Goal: Task Accomplishment & Management: Use online tool/utility

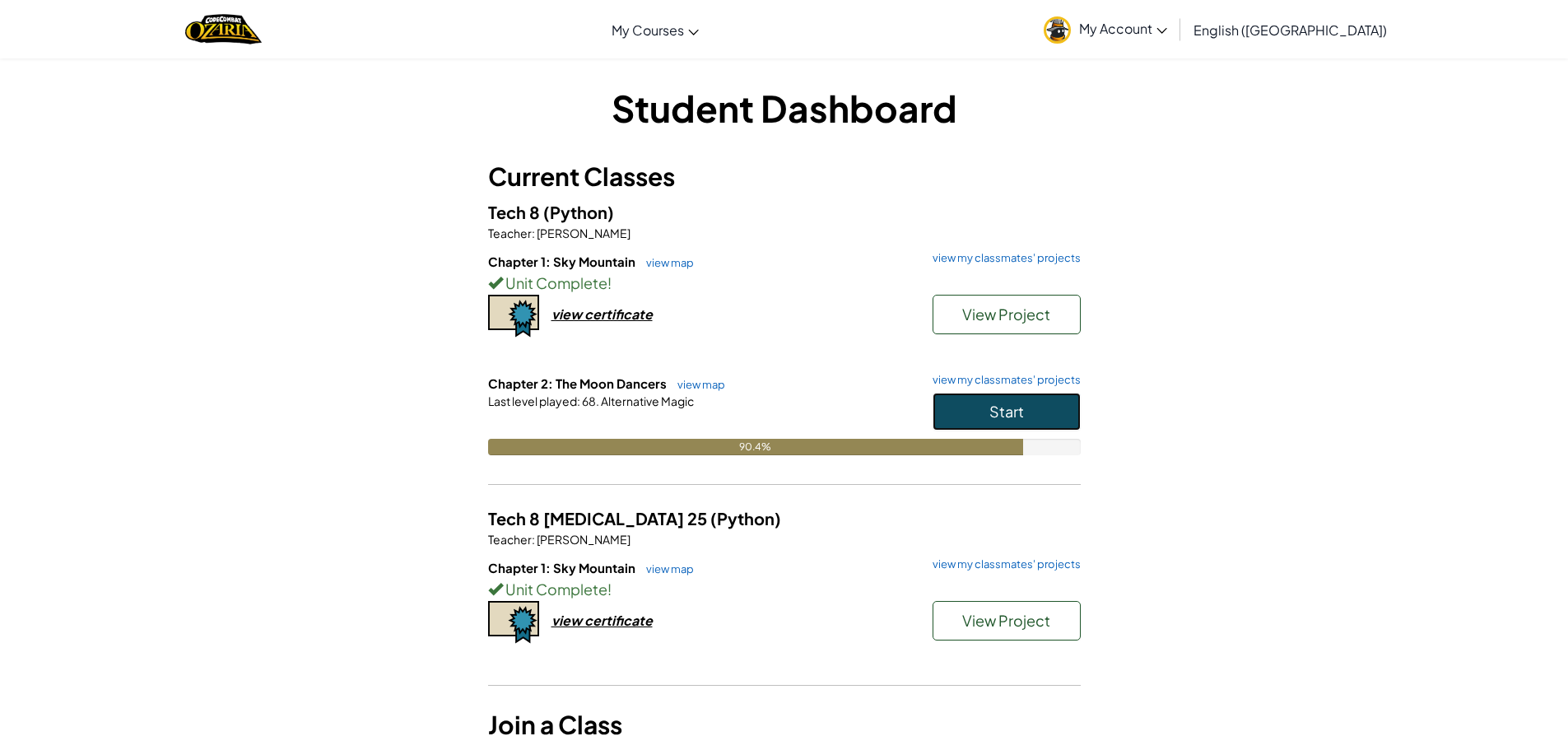
drag, startPoint x: 1029, startPoint y: 415, endPoint x: 1045, endPoint y: 410, distance: 16.8
click at [1029, 414] on button "Start" at bounding box center [1006, 411] width 148 height 38
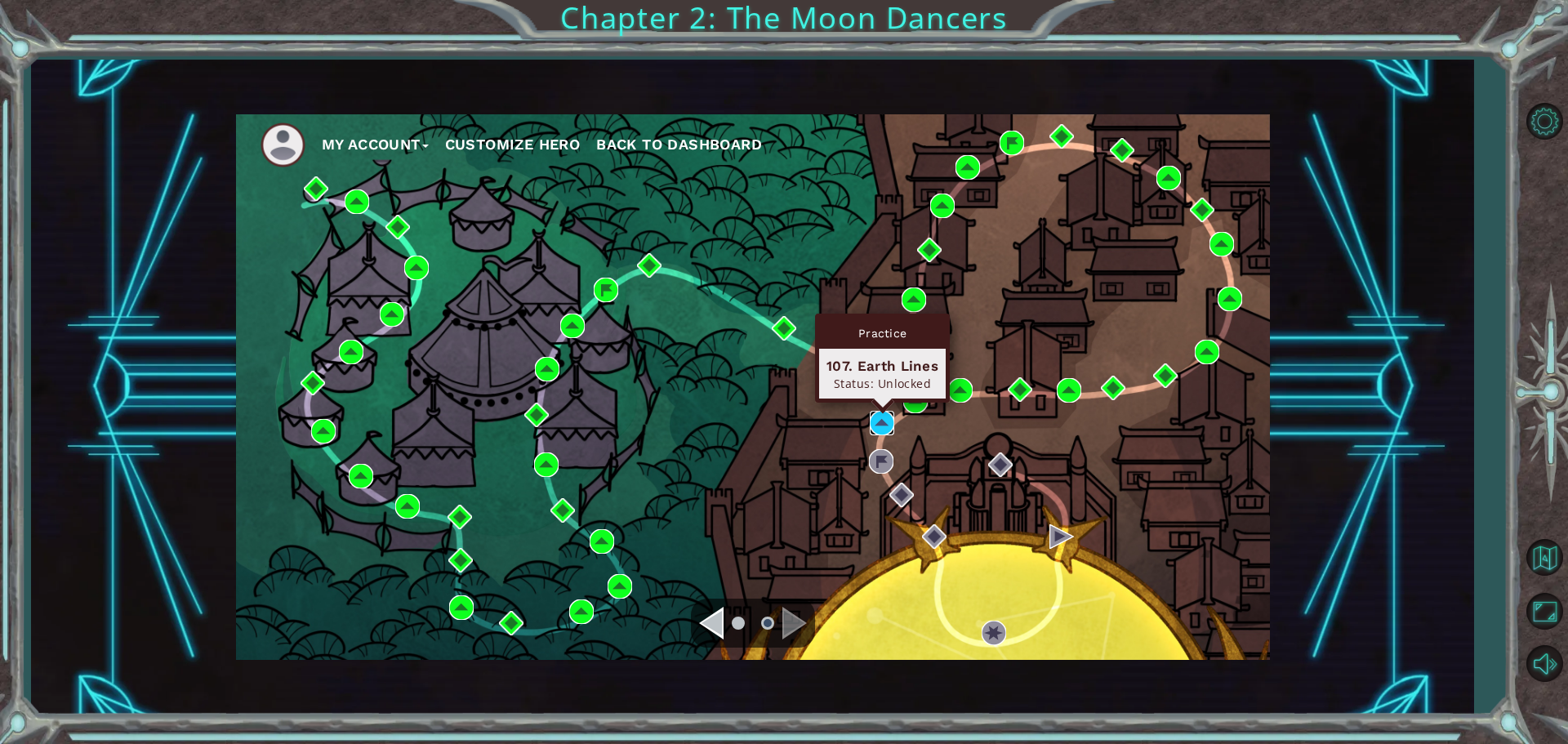
click at [881, 414] on img at bounding box center [882, 423] width 25 height 25
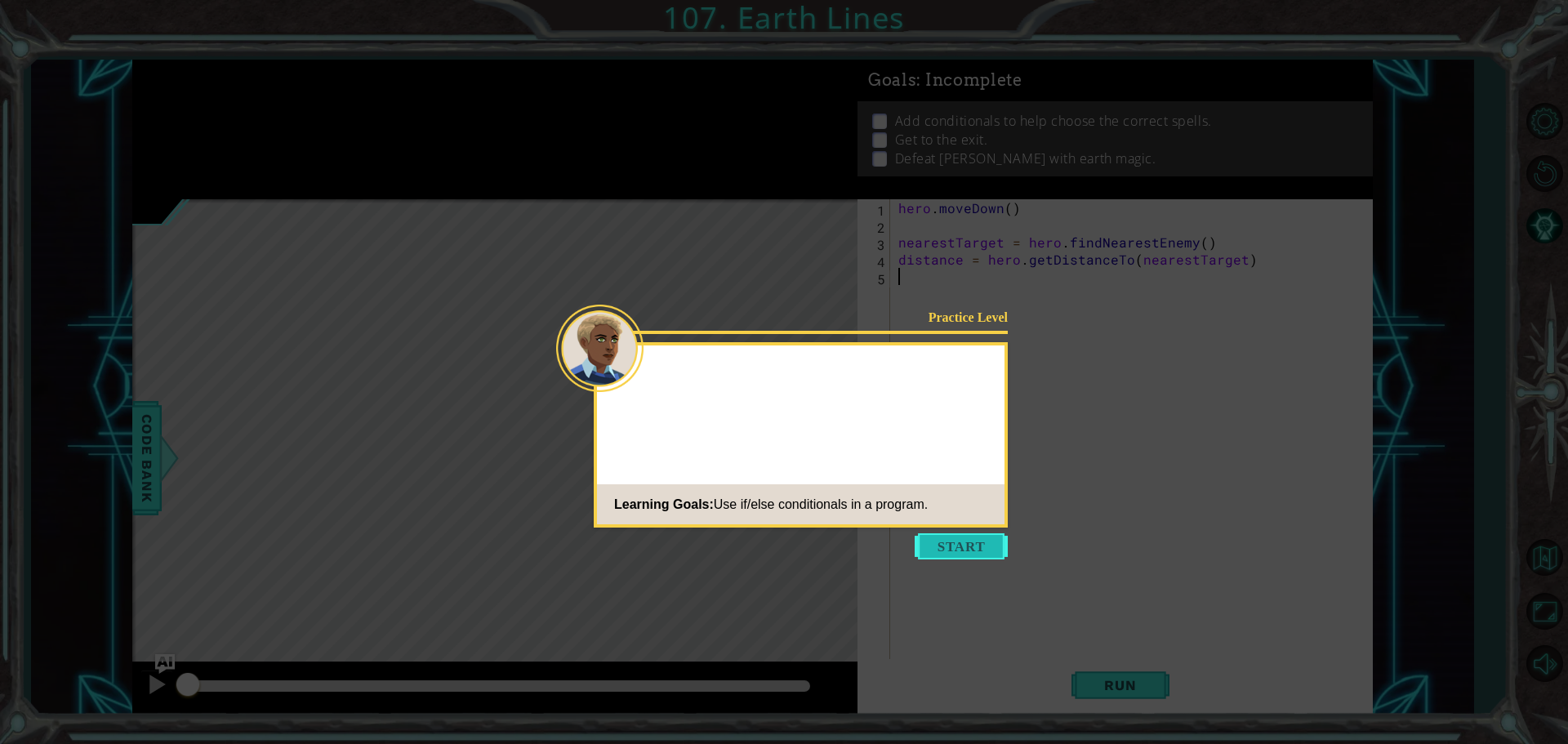
click at [926, 556] on button "Start" at bounding box center [961, 546] width 93 height 27
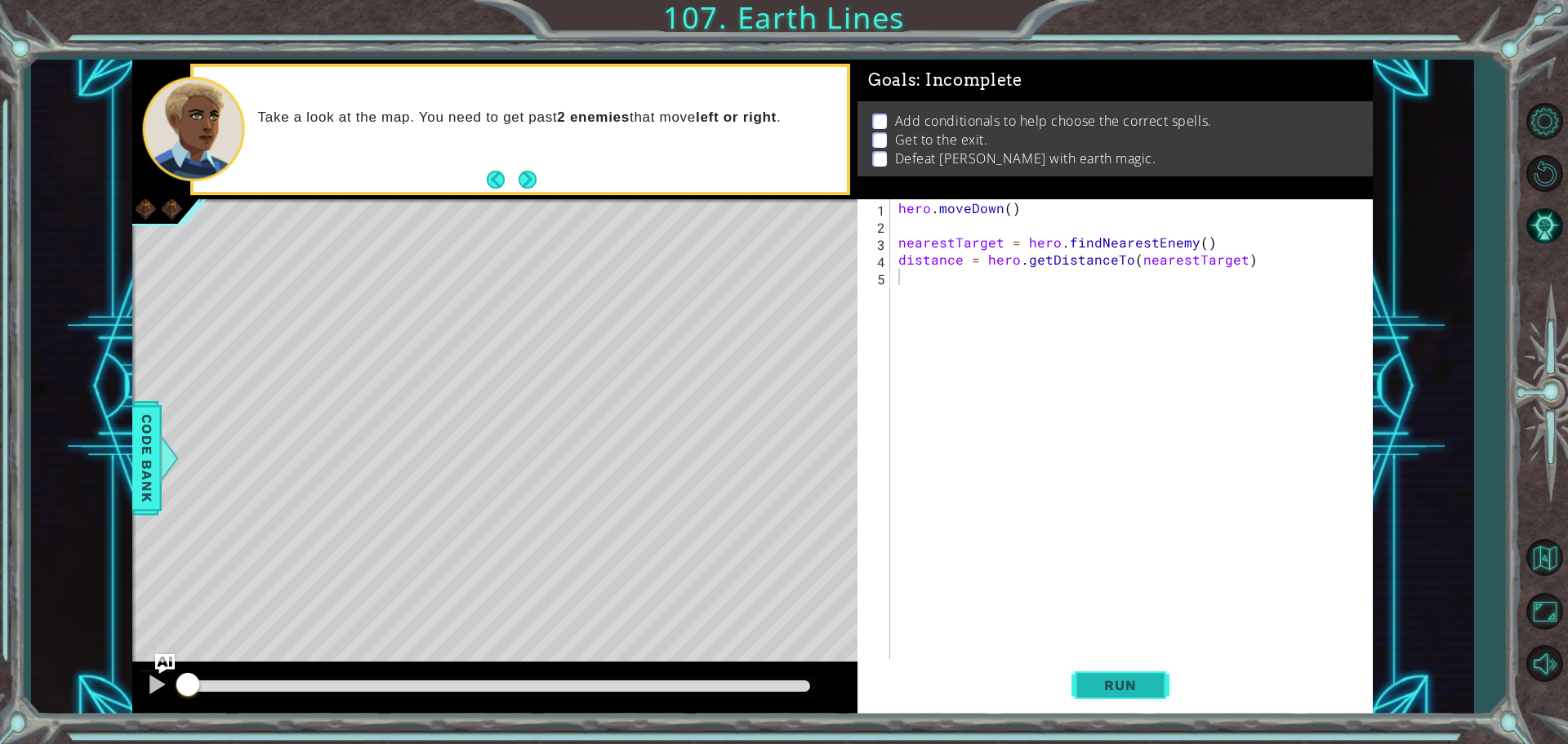
click at [1138, 689] on span "Run" at bounding box center [1120, 685] width 64 height 17
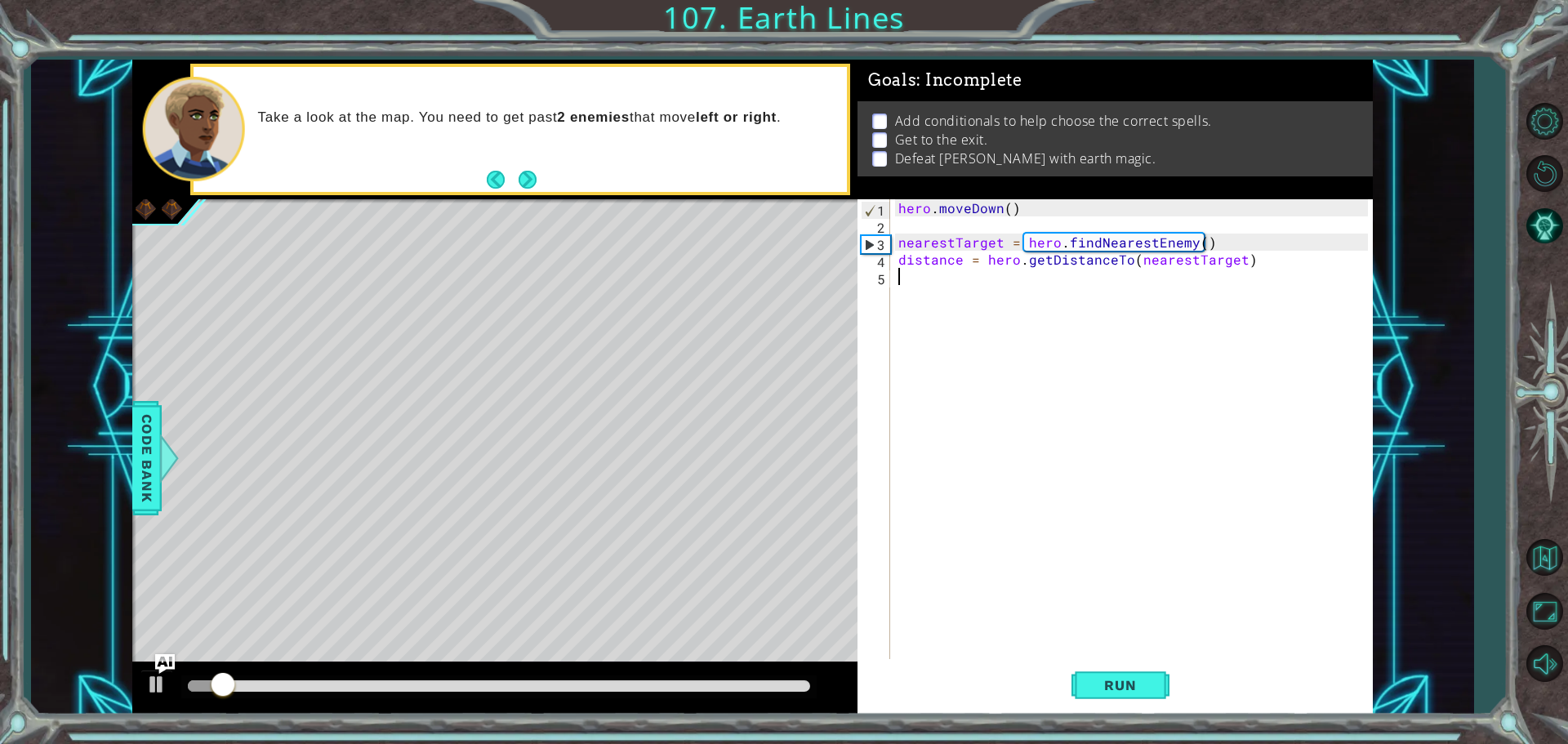
click at [1256, 261] on div "hero . moveDown ( ) nearestTarget = hero . findNearestEnemy ( ) distance = hero…" at bounding box center [1135, 447] width 481 height 498
type textarea "distance = hero.getDistanceTo(nearestTarget)"
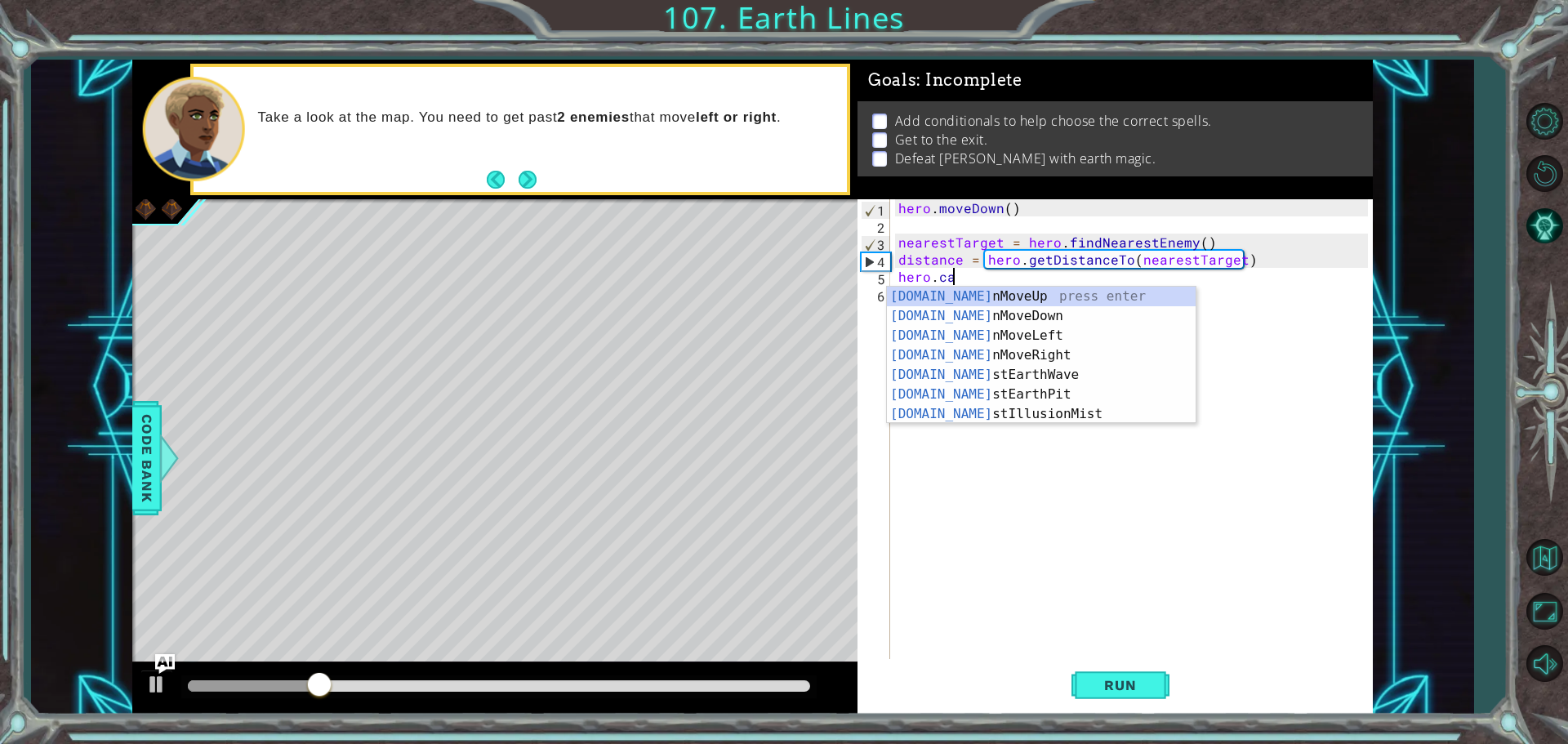
type textarea "hero.cast"
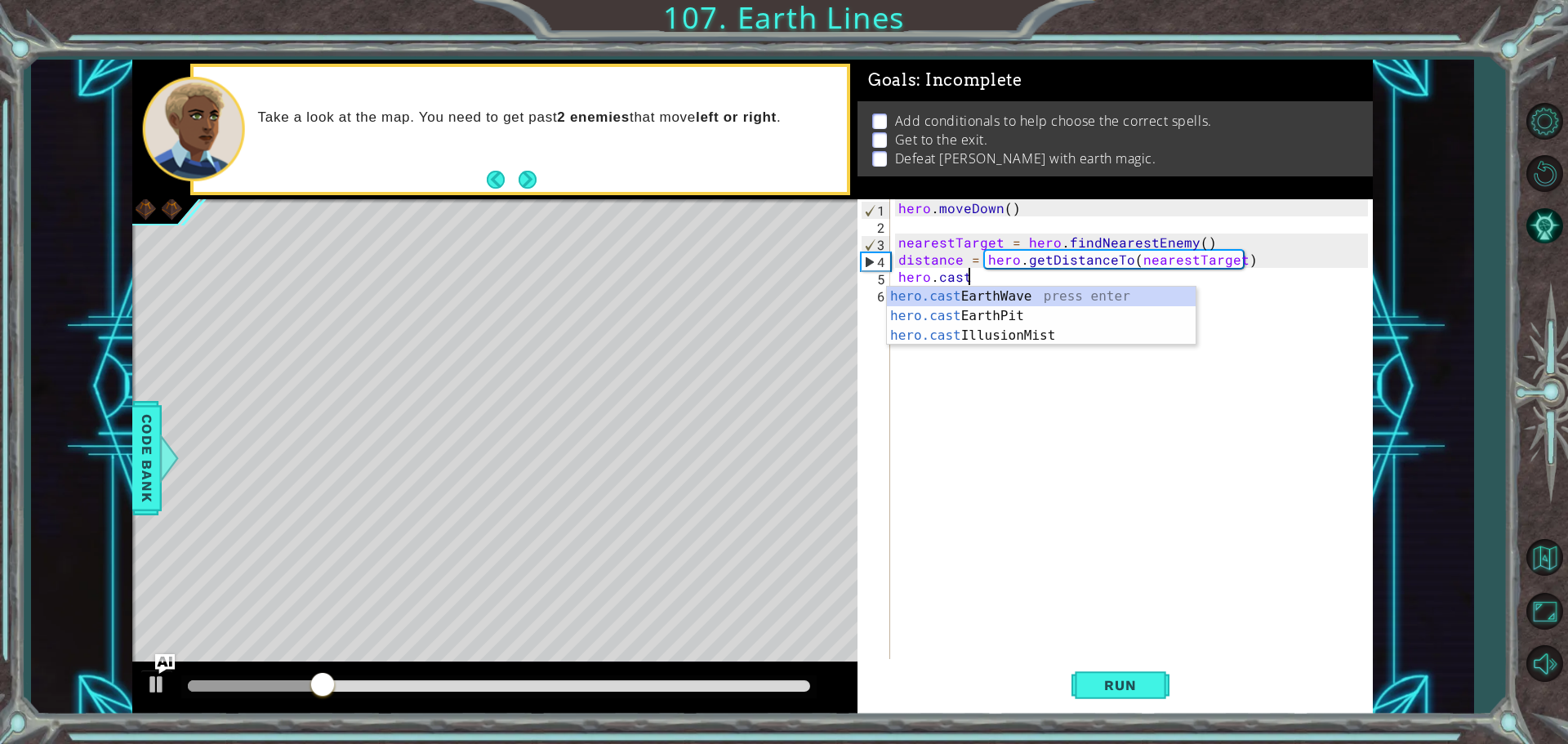
scroll to position [0, 3]
click at [979, 293] on div "hero.cast EarthWave press enter hero.cast EarthPit press enter hero.cast Illusi…" at bounding box center [1041, 335] width 308 height 98
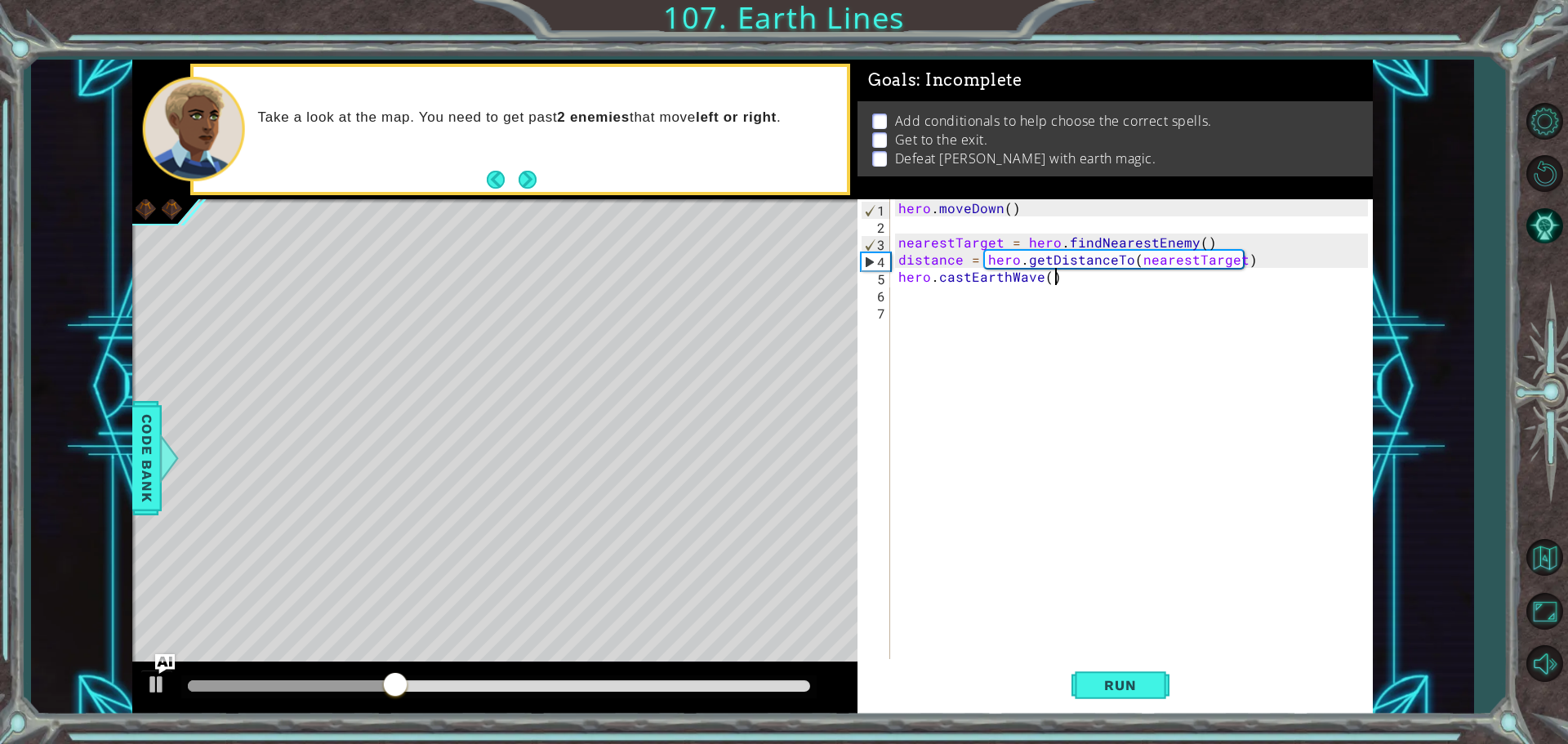
click at [1057, 278] on div "hero . moveDown ( ) nearestTarget = hero . findNearestEnemy ( ) distance = hero…" at bounding box center [1135, 447] width 481 height 498
type textarea "hero.castEarthWave()"
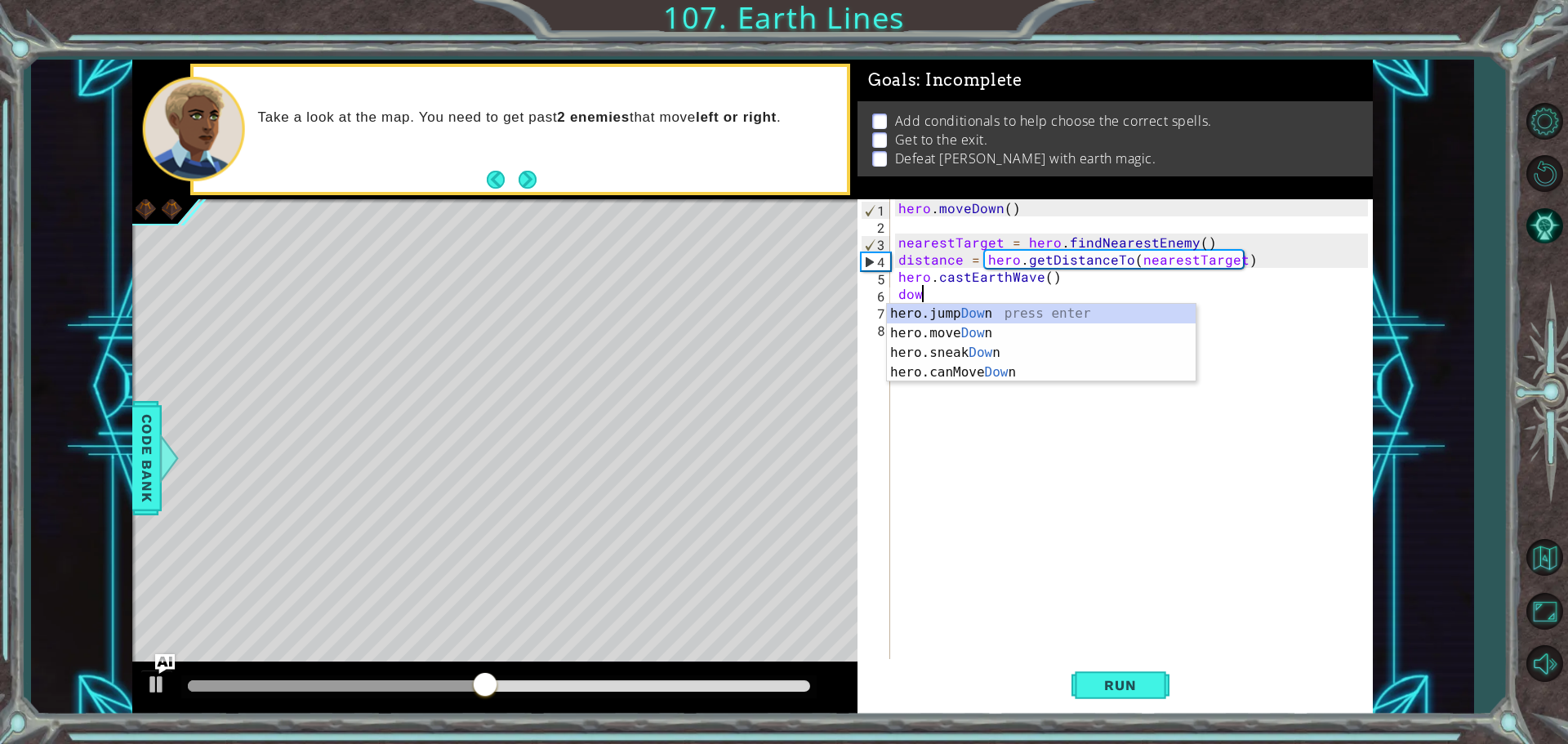
scroll to position [0, 1]
click at [957, 332] on div "hero.jump Down press enter hero.move Down press enter hero.sneak Down press ent…" at bounding box center [1041, 362] width 308 height 117
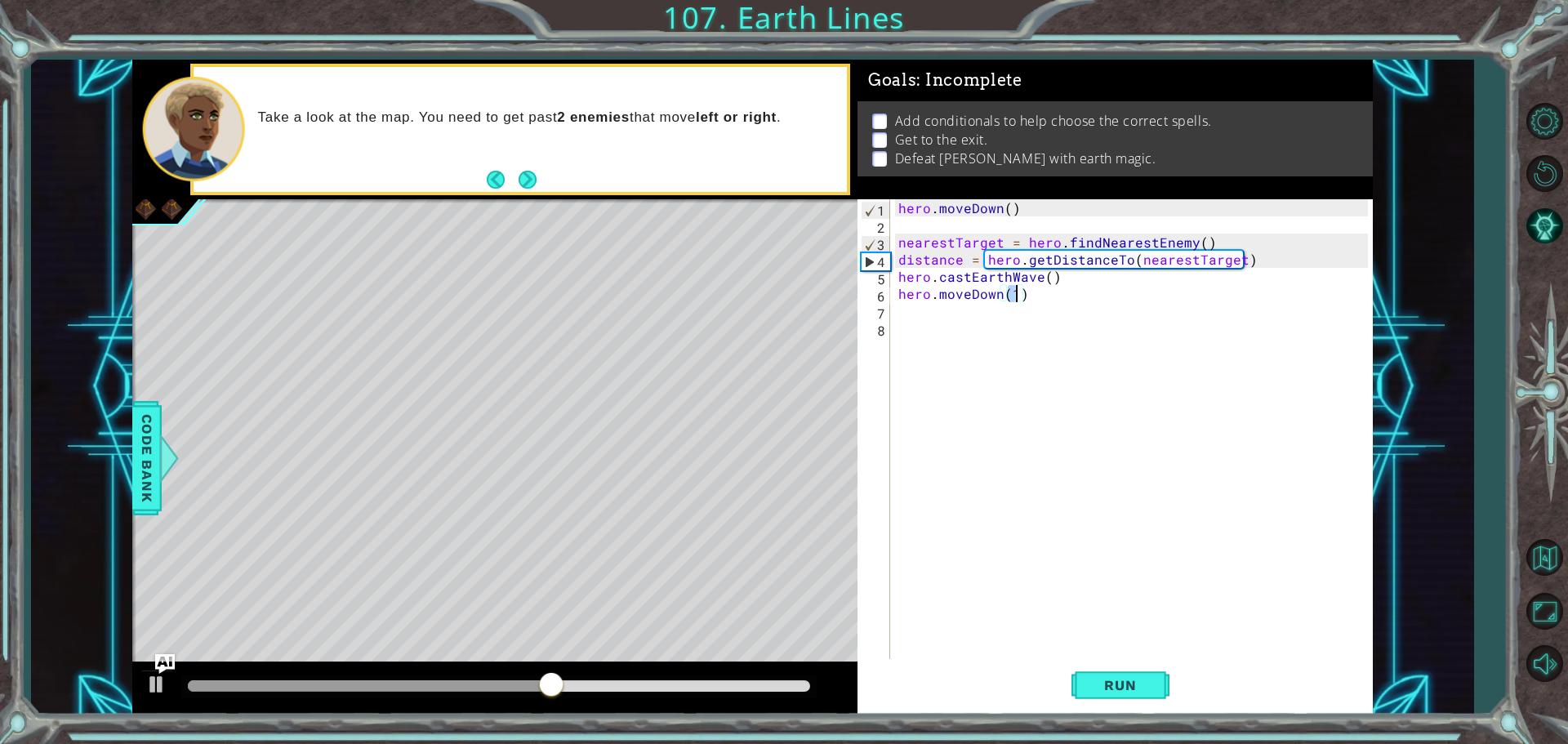
scroll to position [0, 7]
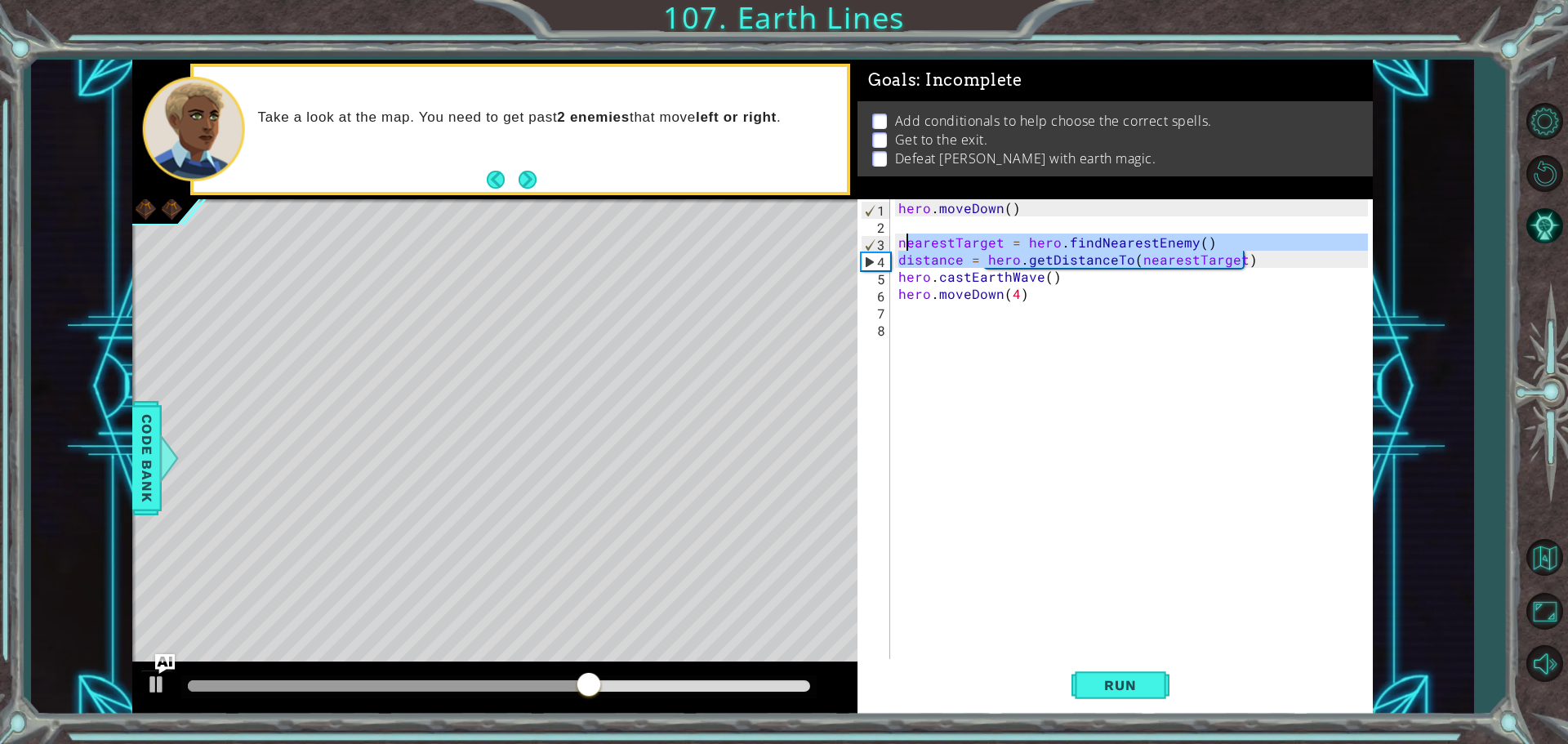
drag, startPoint x: 1242, startPoint y: 257, endPoint x: 902, endPoint y: 241, distance: 340.4
click at [902, 241] on div "hero . moveDown ( ) nearestTarget = hero . findNearestEnemy ( ) distance = hero…" at bounding box center [1135, 447] width 481 height 498
type textarea "nearestTarget = hero.findNearestEnemy() distance = hero.getDistanceTo(nearestTa…"
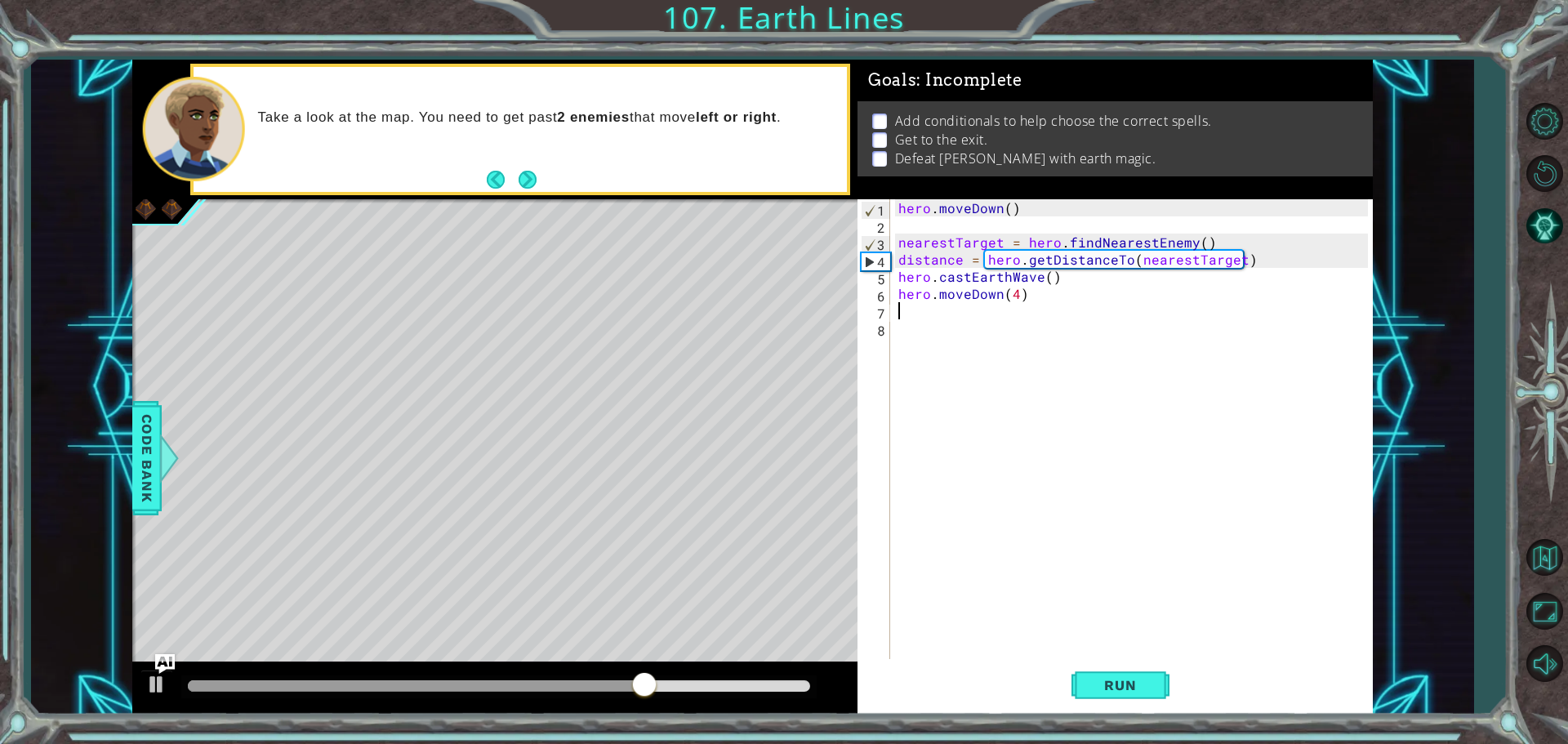
click at [1037, 304] on div "hero . moveDown ( ) nearestTarget = hero . findNearestEnemy ( ) distance = hero…" at bounding box center [1135, 447] width 481 height 498
paste textarea "distance = hero.getDistanceTo(nearestTarget)"
type textarea "distance = hero.getDistanceTo(nearestTarget)"
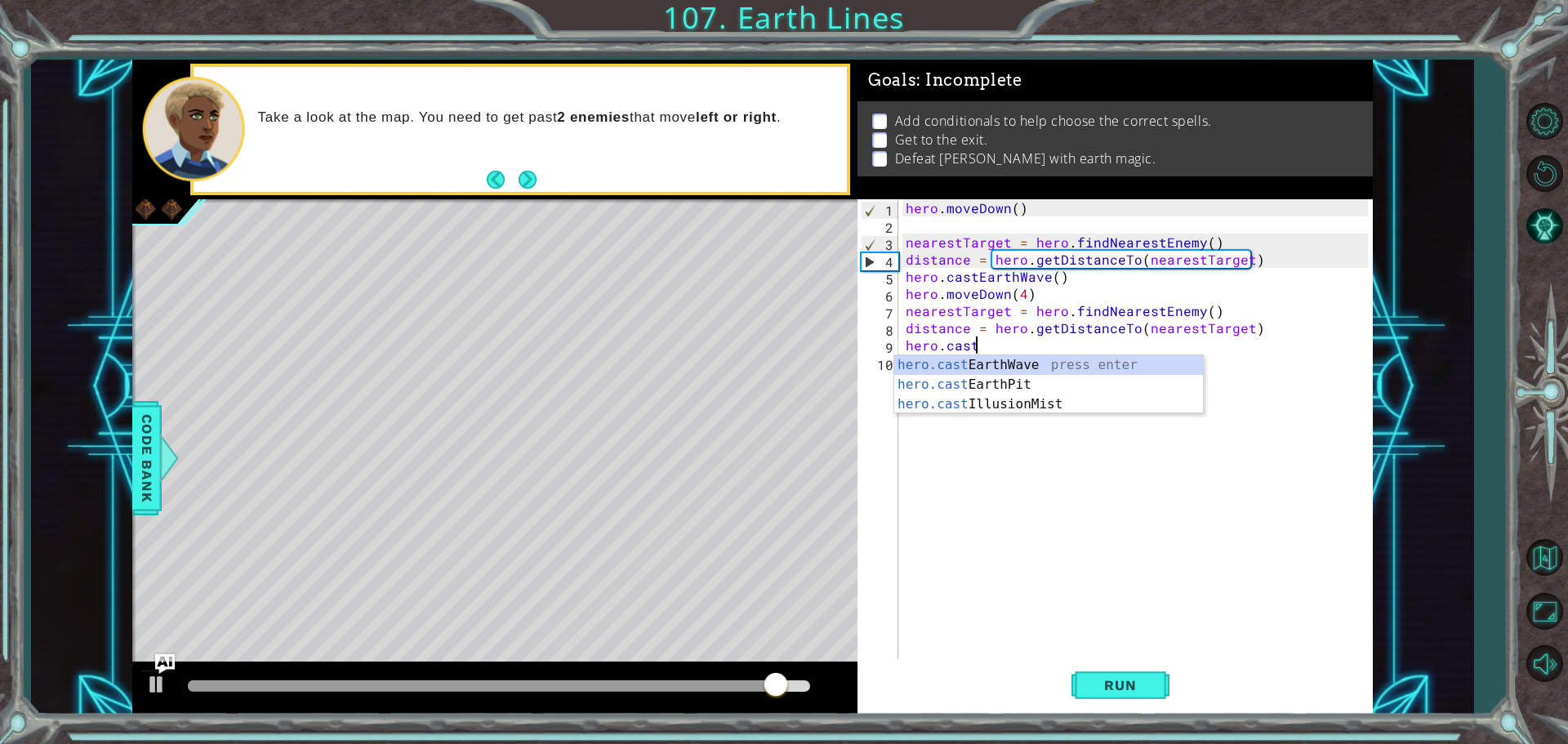
scroll to position [0, 3]
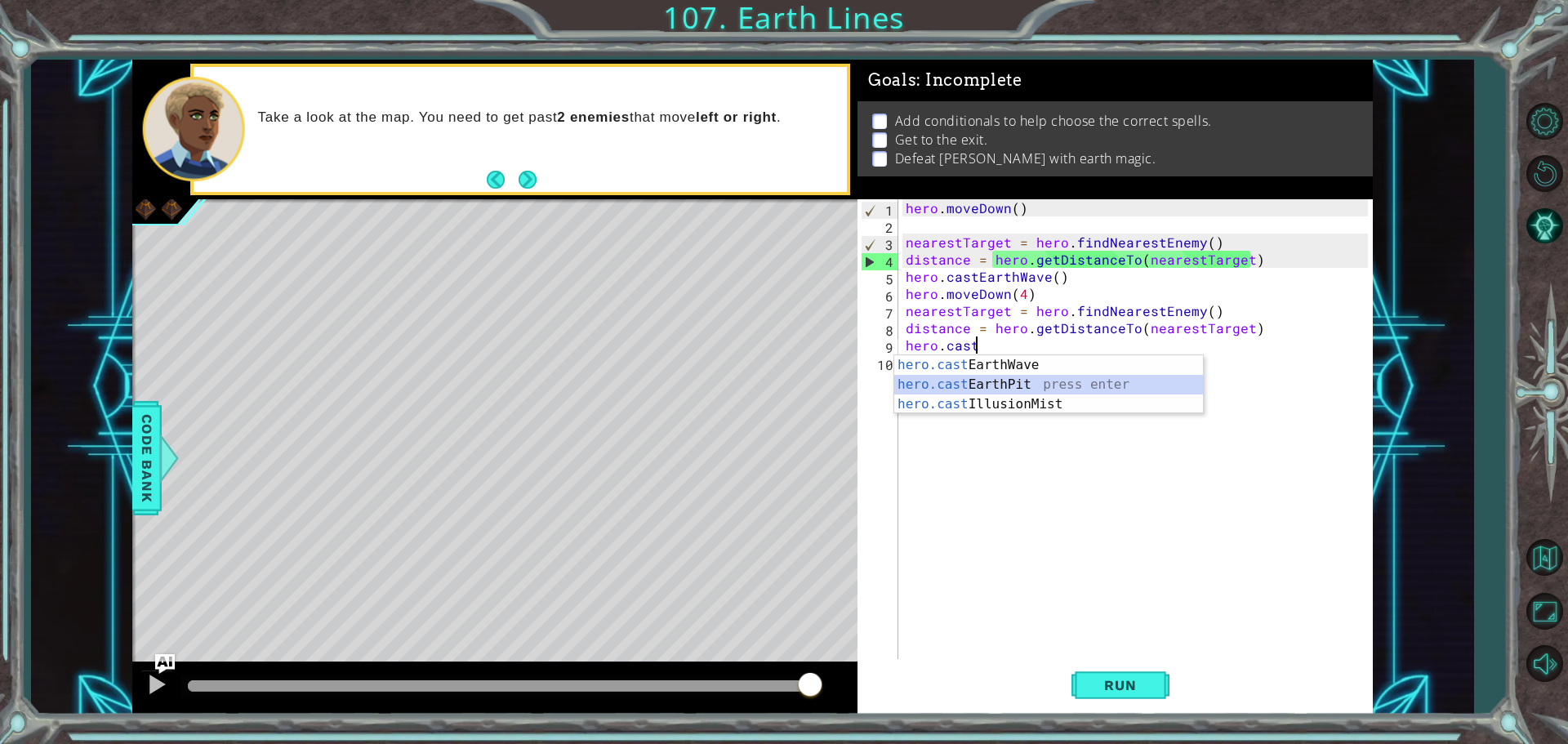
click at [1043, 382] on div "hero.cast EarthWave press enter hero.cast EarthPit press enter hero.cast Illusi…" at bounding box center [1049, 404] width 308 height 98
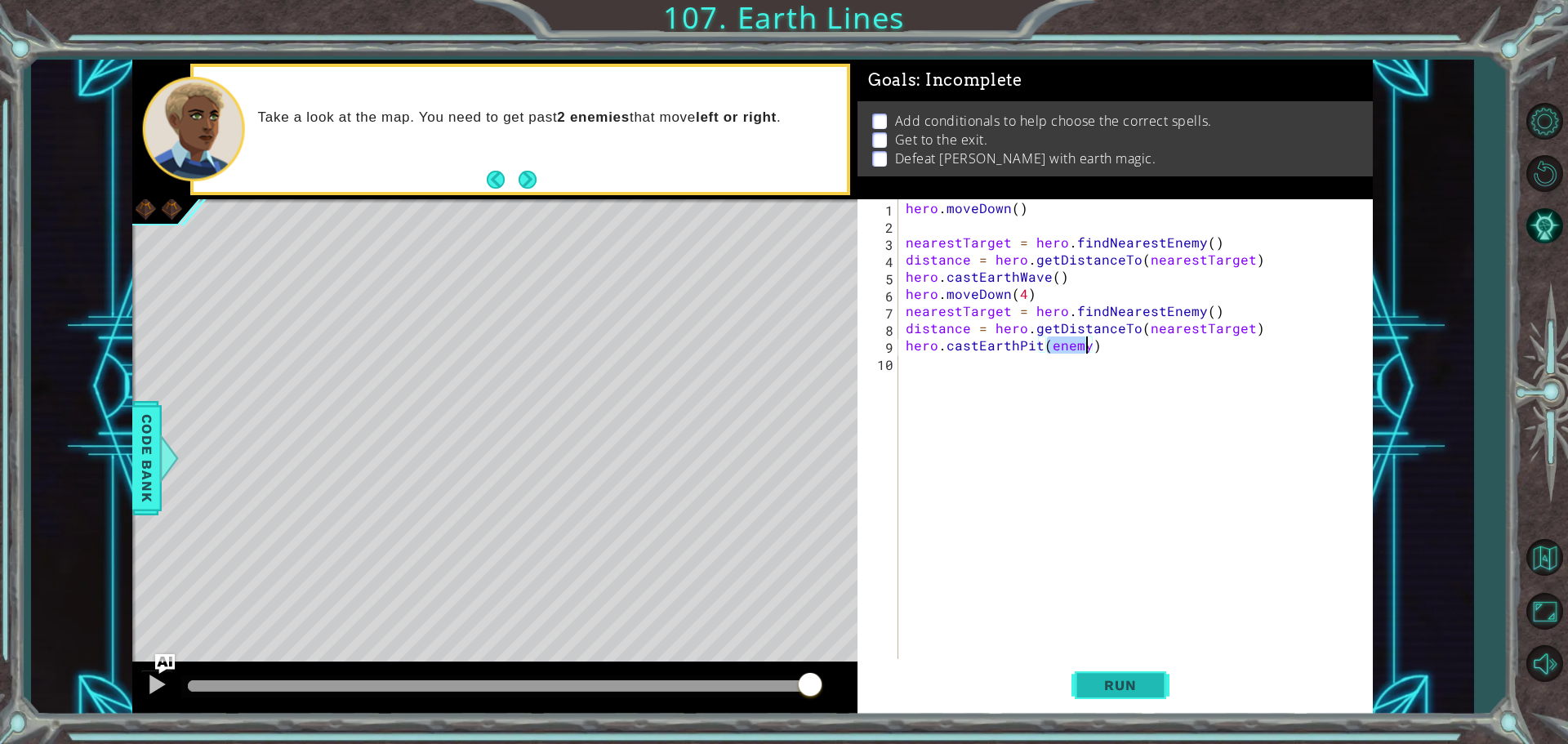
type textarea "hero.castEarthPit(enemy)"
click at [1109, 671] on button "Run" at bounding box center [1120, 685] width 98 height 51
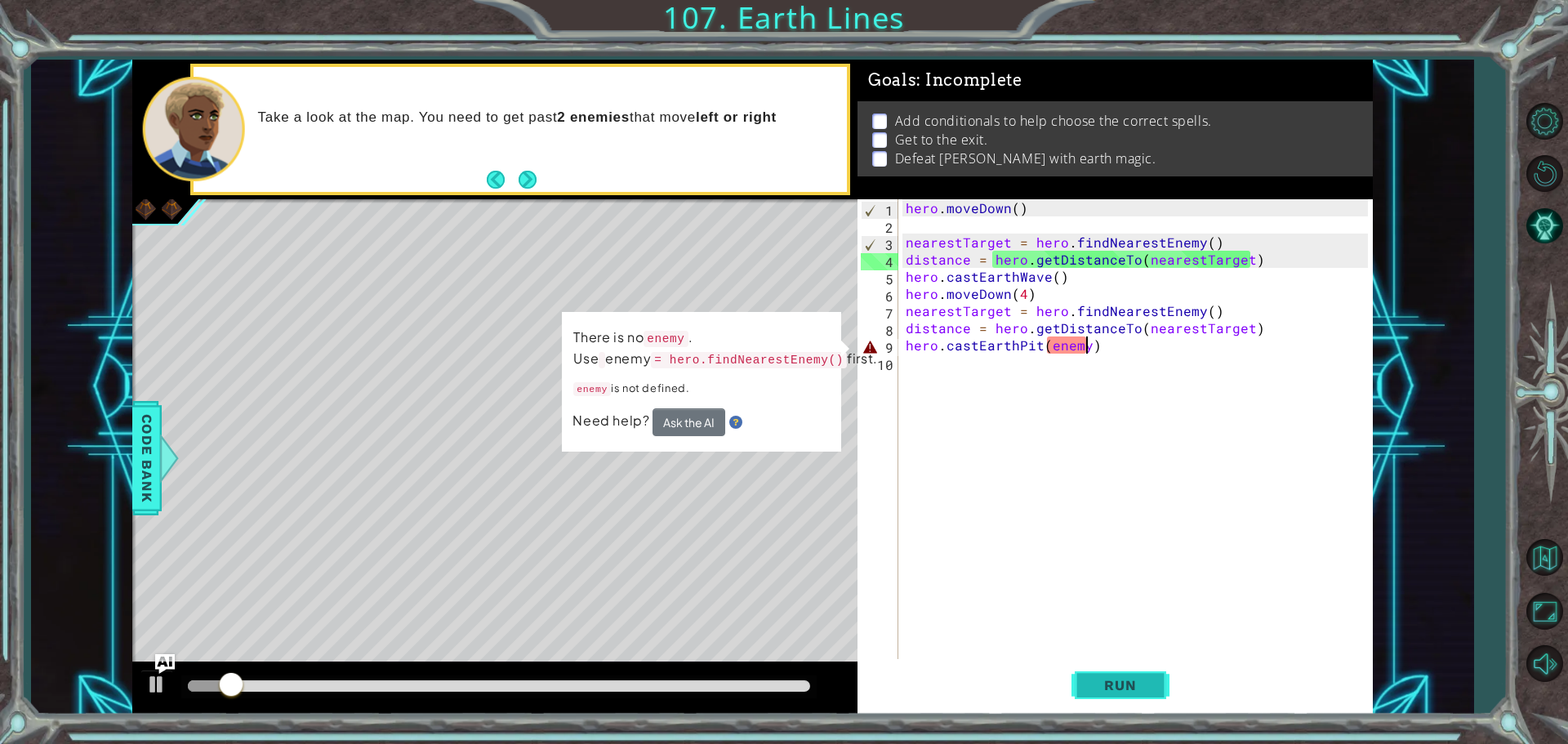
click at [1101, 669] on button "Run" at bounding box center [1120, 685] width 98 height 51
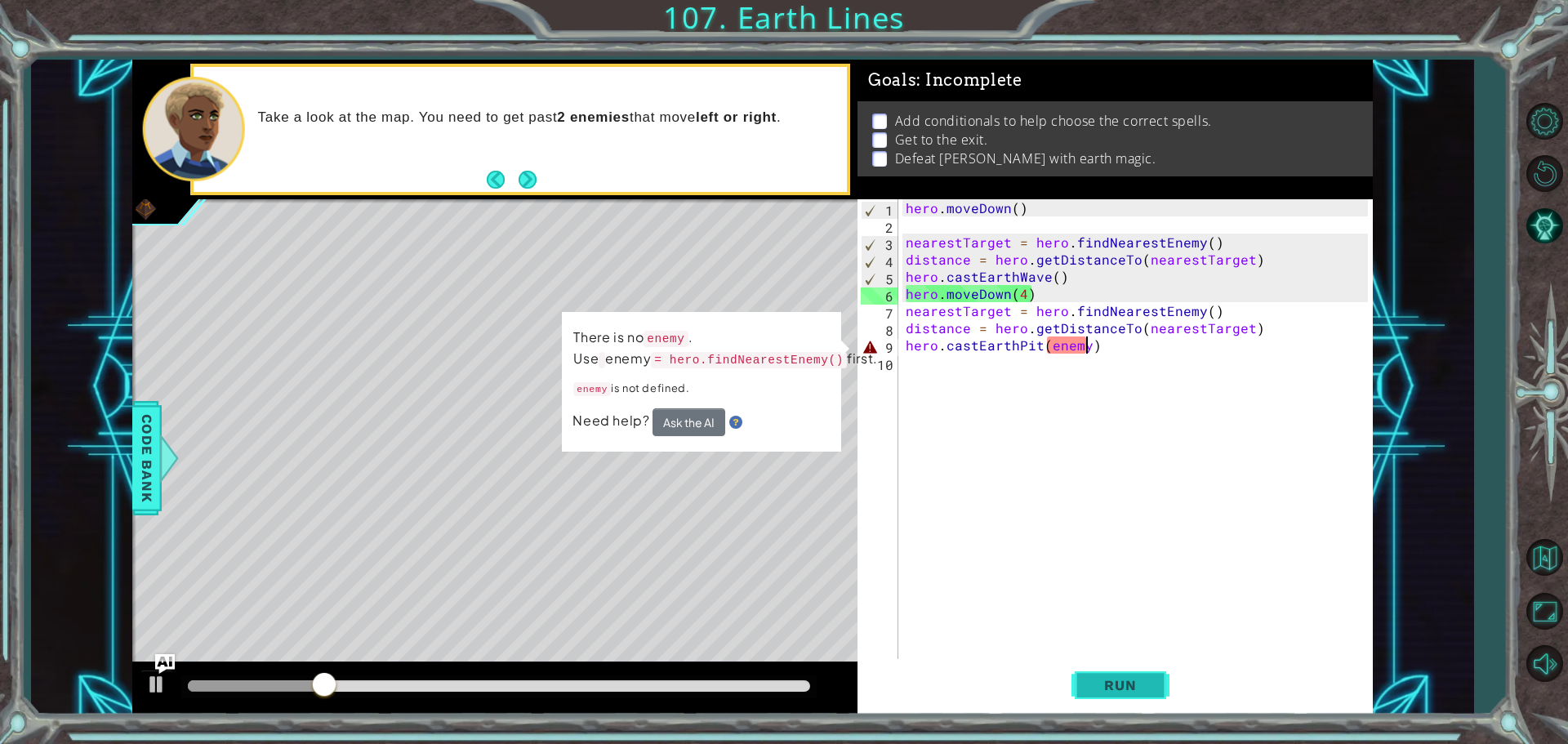
click at [1145, 674] on button "Run" at bounding box center [1120, 685] width 98 height 51
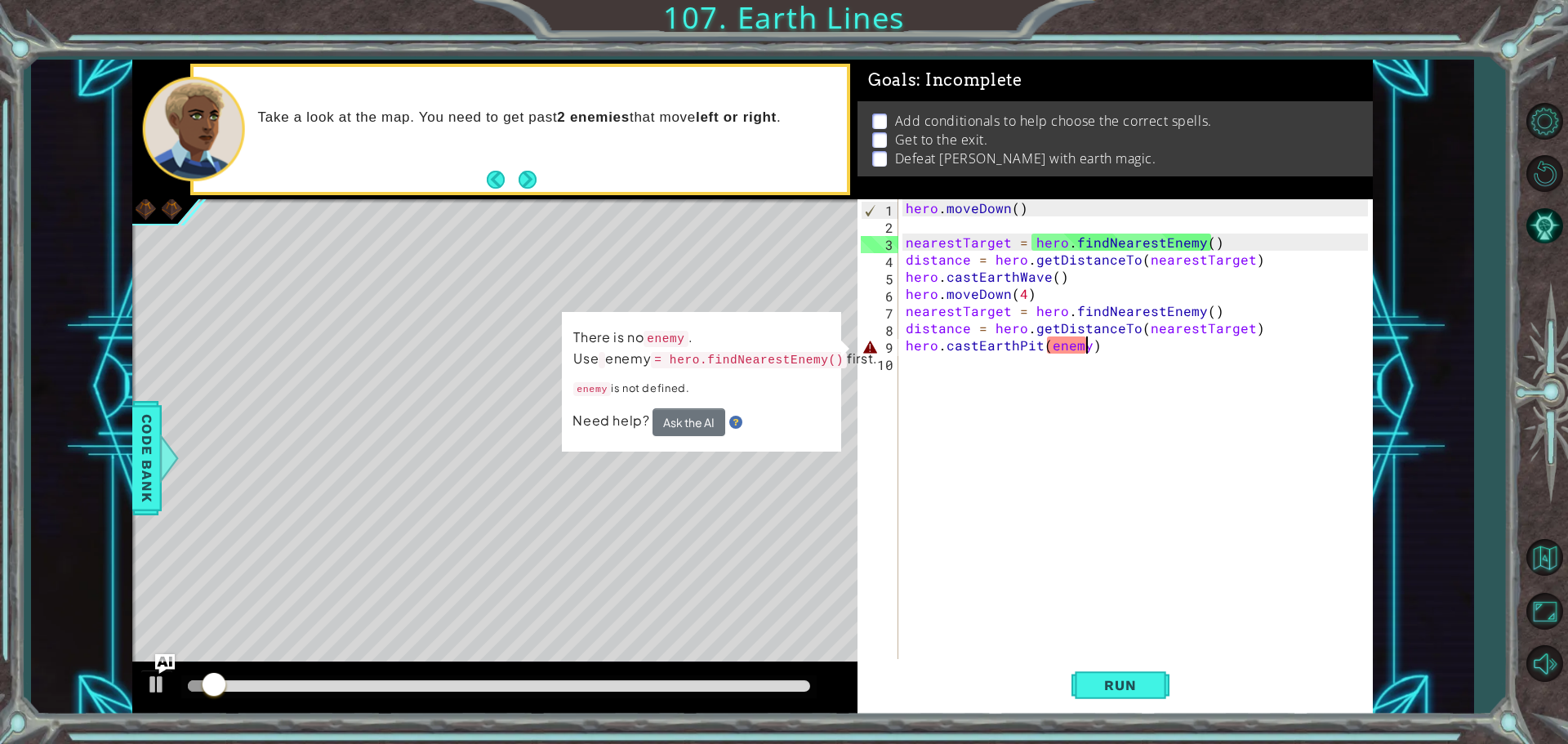
click at [1106, 351] on div "hero . moveDown ( ) nearestTarget = hero . findNearestEnemy ( ) distance = hero…" at bounding box center [1139, 447] width 474 height 498
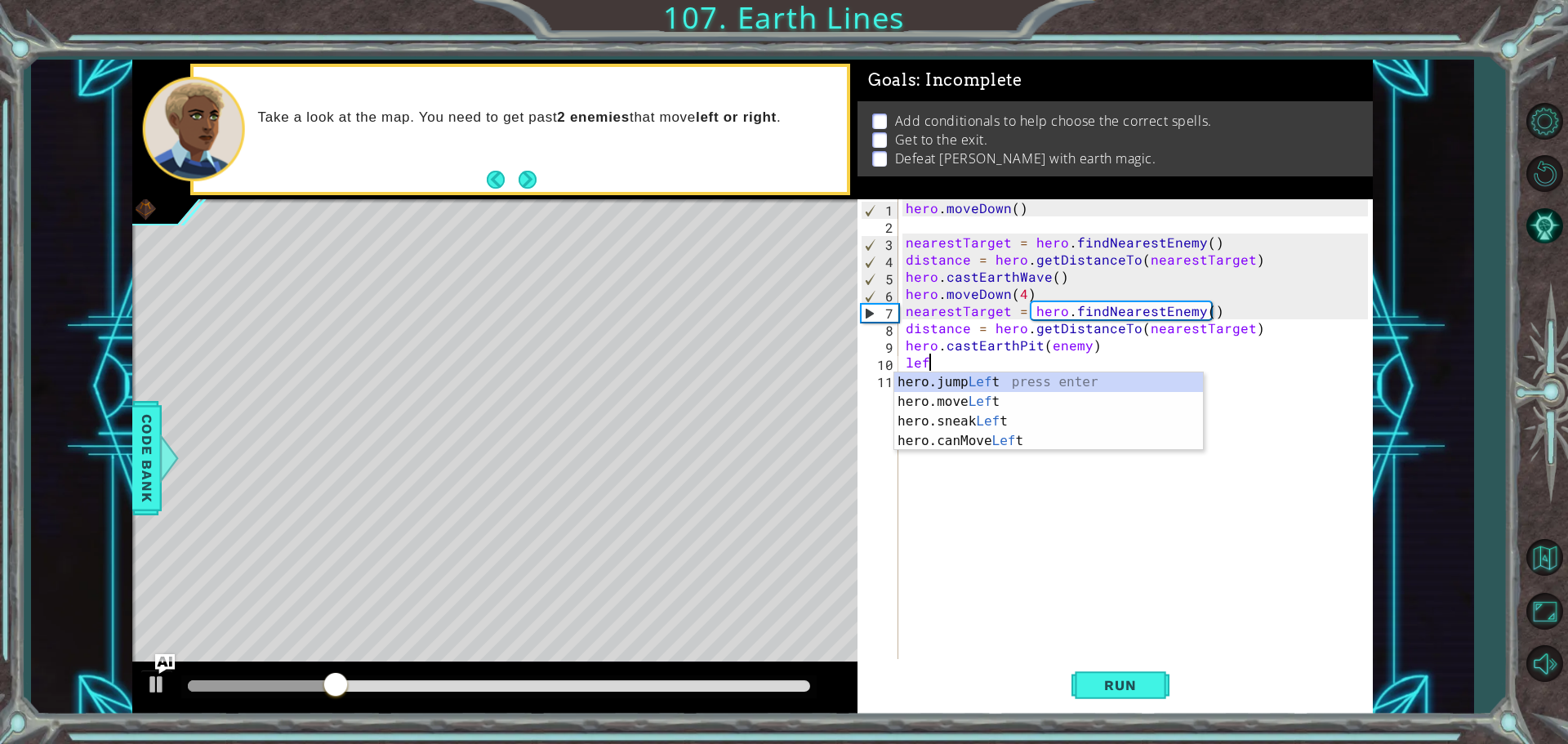
scroll to position [0, 1]
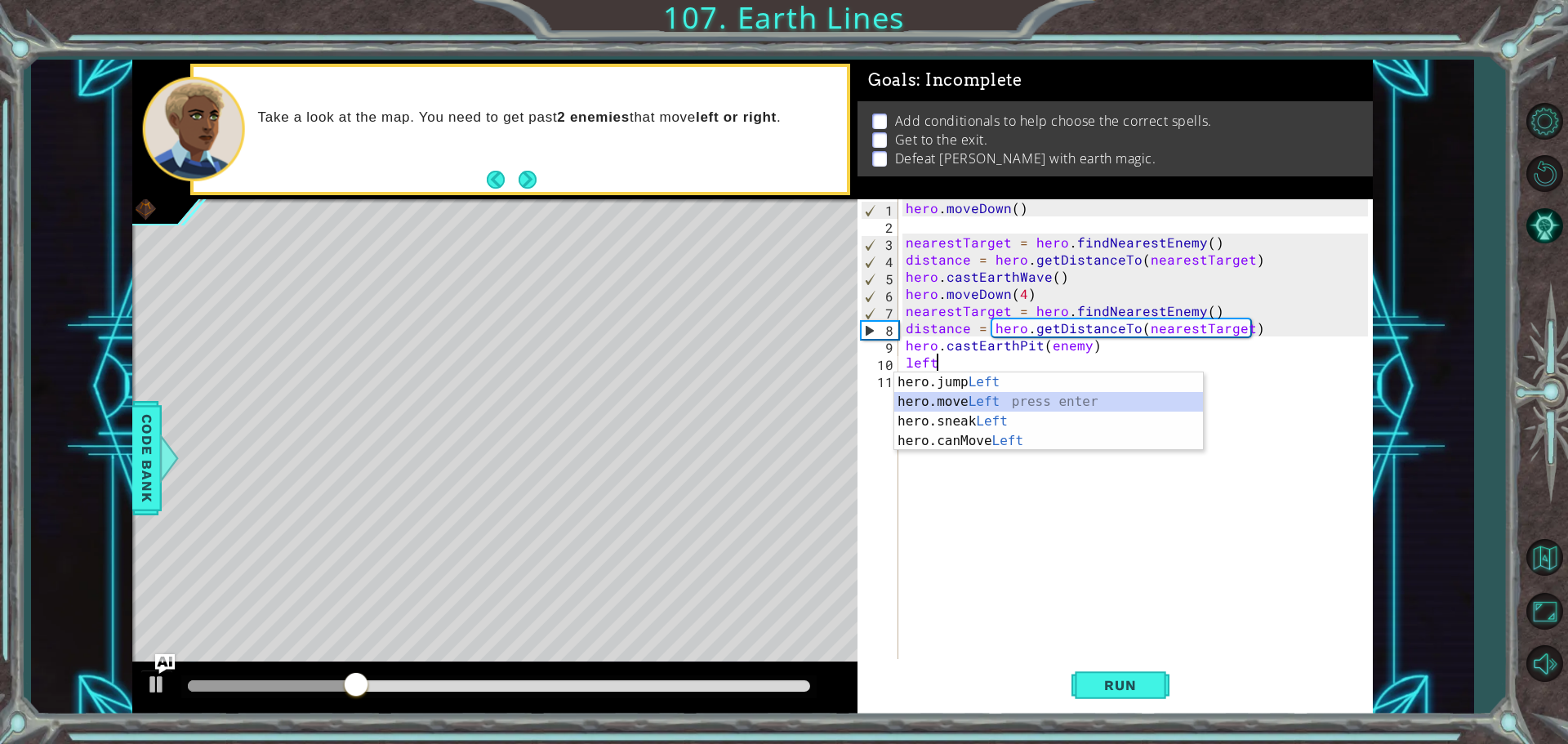
click at [998, 401] on div "hero.jump Left press enter hero.move Left press enter hero.sneak Left press ent…" at bounding box center [1049, 431] width 308 height 117
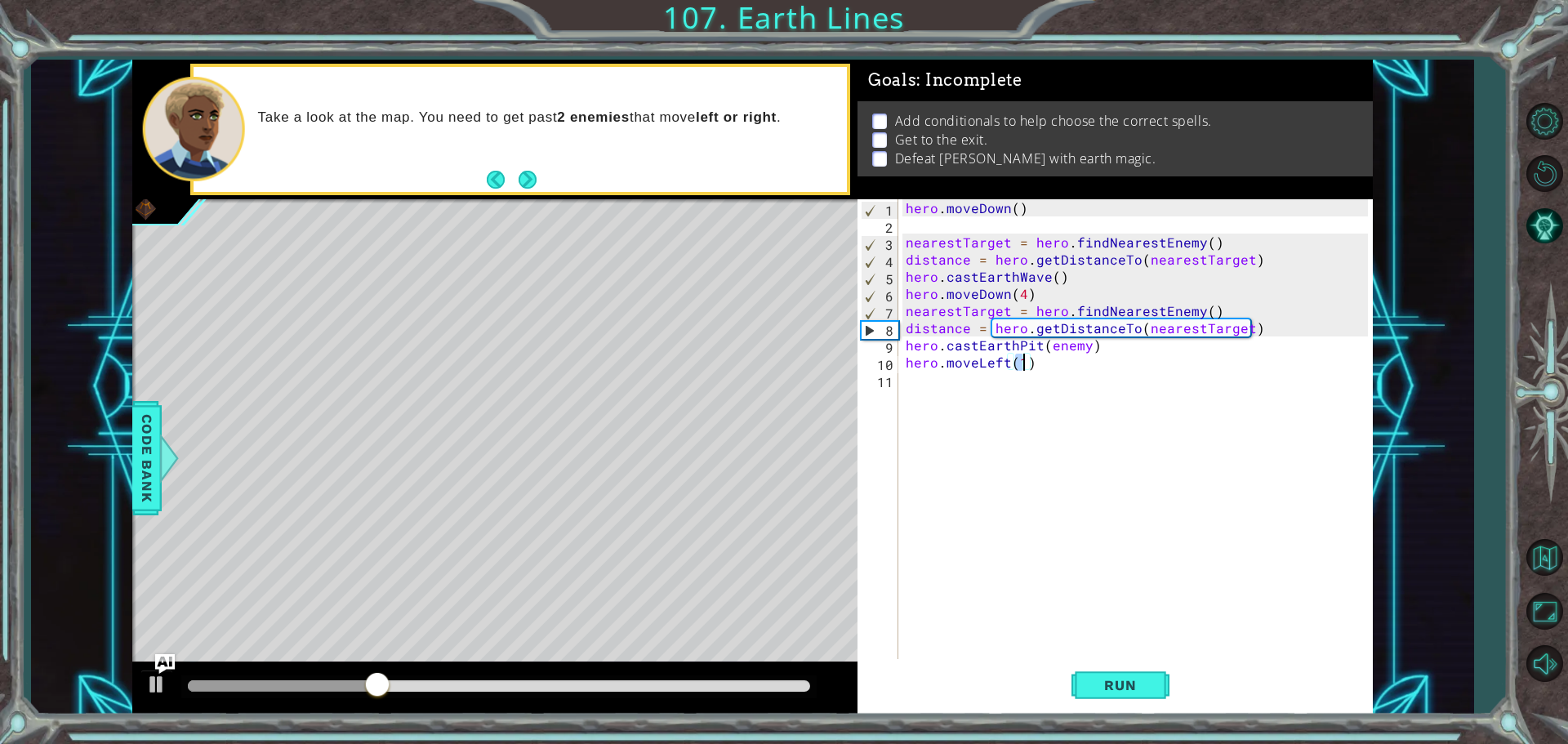
scroll to position [0, 7]
click at [1094, 687] on span "Run" at bounding box center [1120, 685] width 64 height 17
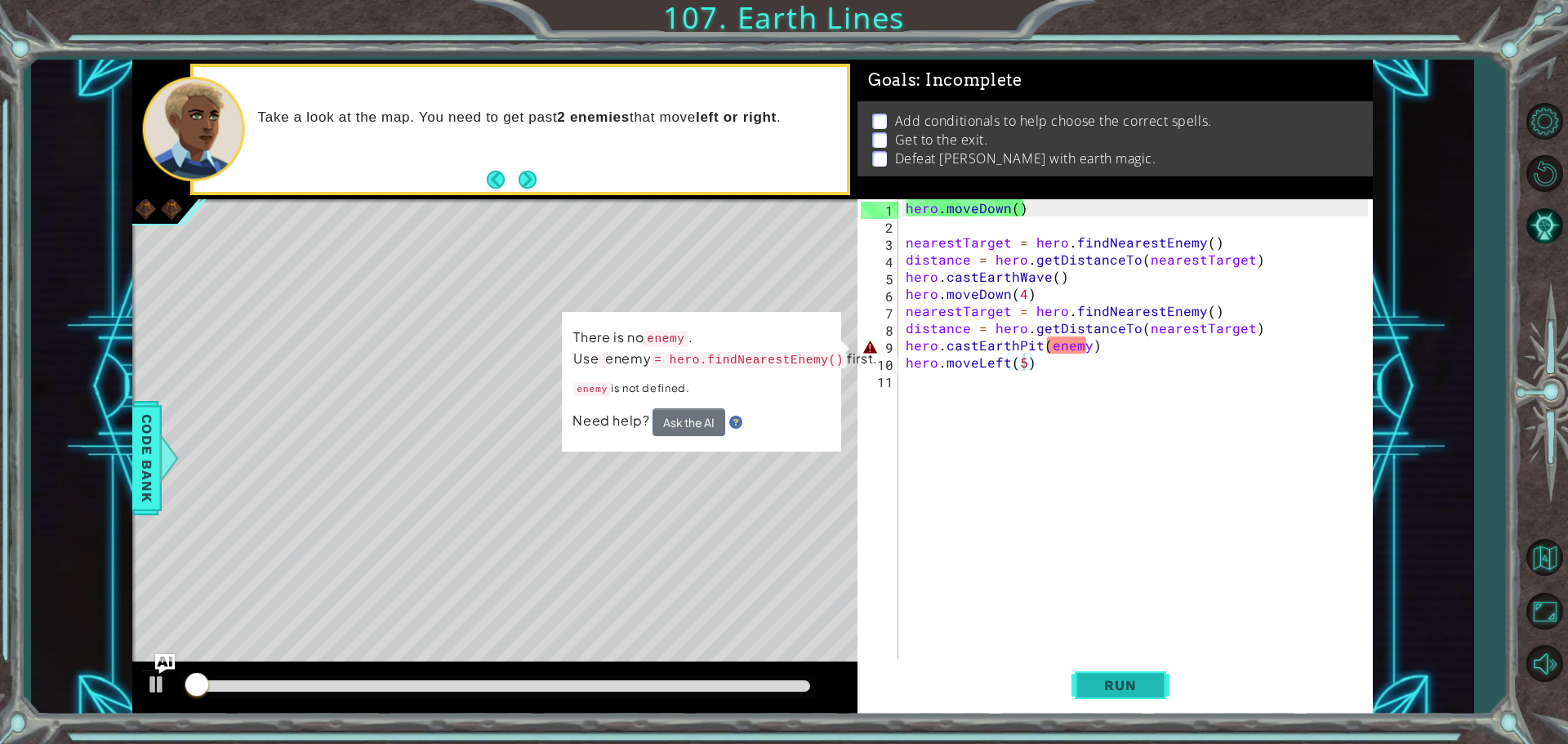
click at [1094, 687] on span "Run" at bounding box center [1120, 685] width 64 height 17
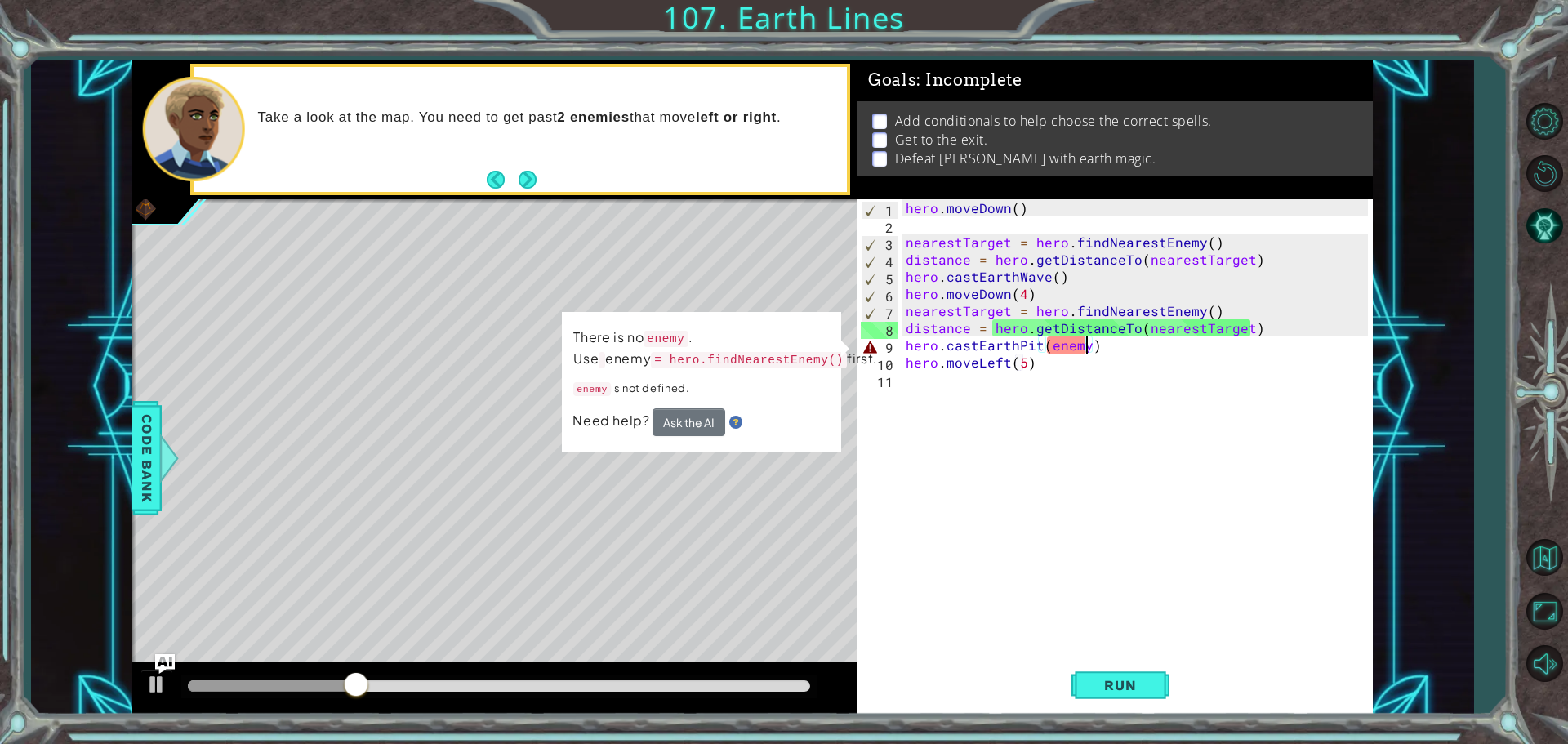
click at [1087, 347] on div "hero . moveDown ( ) nearestTarget = hero . findNearestEnemy ( ) distance = hero…" at bounding box center [1139, 447] width 474 height 498
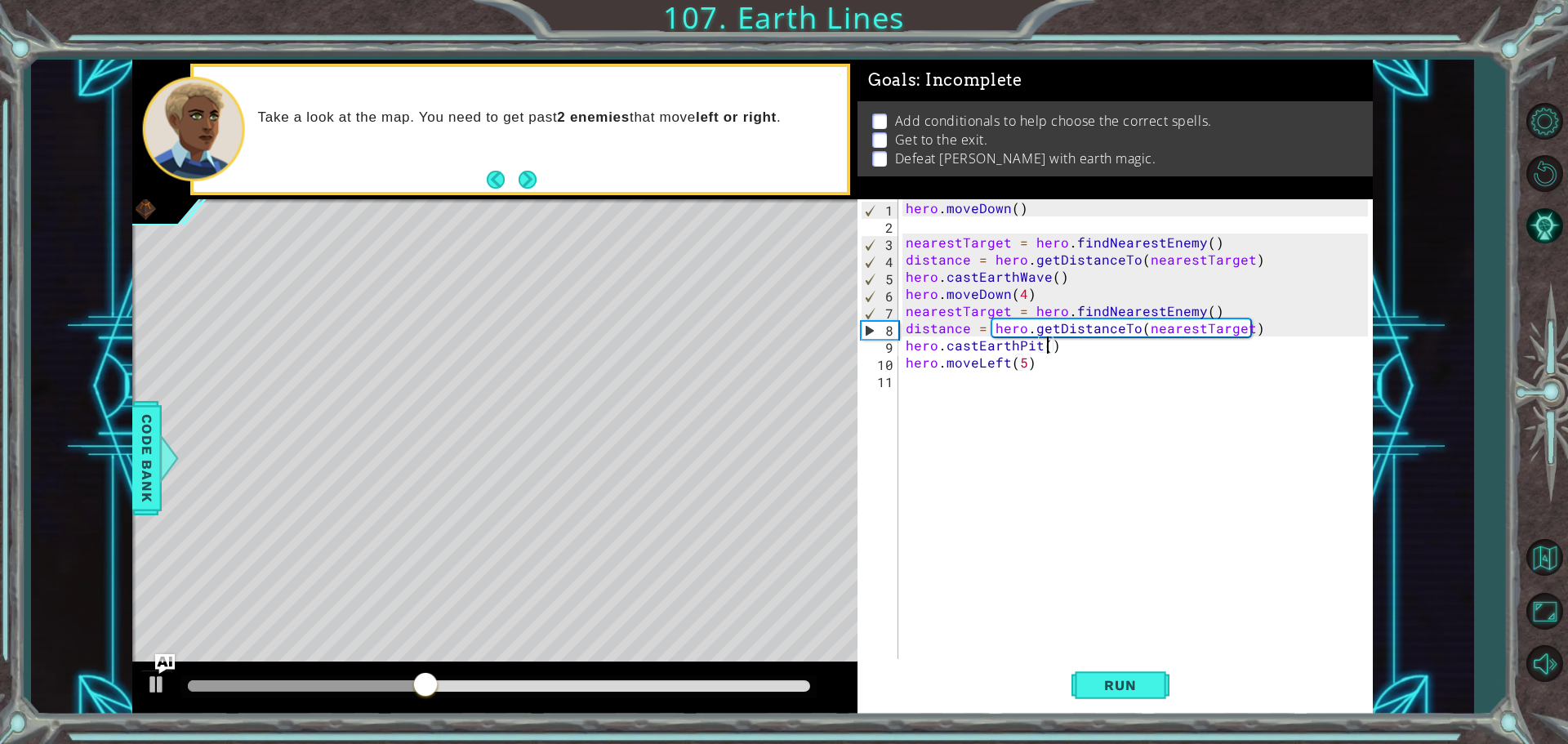
scroll to position [0, 9]
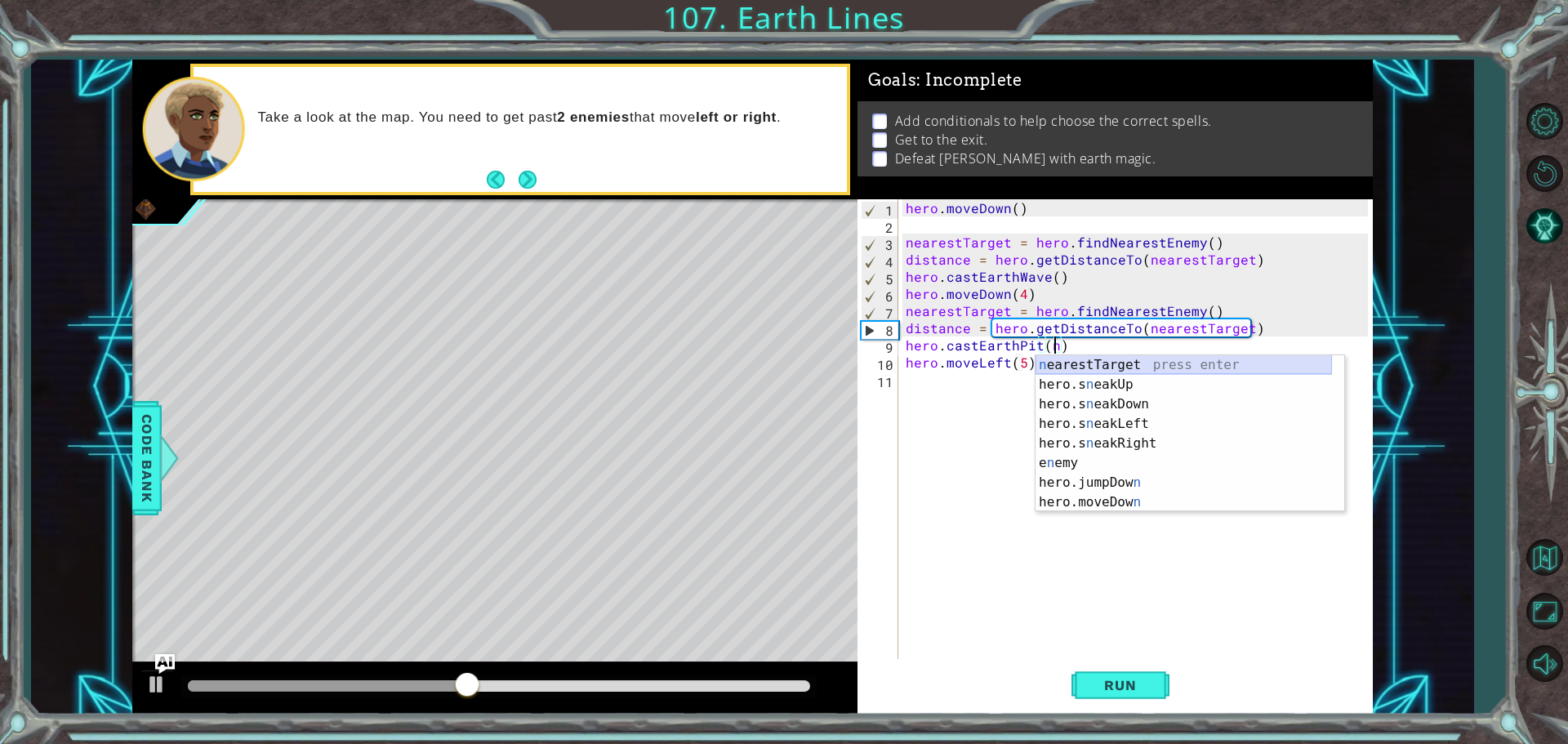
click at [1096, 361] on div "n earestTarget press enter hero.s n eakUp press enter hero.s n eakDown press en…" at bounding box center [1184, 453] width 297 height 196
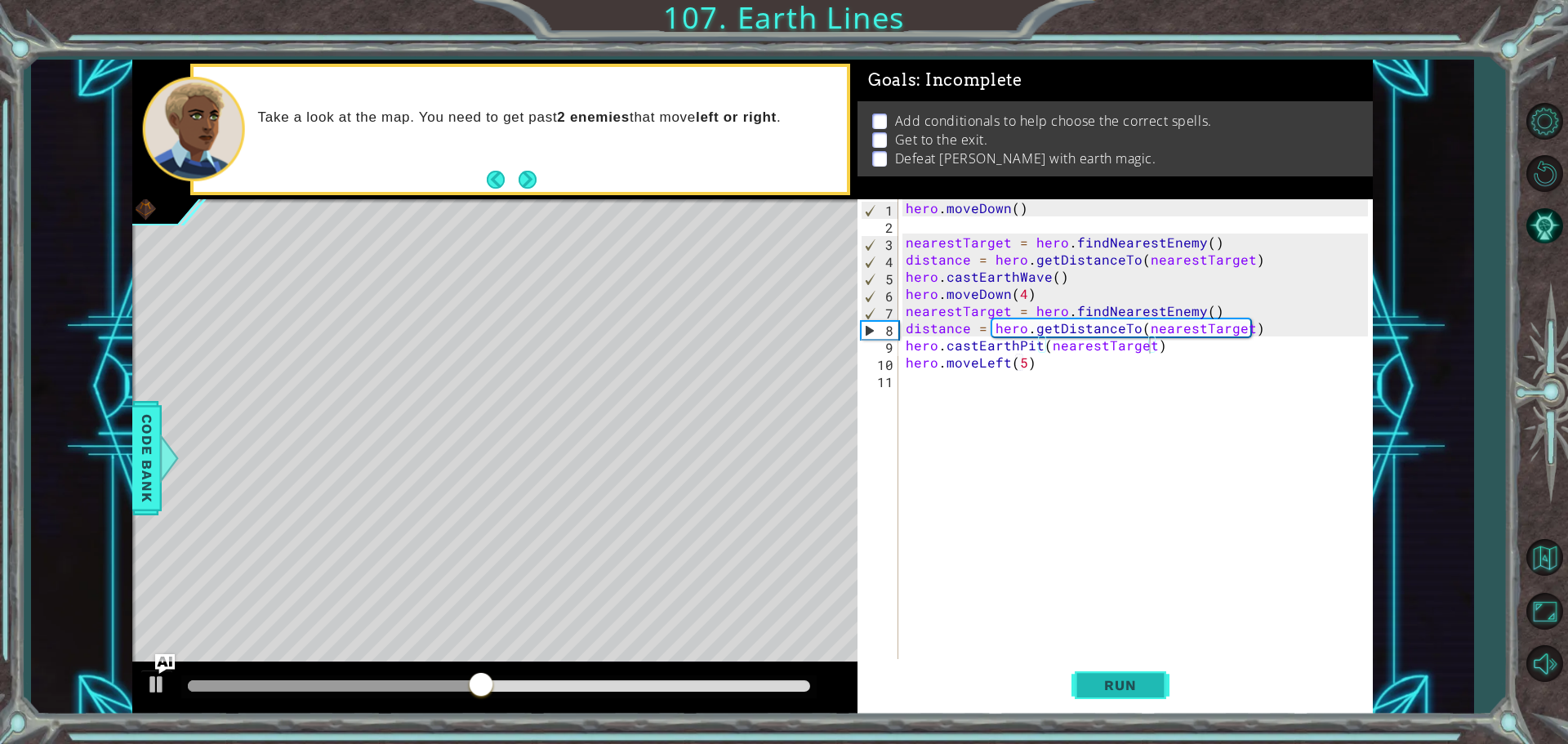
click at [1141, 694] on button "Run" at bounding box center [1120, 685] width 98 height 51
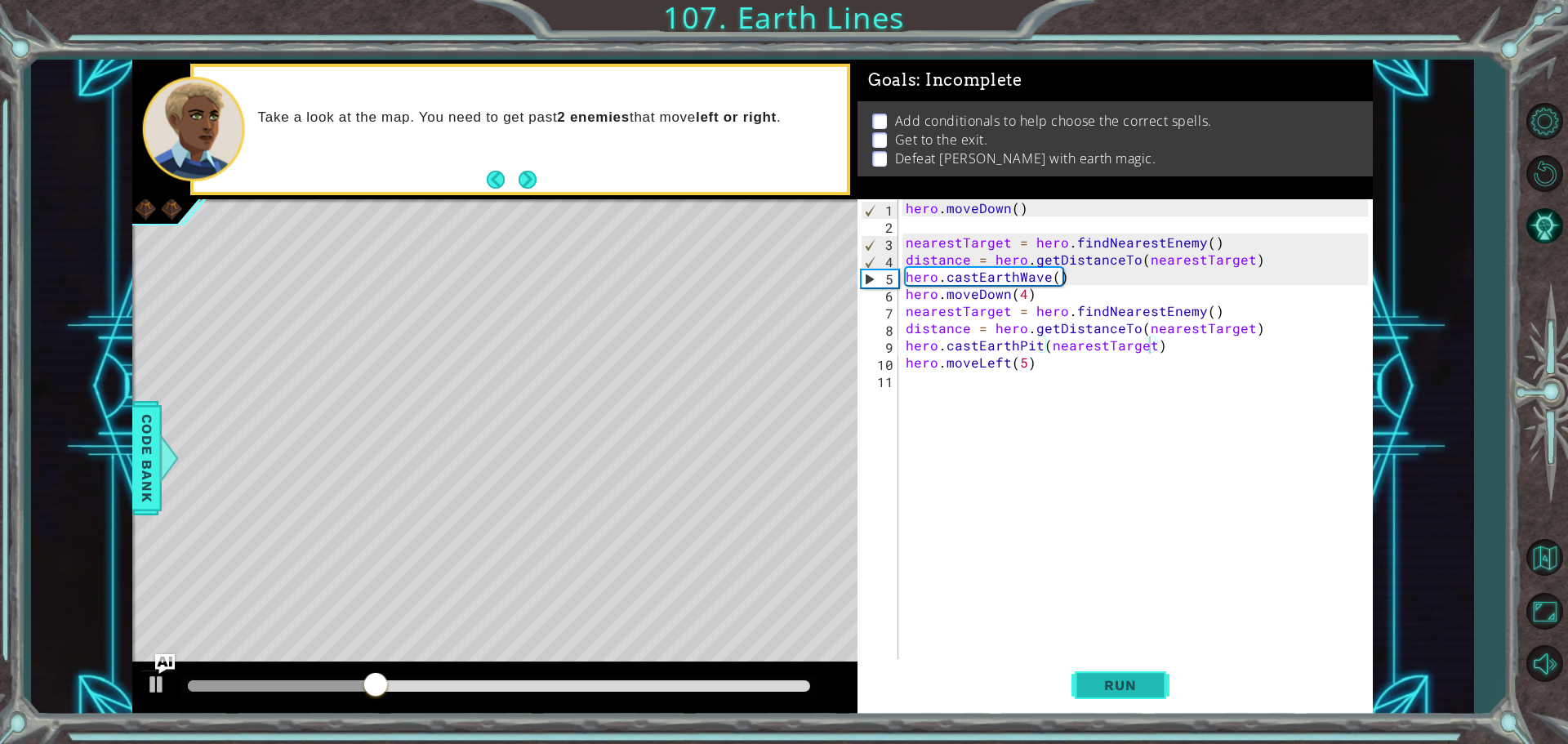
click at [1141, 694] on button "Run" at bounding box center [1120, 685] width 98 height 51
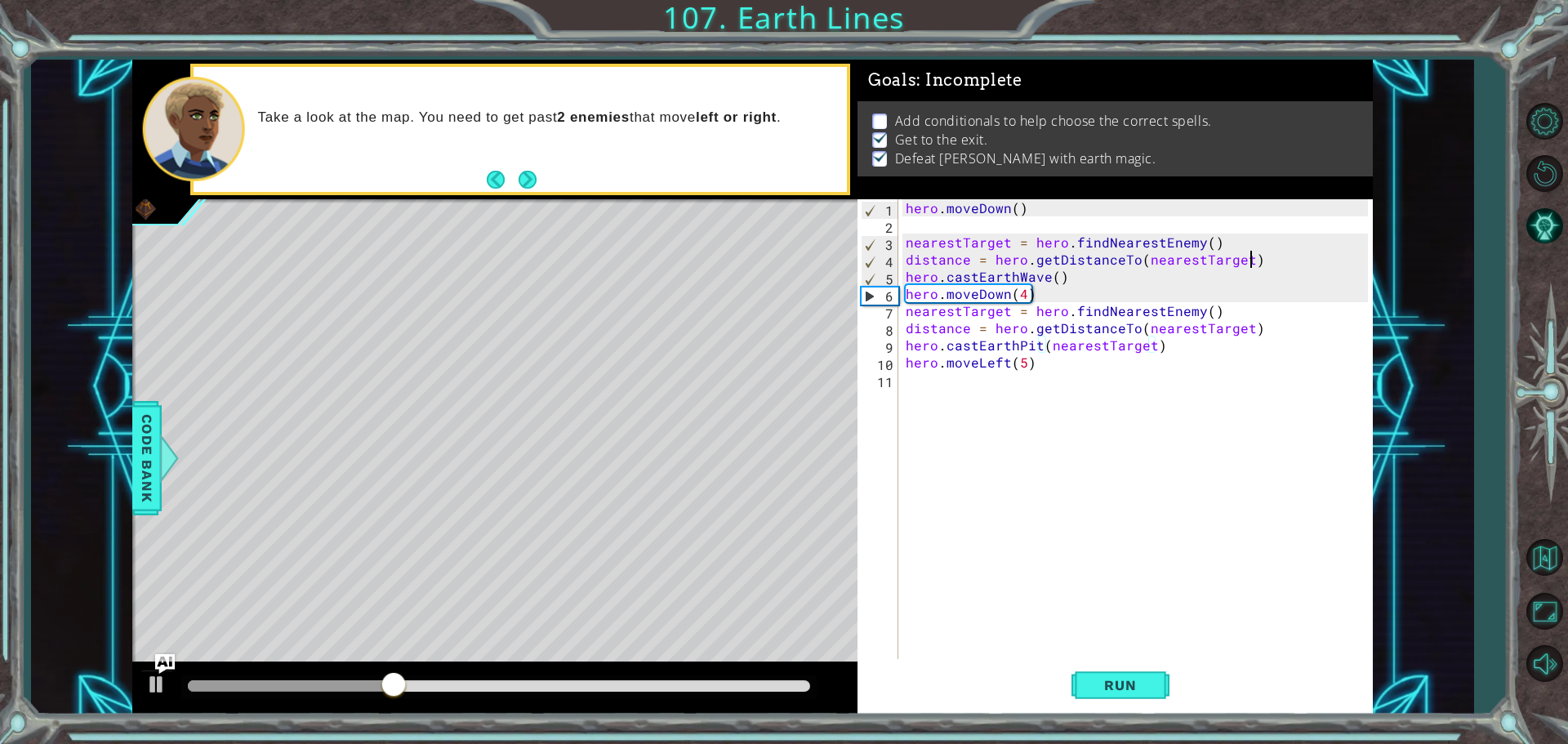
click at [1253, 262] on div "hero . moveDown ( ) nearestTarget = hero . findNearestEnemy ( ) distance = hero…" at bounding box center [1139, 447] width 474 height 498
type textarea "distance = hero.getDistanceTo(nearestTarget)"
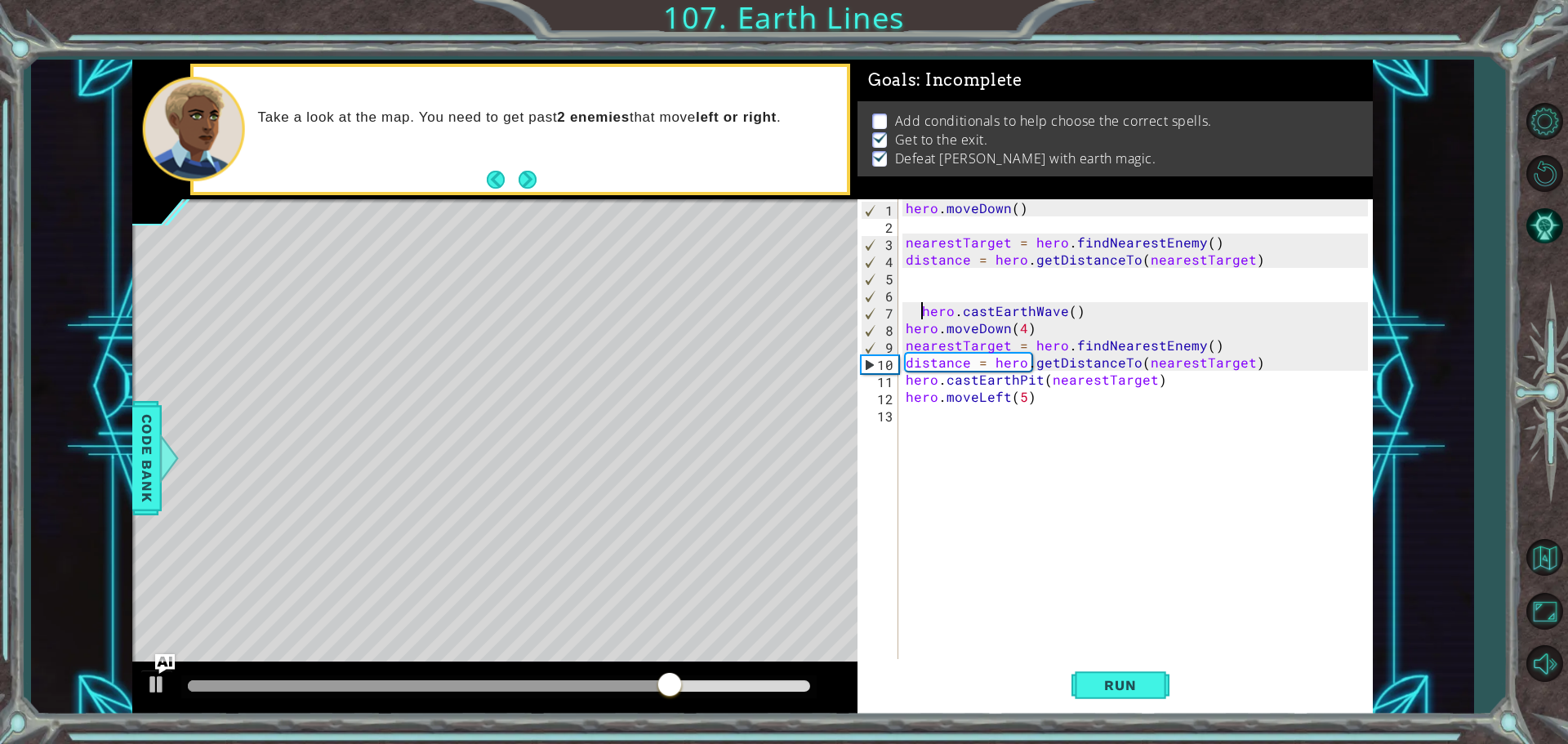
type textarea "hero.castEarthWave()"
type textarea "T"
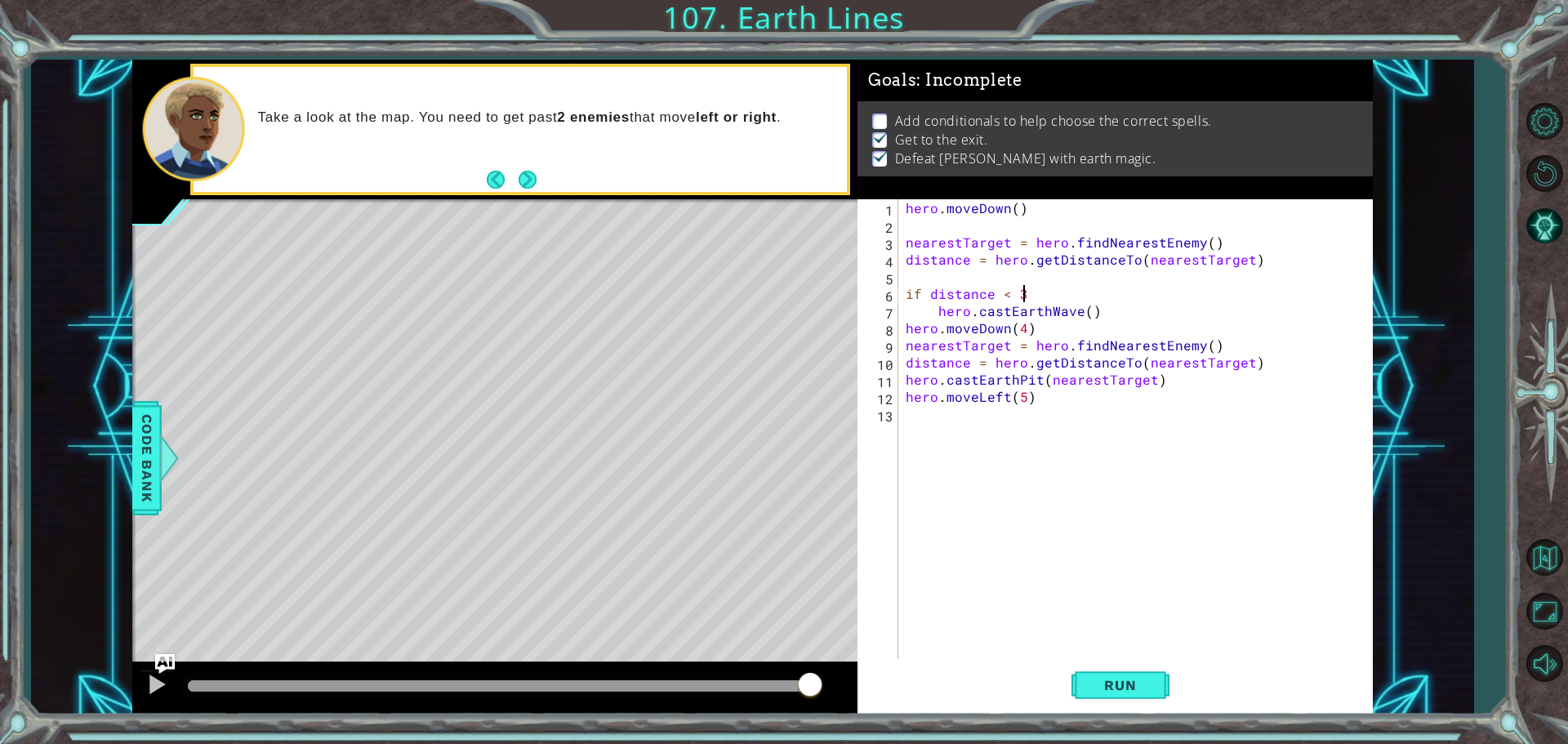
scroll to position [0, 7]
click at [1107, 308] on div "hero . moveDown ( ) nearestTarget = hero . findNearestEnemy ( ) distance = hero…" at bounding box center [1139, 447] width 474 height 498
type textarea "hero.castEarthWave()"
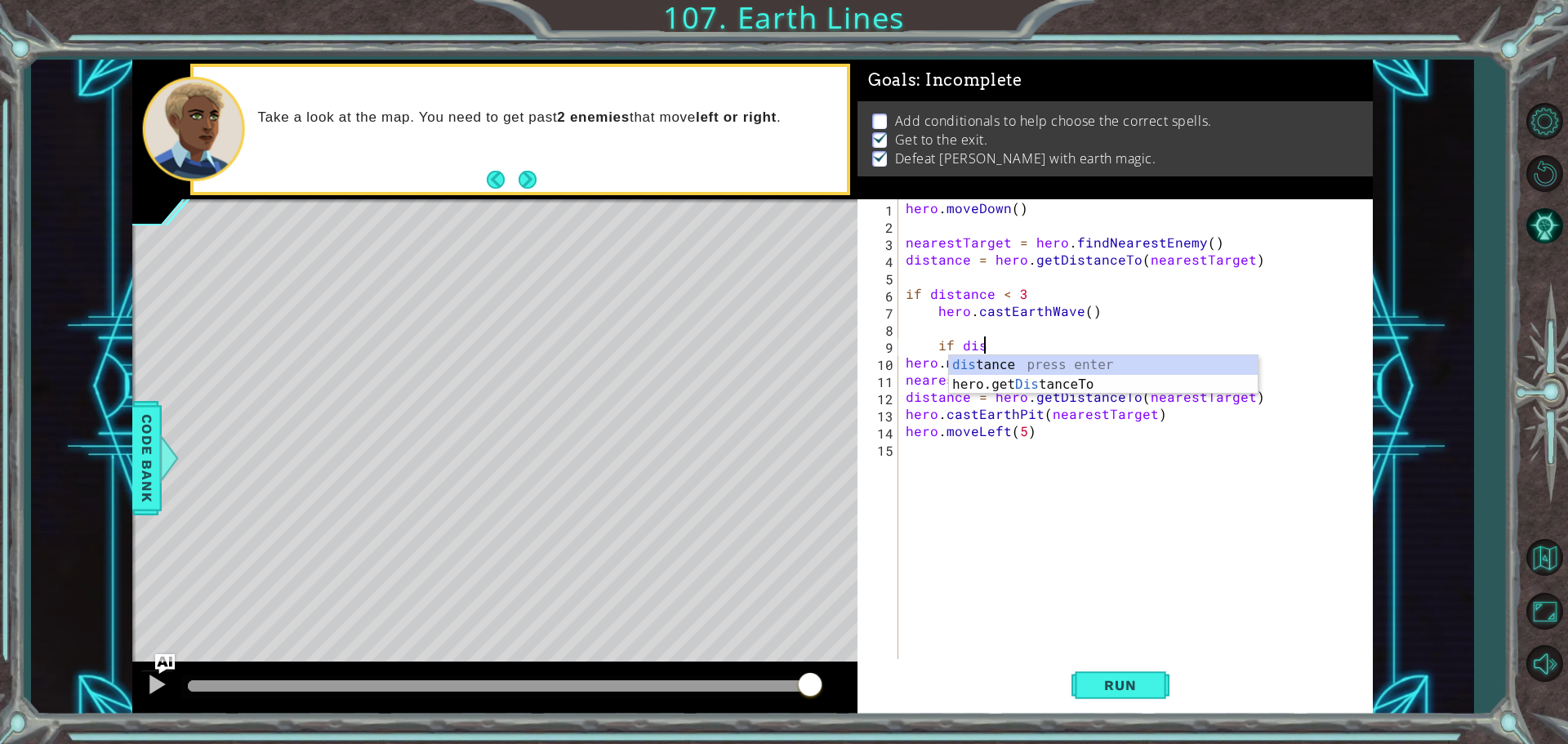
scroll to position [0, 4]
click at [1013, 360] on div "dis tance press enter hero.get Dis tanceTo press enter" at bounding box center [1103, 395] width 308 height 79
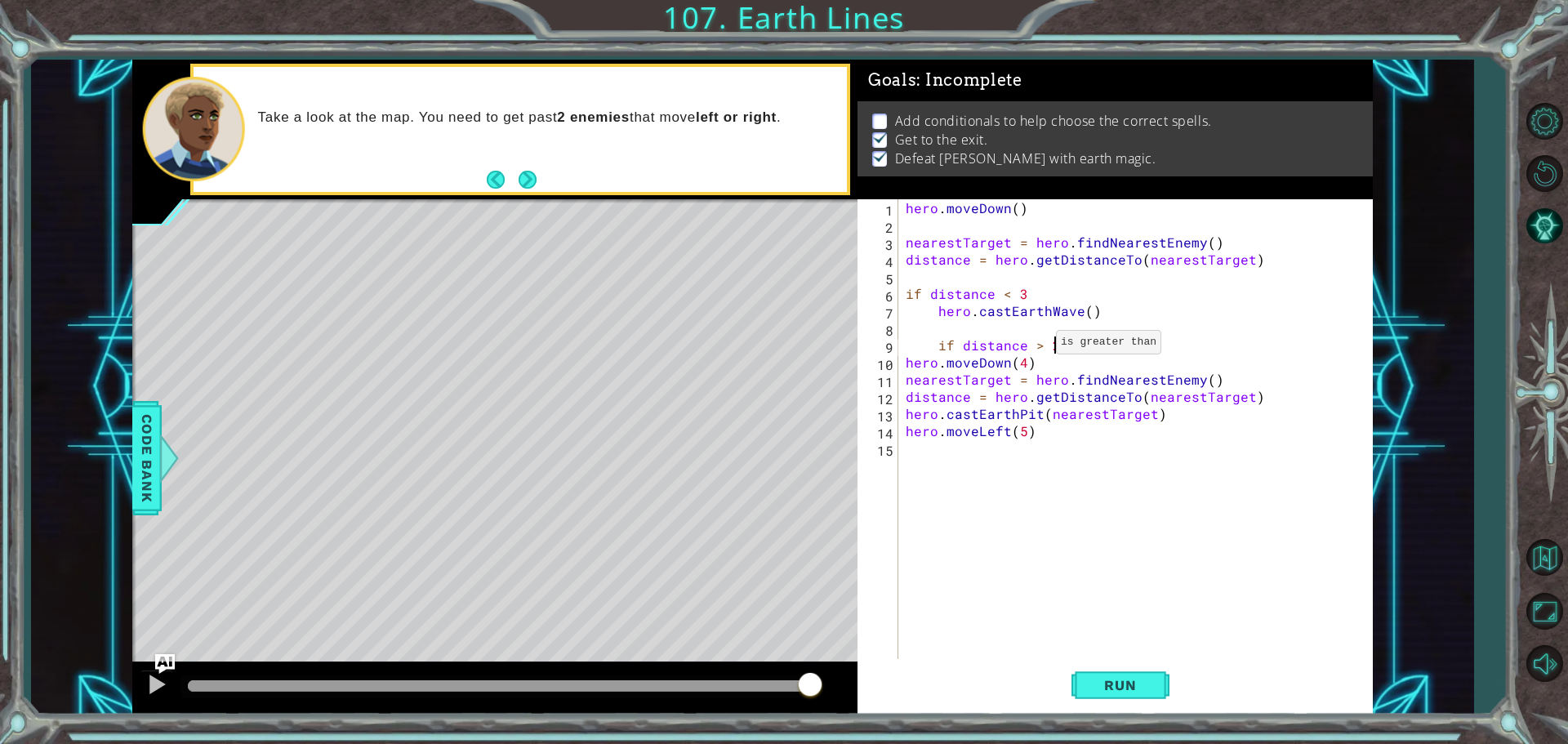
click at [1036, 346] on div "hero . moveDown ( ) nearestTarget = hero . findNearestEnemy ( ) distance = hero…" at bounding box center [1139, 447] width 474 height 498
click at [1023, 295] on div "hero . moveDown ( ) nearestTarget = hero . findNearestEnemy ( ) distance = hero…" at bounding box center [1139, 447] width 474 height 498
click at [1065, 347] on div "hero . moveDown ( ) nearestTarget = hero . findNearestEnemy ( ) distance = hero…" at bounding box center [1139, 447] width 474 height 498
type textarea "if distance > 2"
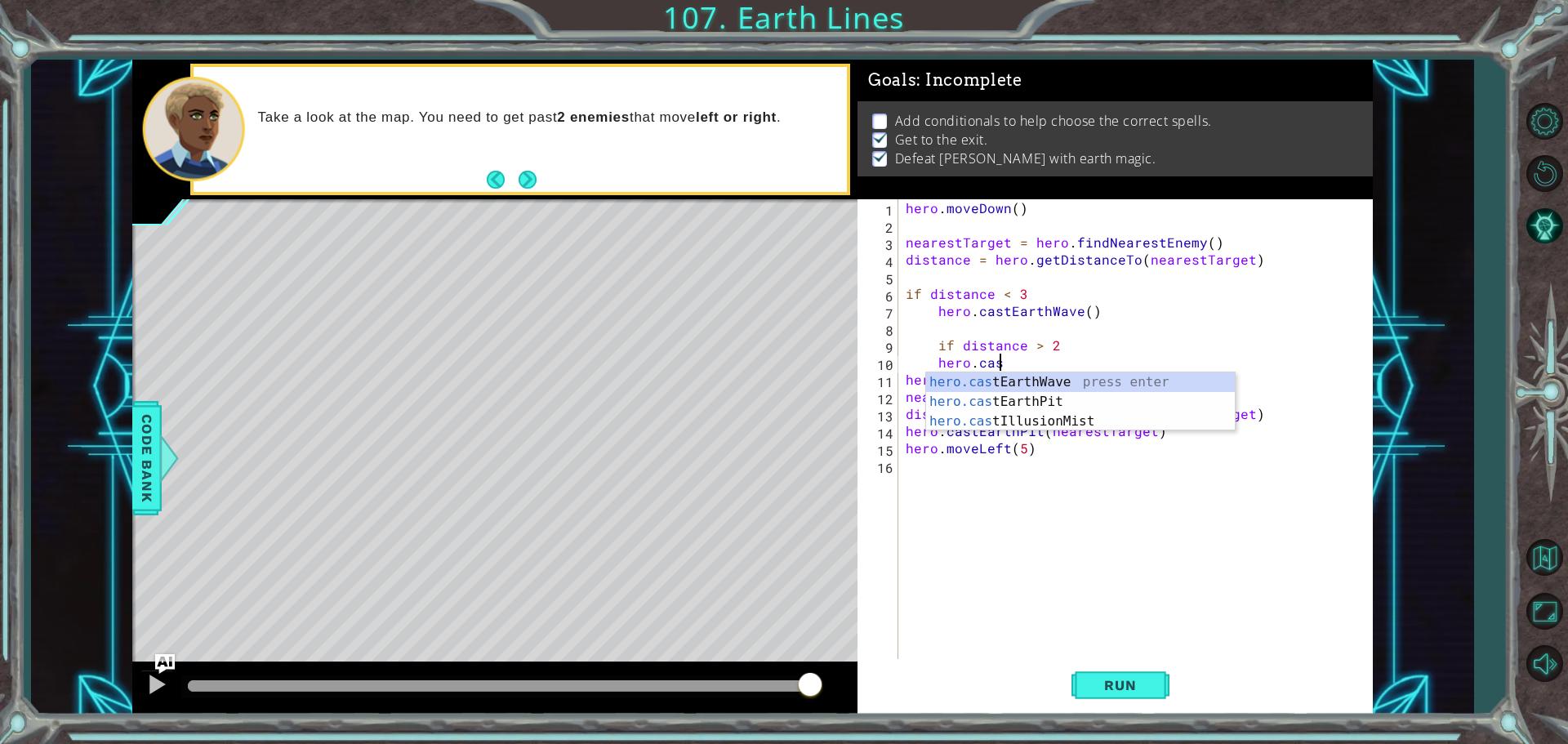
scroll to position [0, 5]
click at [1051, 394] on div "hero.cast EarthWave press enter hero.cast EarthPit press enter hero.cast Illusi…" at bounding box center [1080, 421] width 308 height 98
type textarea "hero.castEarthPit(enemy)"
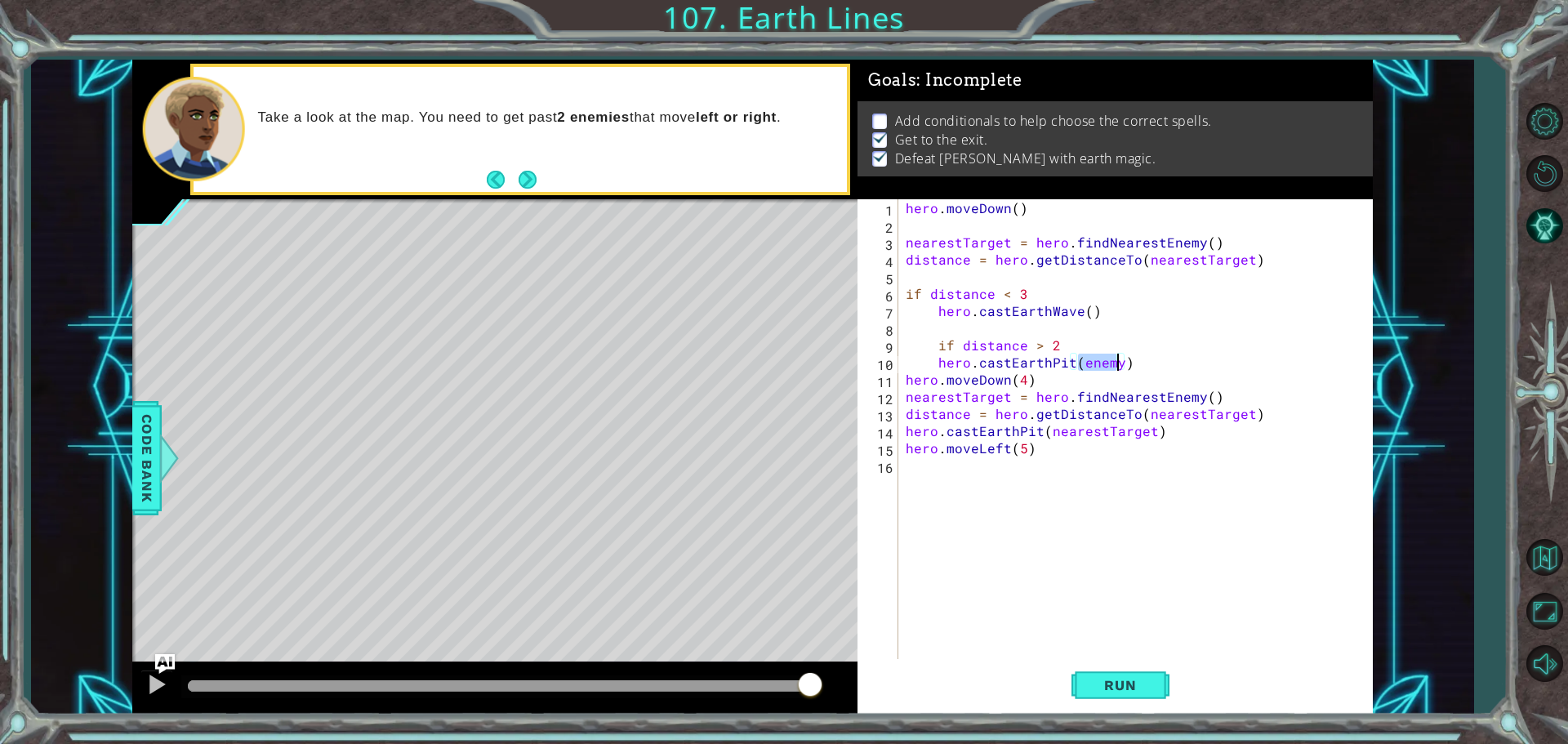
click at [1153, 365] on div "hero . moveDown ( ) nearestTarget = hero . findNearestEnemy ( ) distance = hero…" at bounding box center [1139, 447] width 474 height 498
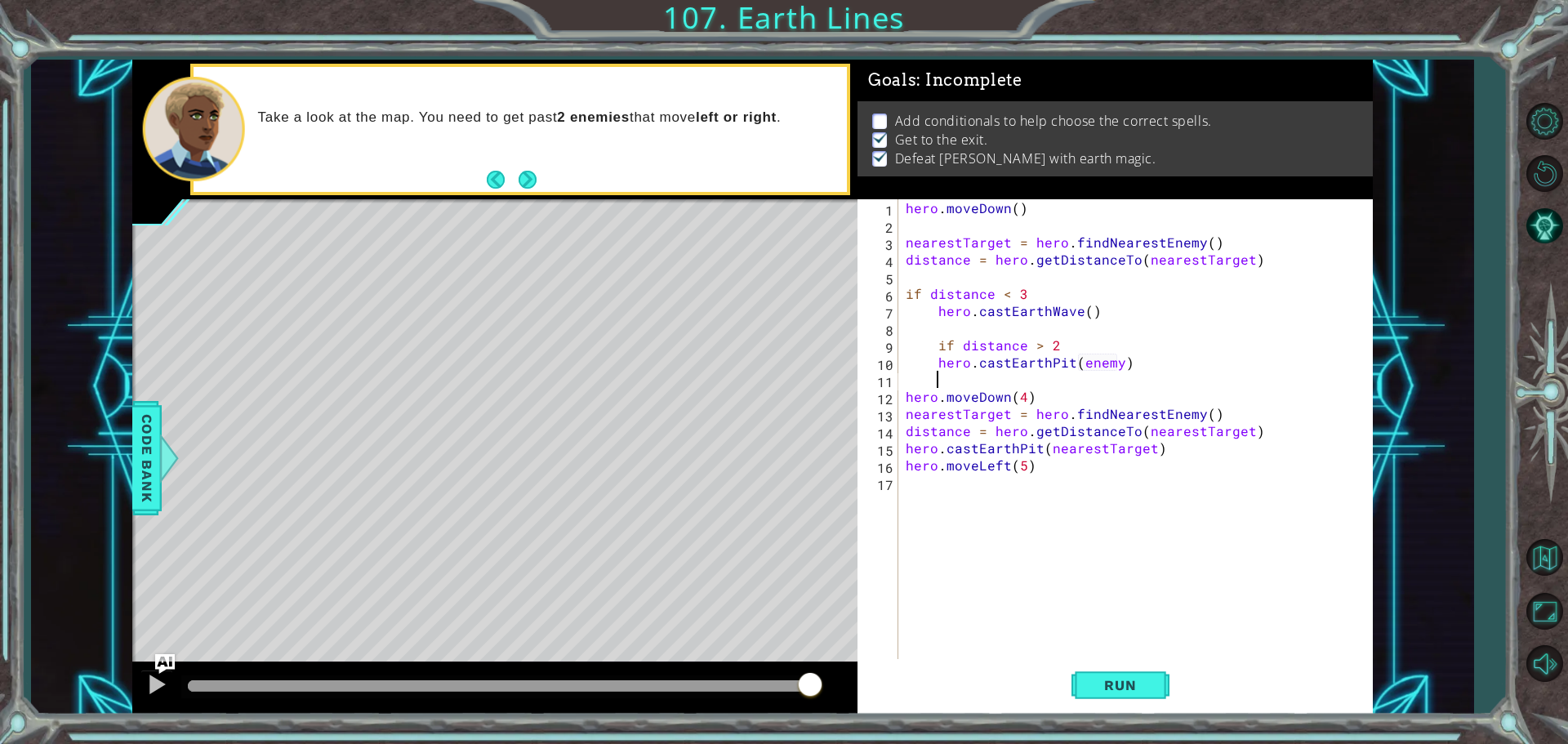
scroll to position [0, 1]
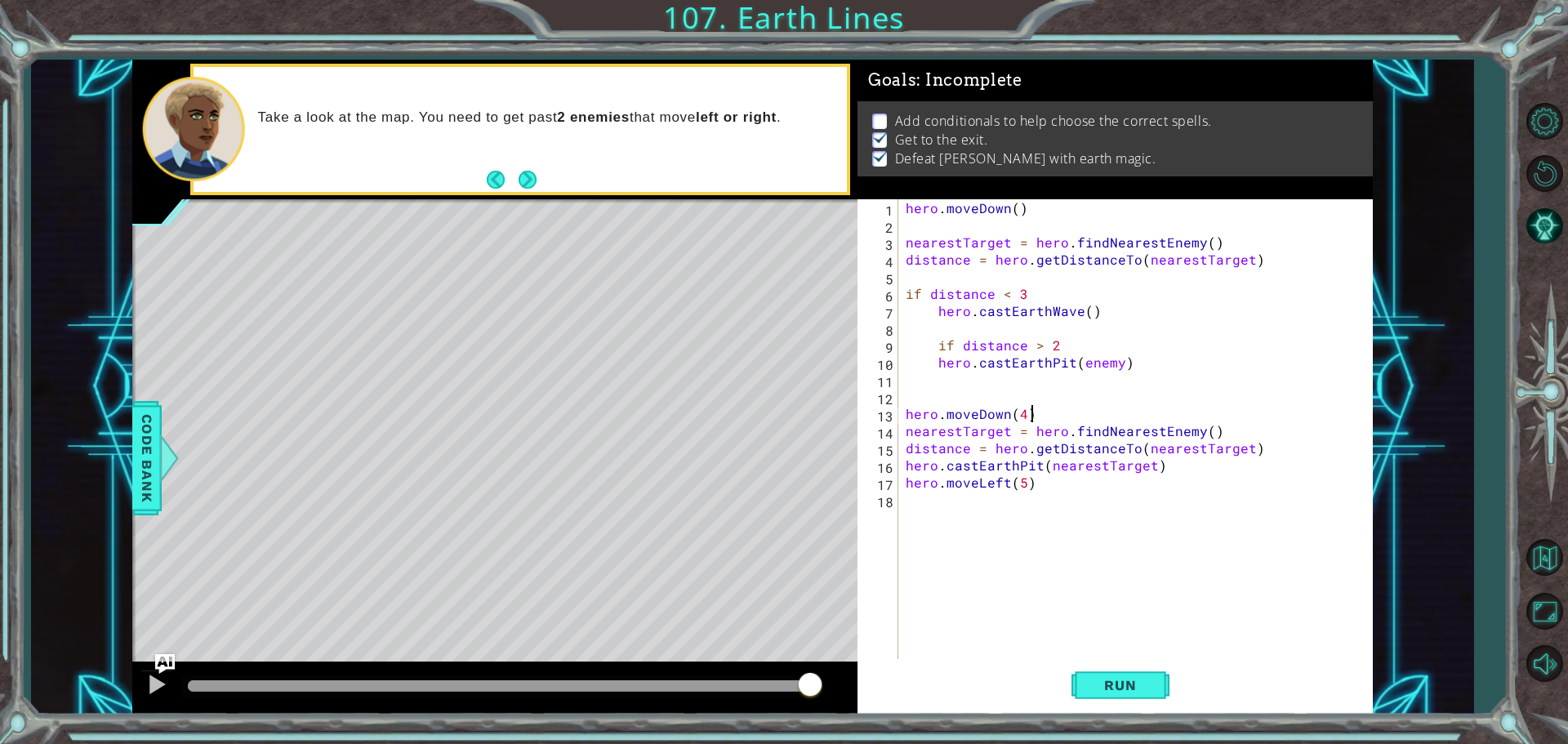
click at [1038, 418] on div "hero . moveDown ( ) nearestTarget = hero . findNearestEnemy ( ) distance = hero…" at bounding box center [1139, 447] width 474 height 498
type textarea "hero.moveDown(4)"
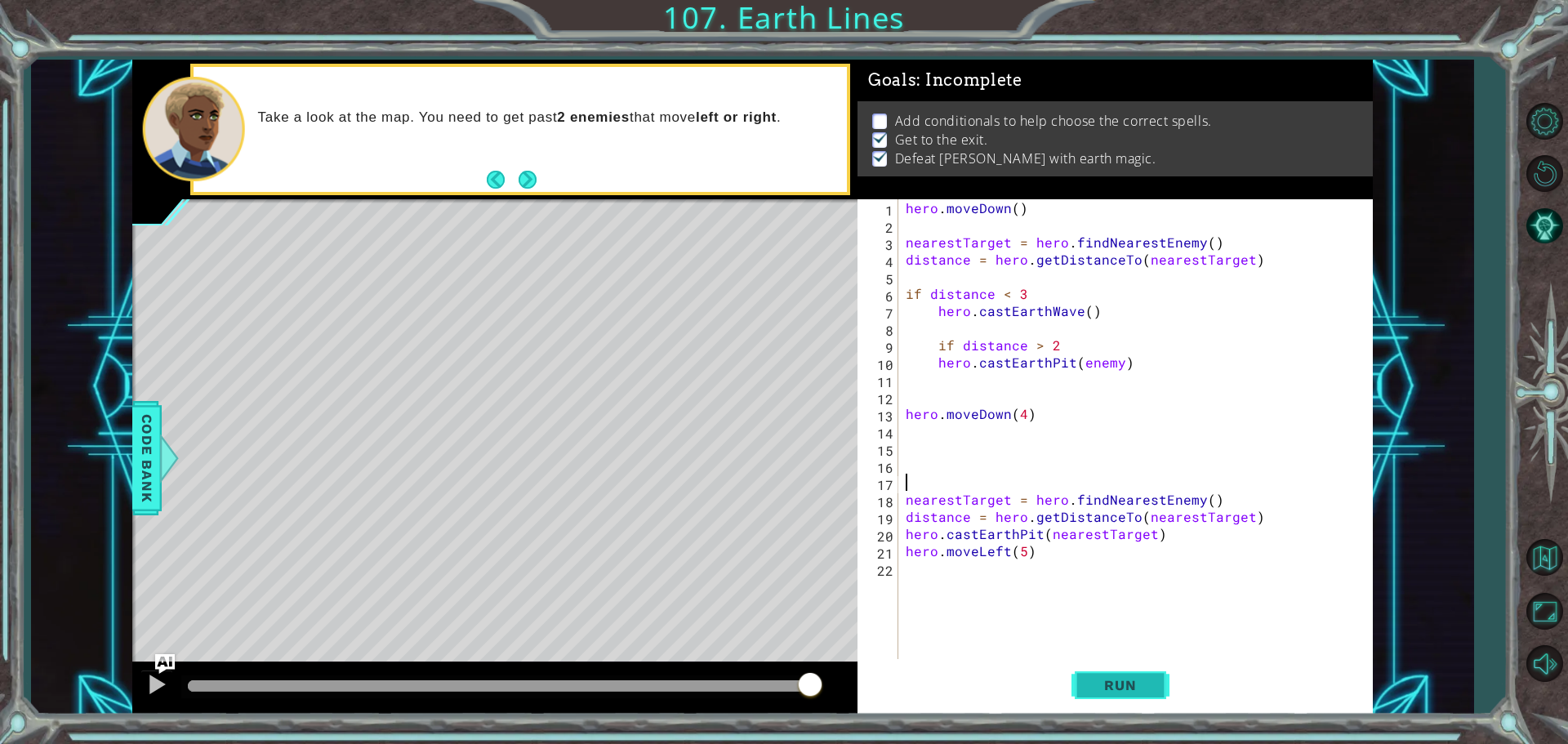
click at [1084, 692] on button "Run" at bounding box center [1120, 685] width 98 height 51
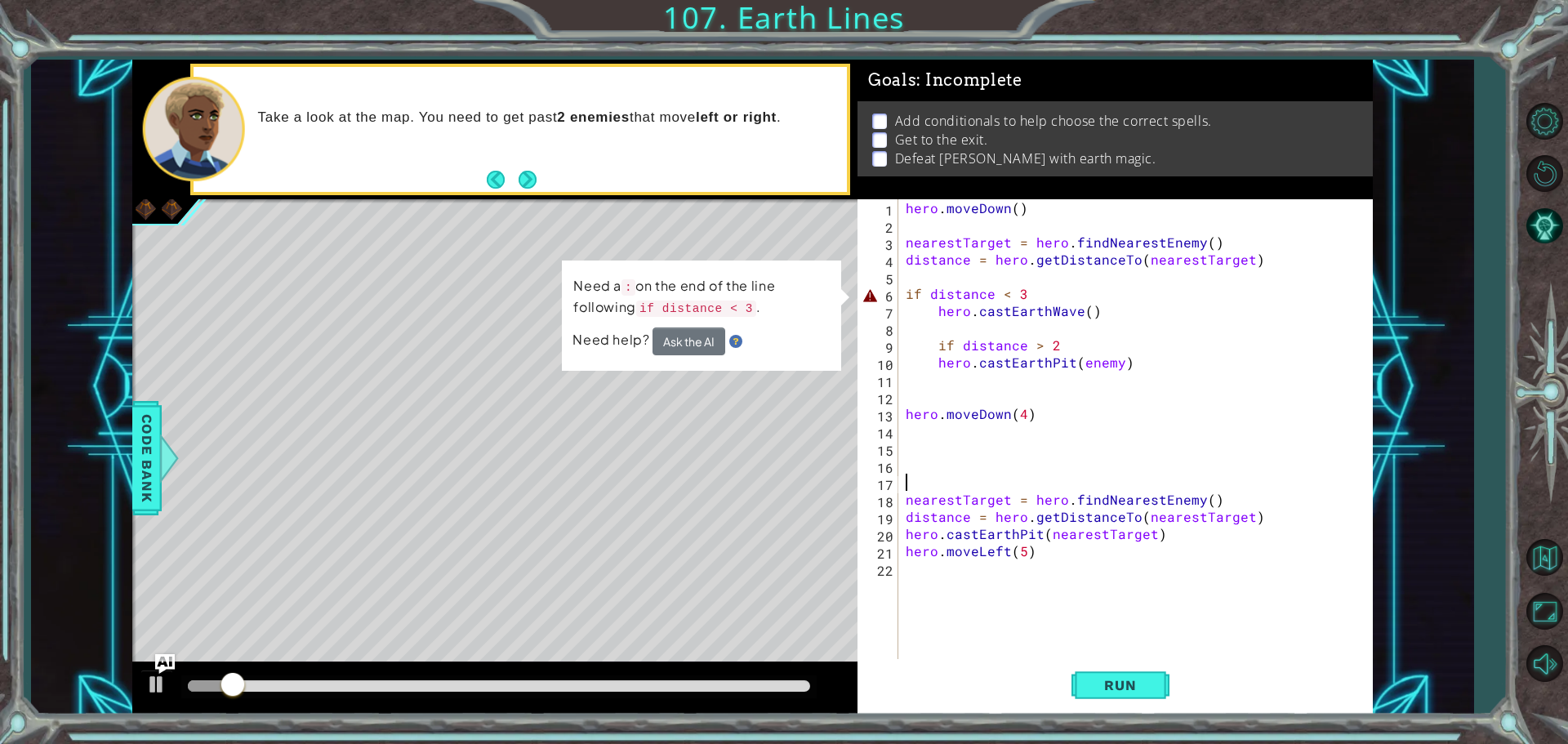
click at [1027, 295] on div "hero . moveDown ( ) nearestTarget = hero . findNearestEnemy ( ) distance = hero…" at bounding box center [1139, 447] width 474 height 498
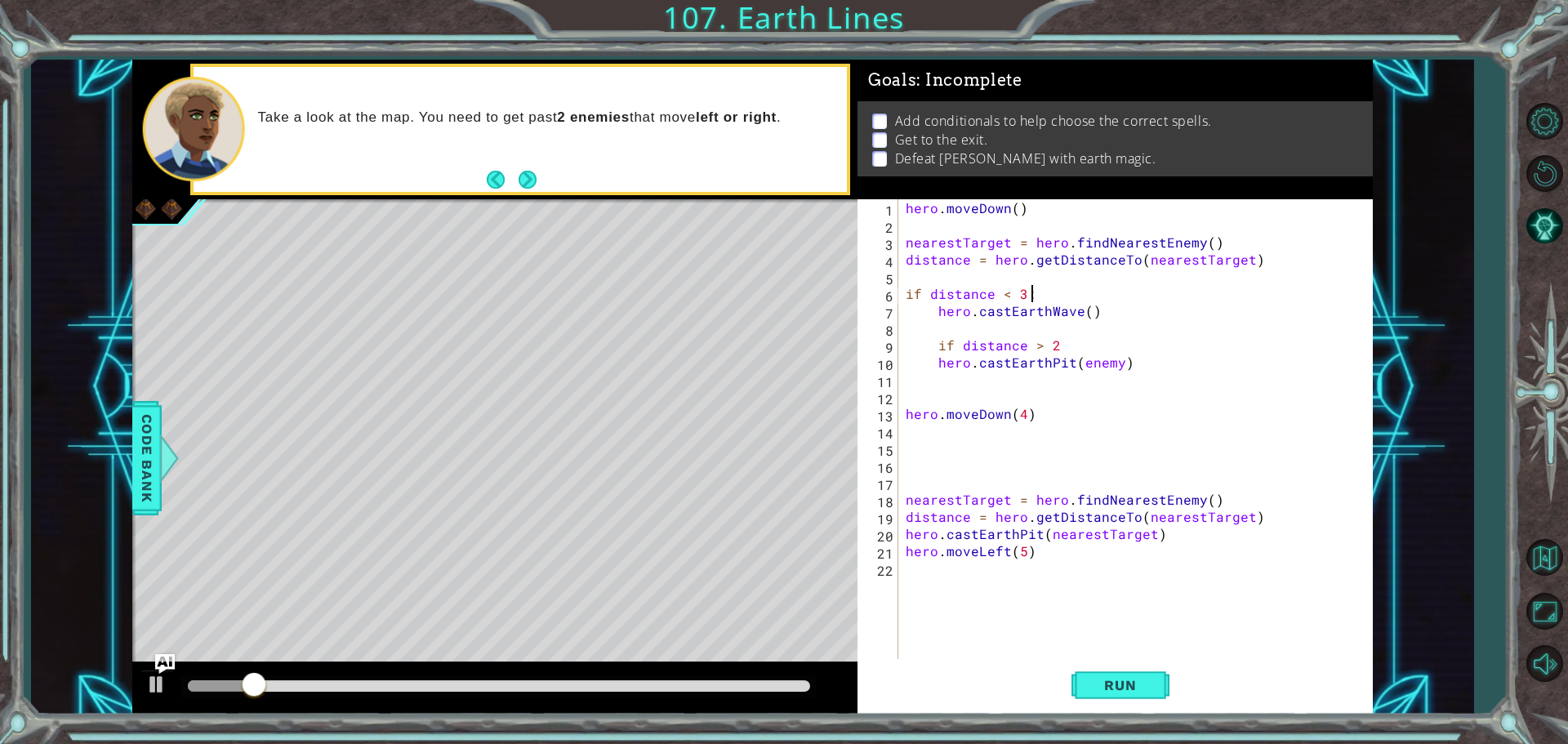
scroll to position [0, 7]
click at [1075, 350] on div "hero . moveDown ( ) nearestTarget = hero . findNearestEnemy ( ) distance = hero…" at bounding box center [1139, 447] width 474 height 498
click at [935, 350] on div "hero . moveDown ( ) nearestTarget = hero . findNearestEnemy ( ) distance = hero…" at bounding box center [1139, 447] width 474 height 498
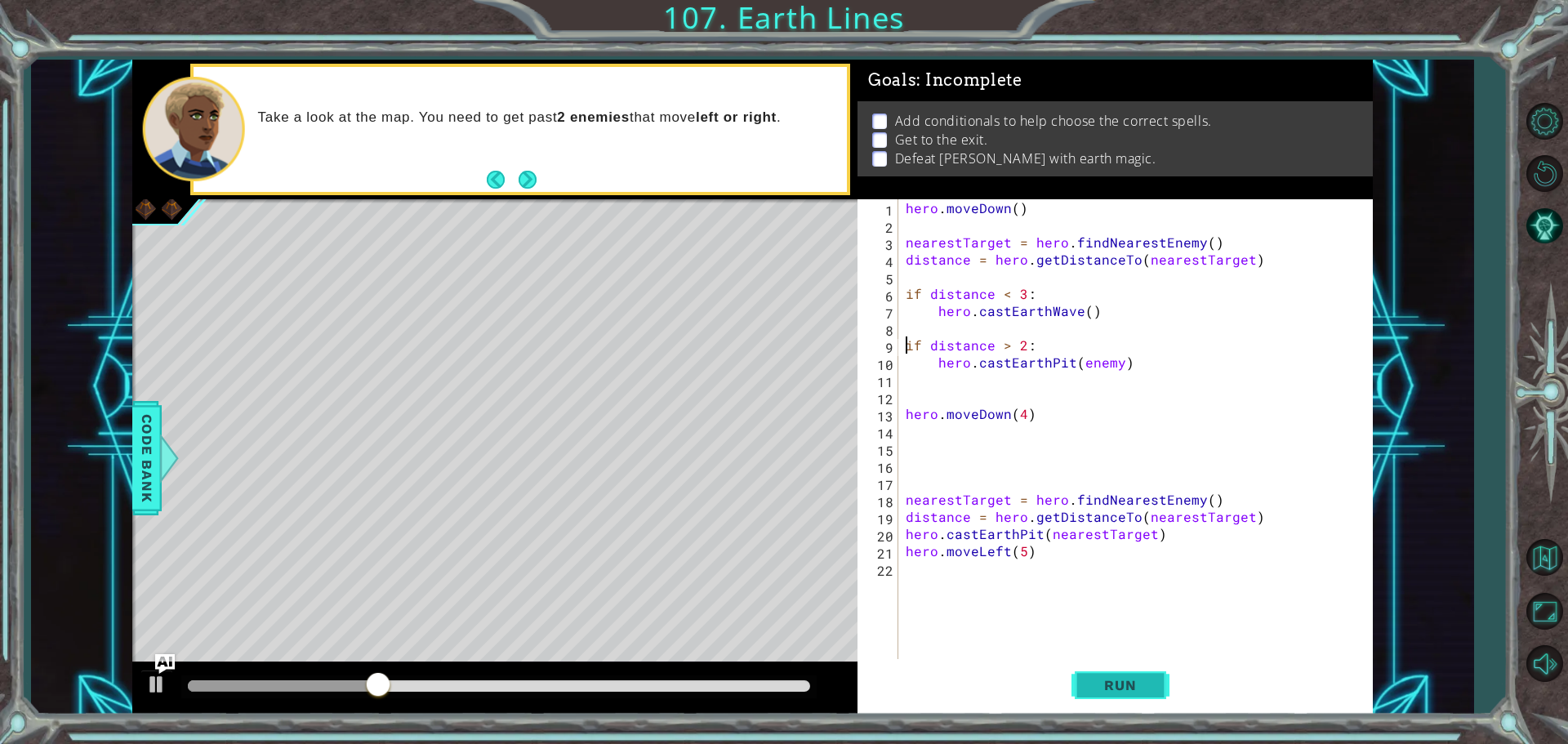
click at [1132, 680] on span "Run" at bounding box center [1120, 685] width 64 height 17
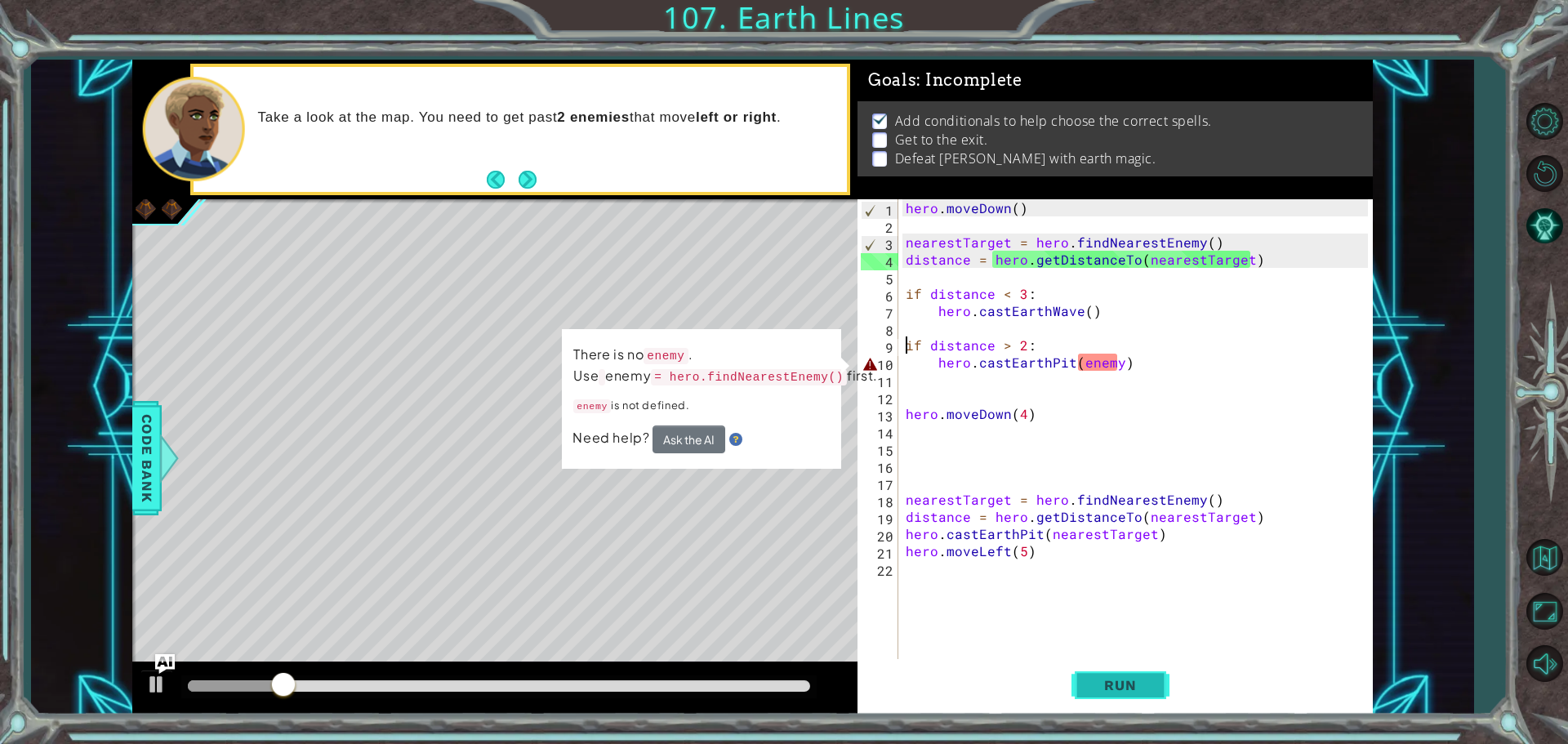
click at [1110, 686] on span "Run" at bounding box center [1120, 685] width 64 height 17
drag, startPoint x: 1120, startPoint y: 361, endPoint x: 1158, endPoint y: 384, distance: 44.4
click at [1120, 361] on div "hero . moveDown ( ) nearestTarget = hero . findNearestEnemy ( ) distance = hero…" at bounding box center [1139, 447] width 474 height 498
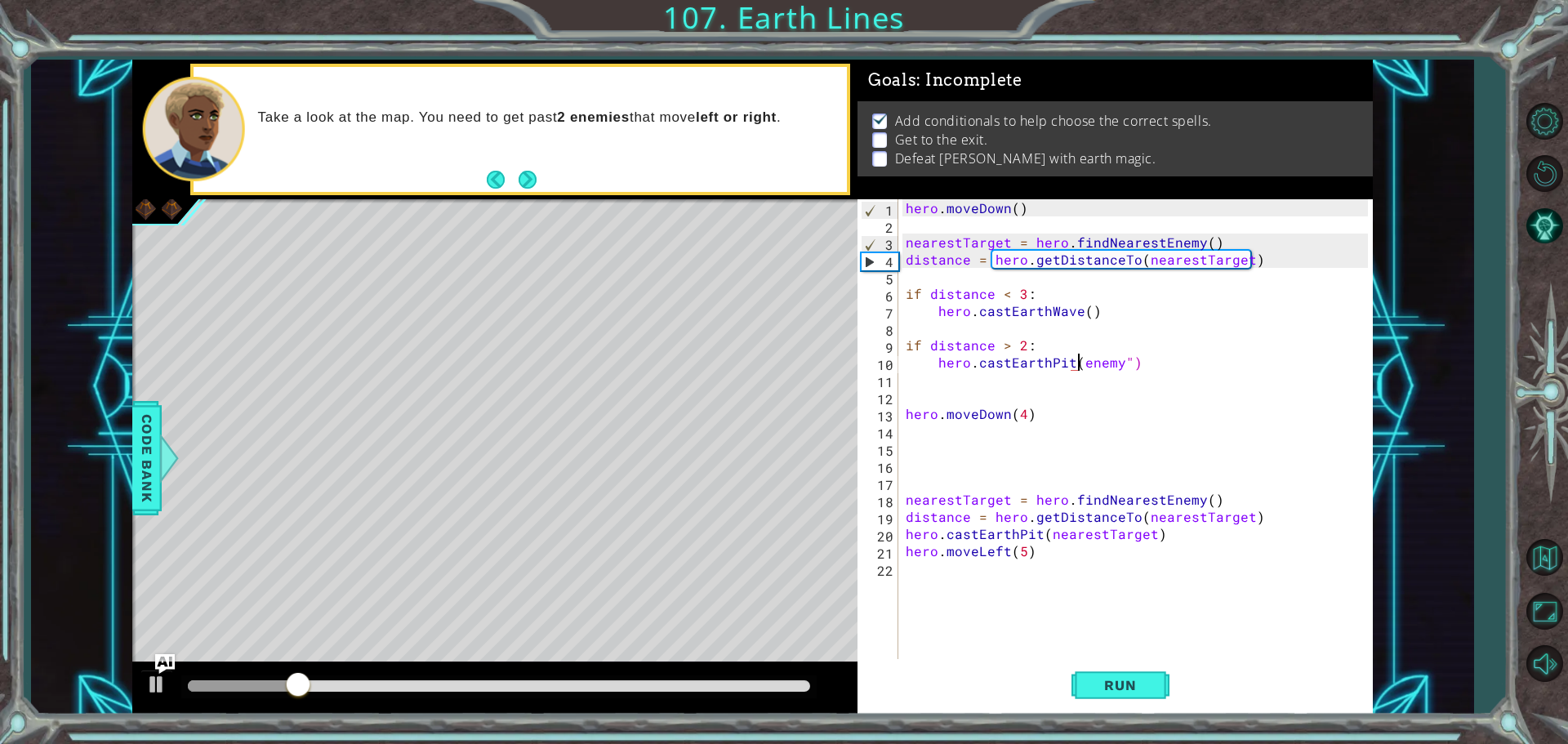
scroll to position [0, 12]
type textarea "hero.castEarthPit("enemy")"
click at [1136, 681] on span "Run" at bounding box center [1120, 685] width 64 height 17
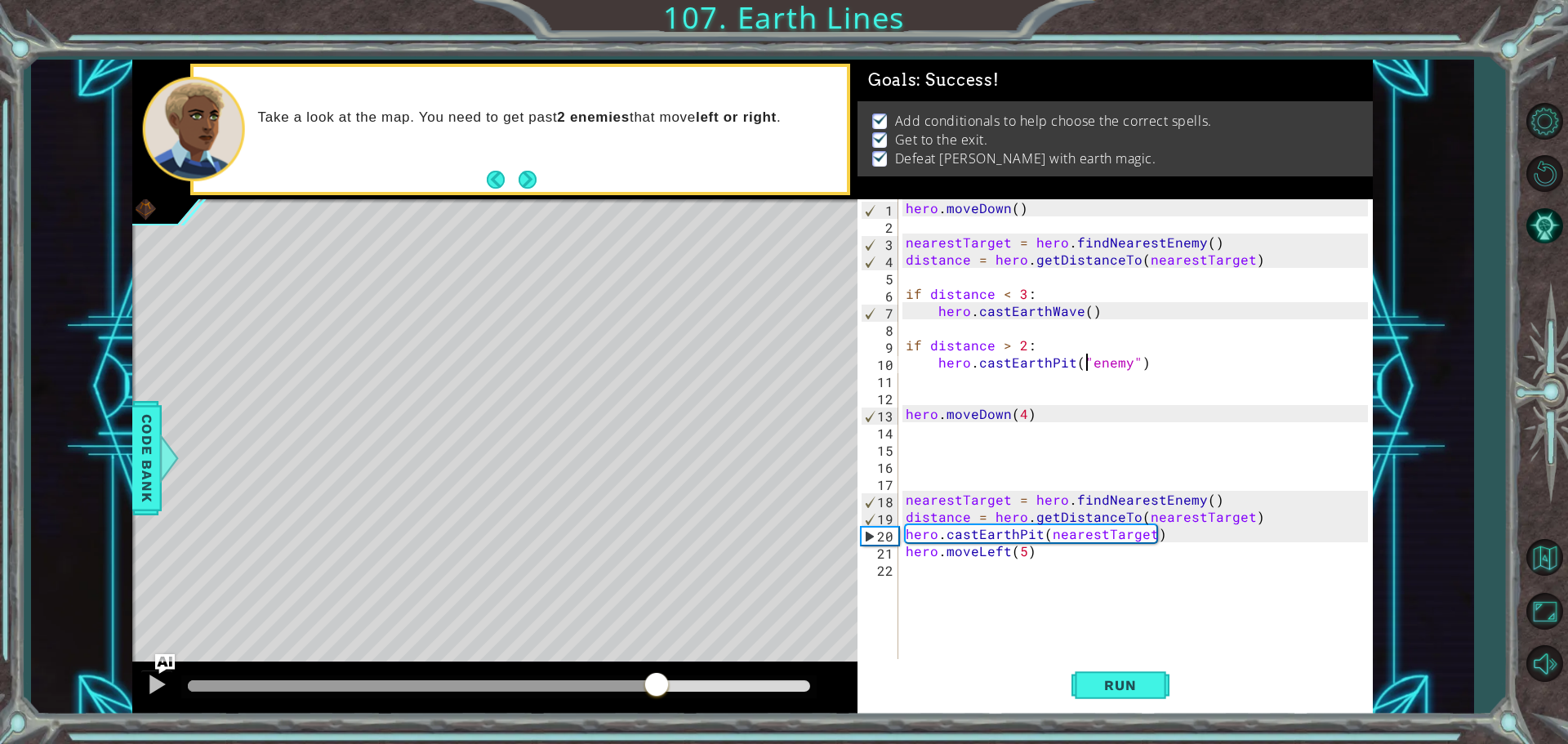
drag, startPoint x: 292, startPoint y: 687, endPoint x: 677, endPoint y: 660, distance: 385.9
click at [677, 660] on div "methods hero use(thing) moveUp(steps) moveDown(steps) moveLeft(steps) moveRight…" at bounding box center [752, 387] width 1241 height 655
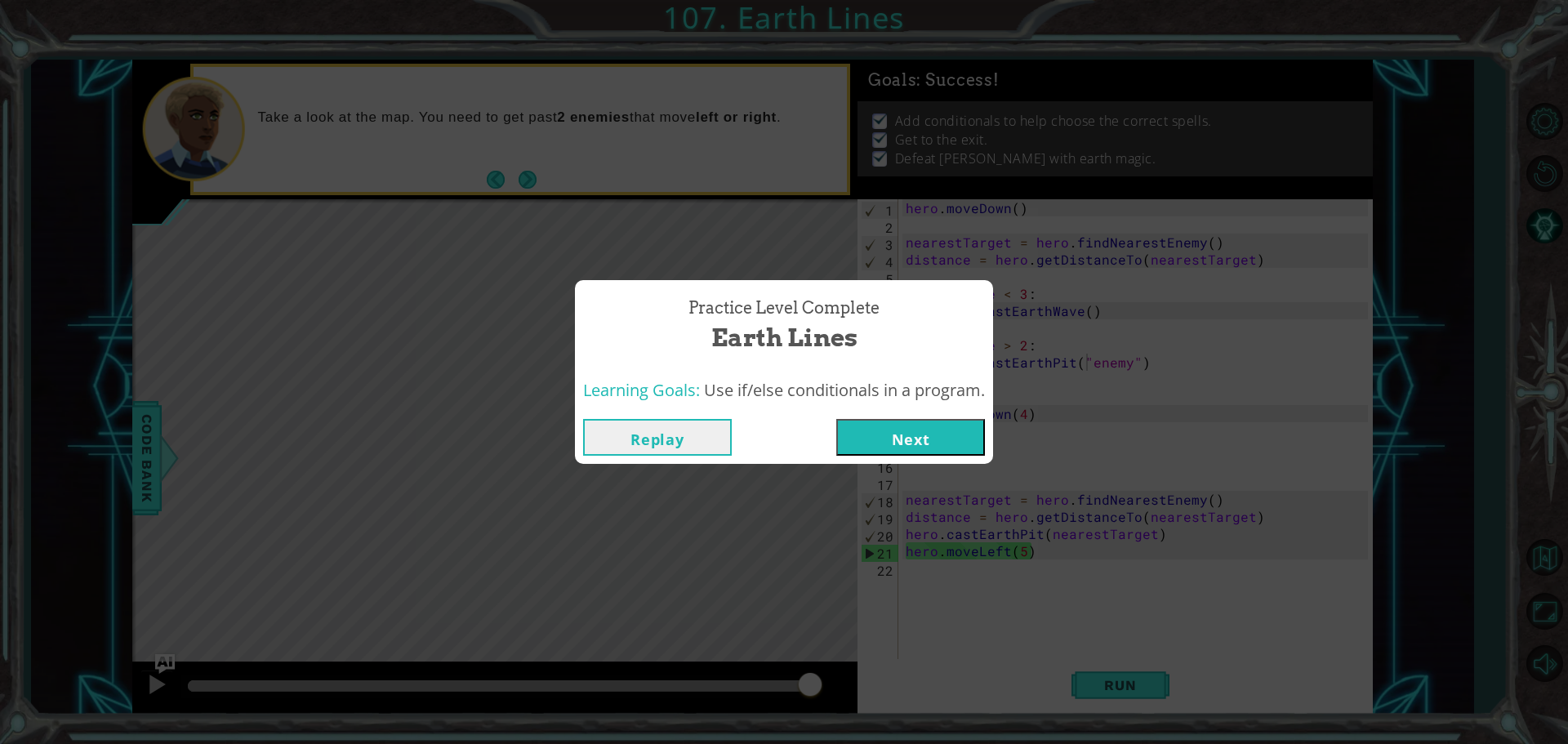
click at [930, 428] on button "Next" at bounding box center [911, 437] width 149 height 36
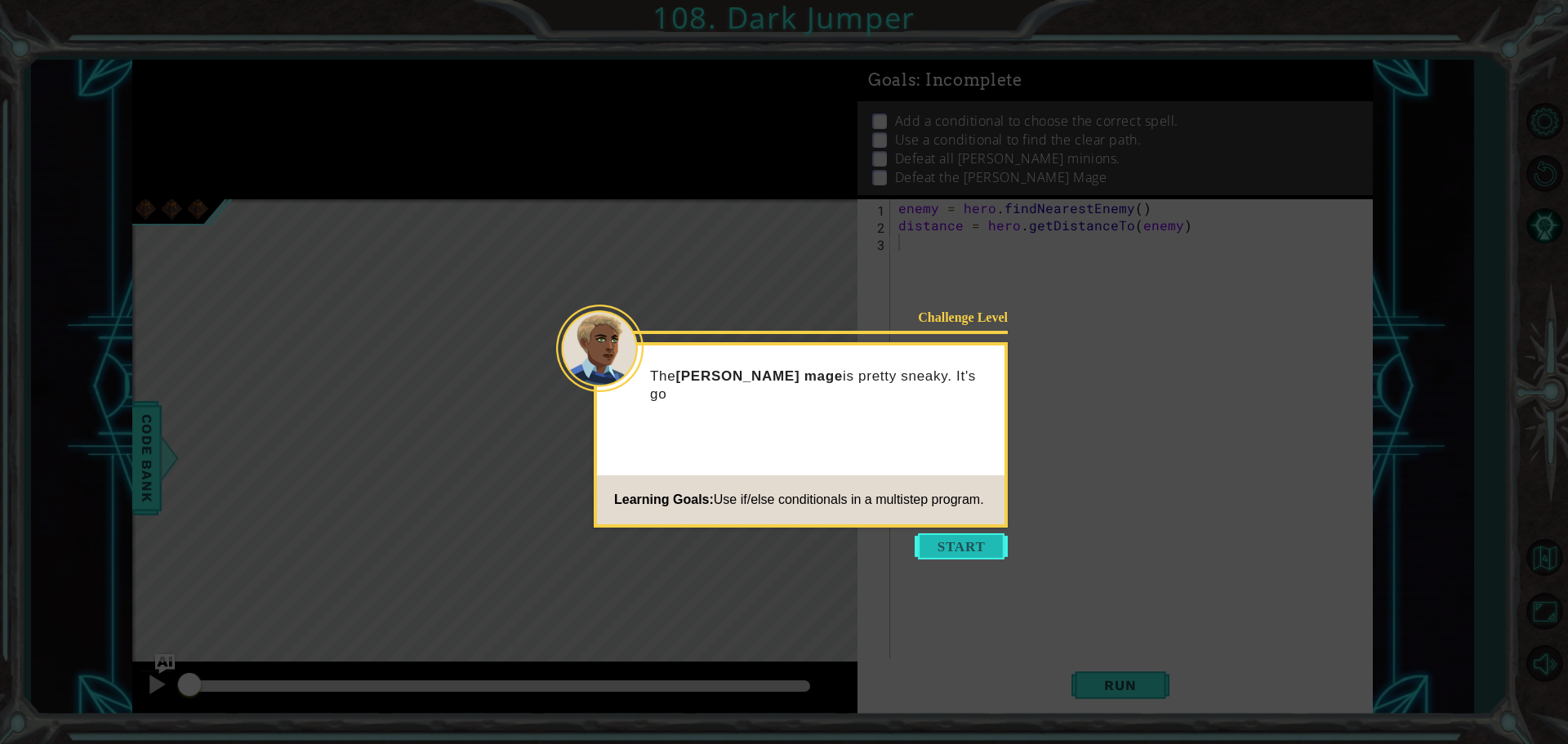
click at [996, 546] on button "Start" at bounding box center [961, 546] width 93 height 27
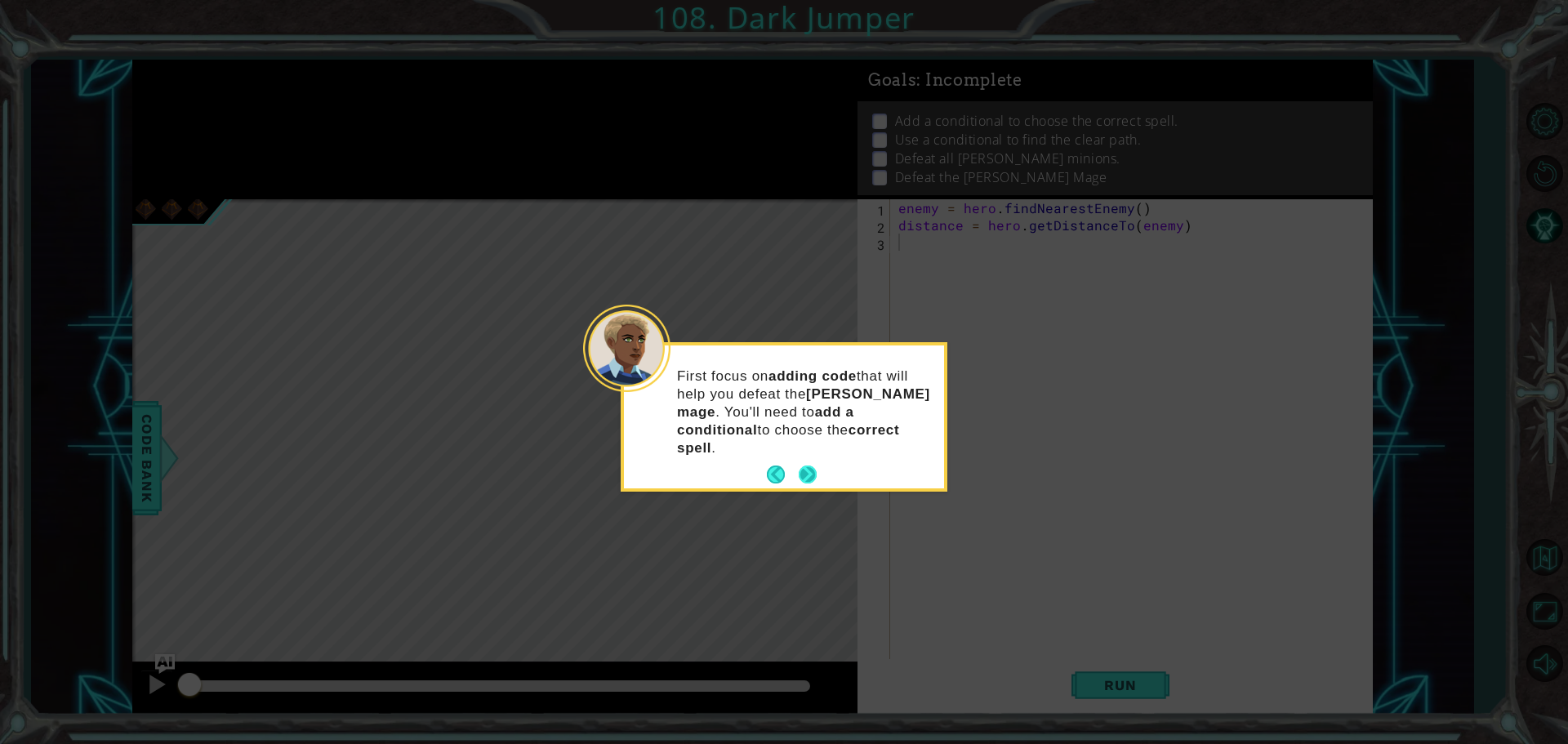
click at [814, 465] on button "Next" at bounding box center [808, 474] width 18 height 18
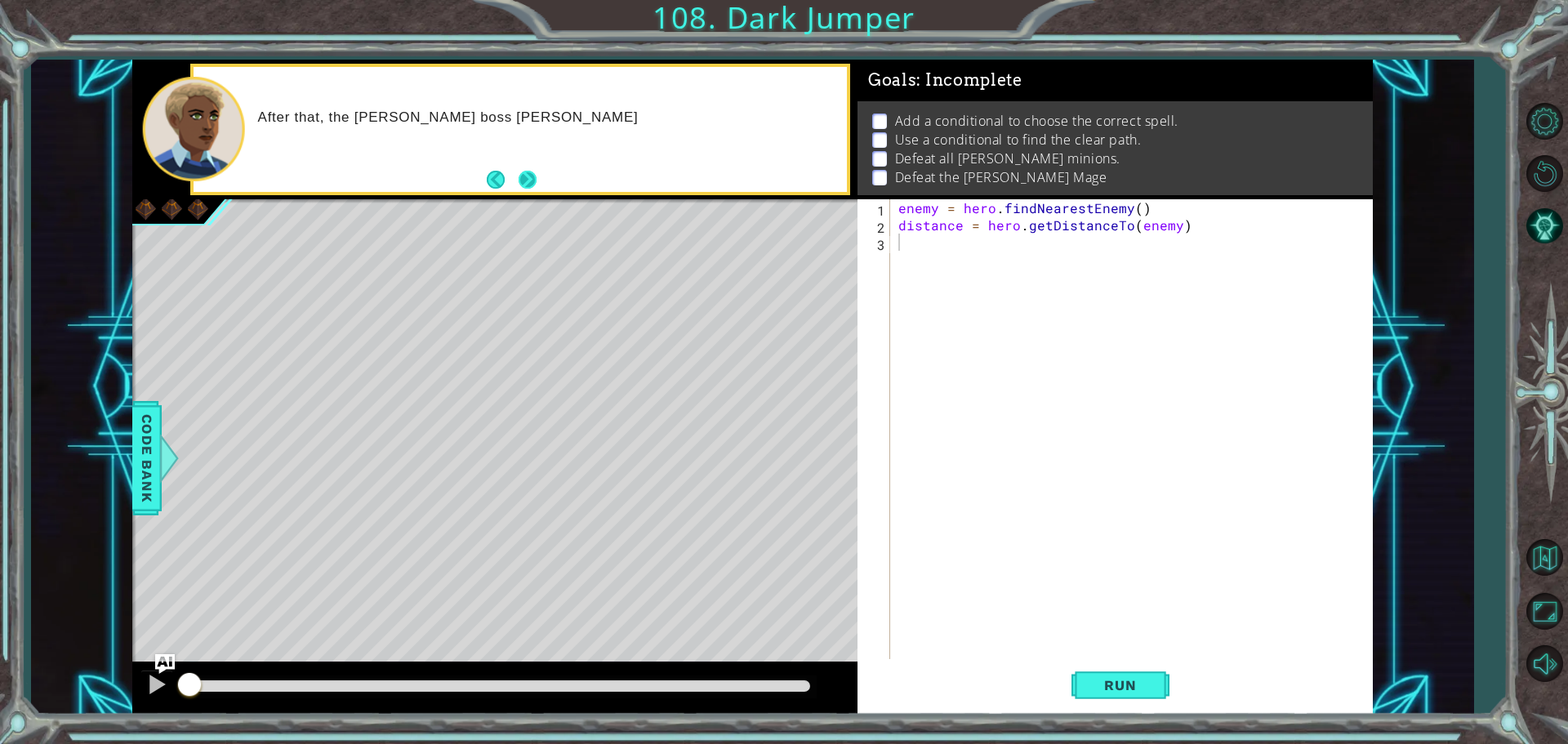
click at [533, 173] on button "Next" at bounding box center [527, 179] width 19 height 19
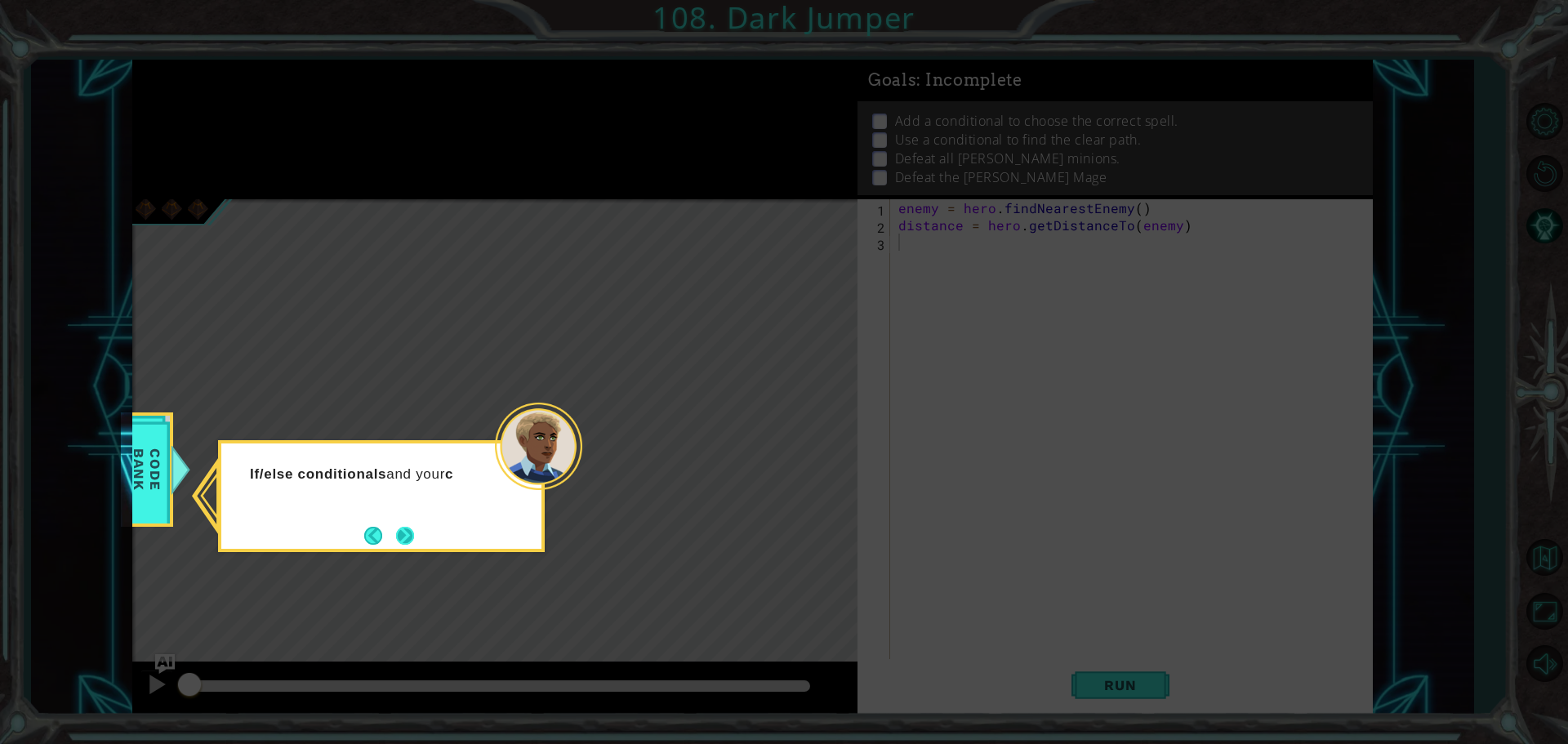
click at [402, 528] on button "Next" at bounding box center [405, 536] width 18 height 18
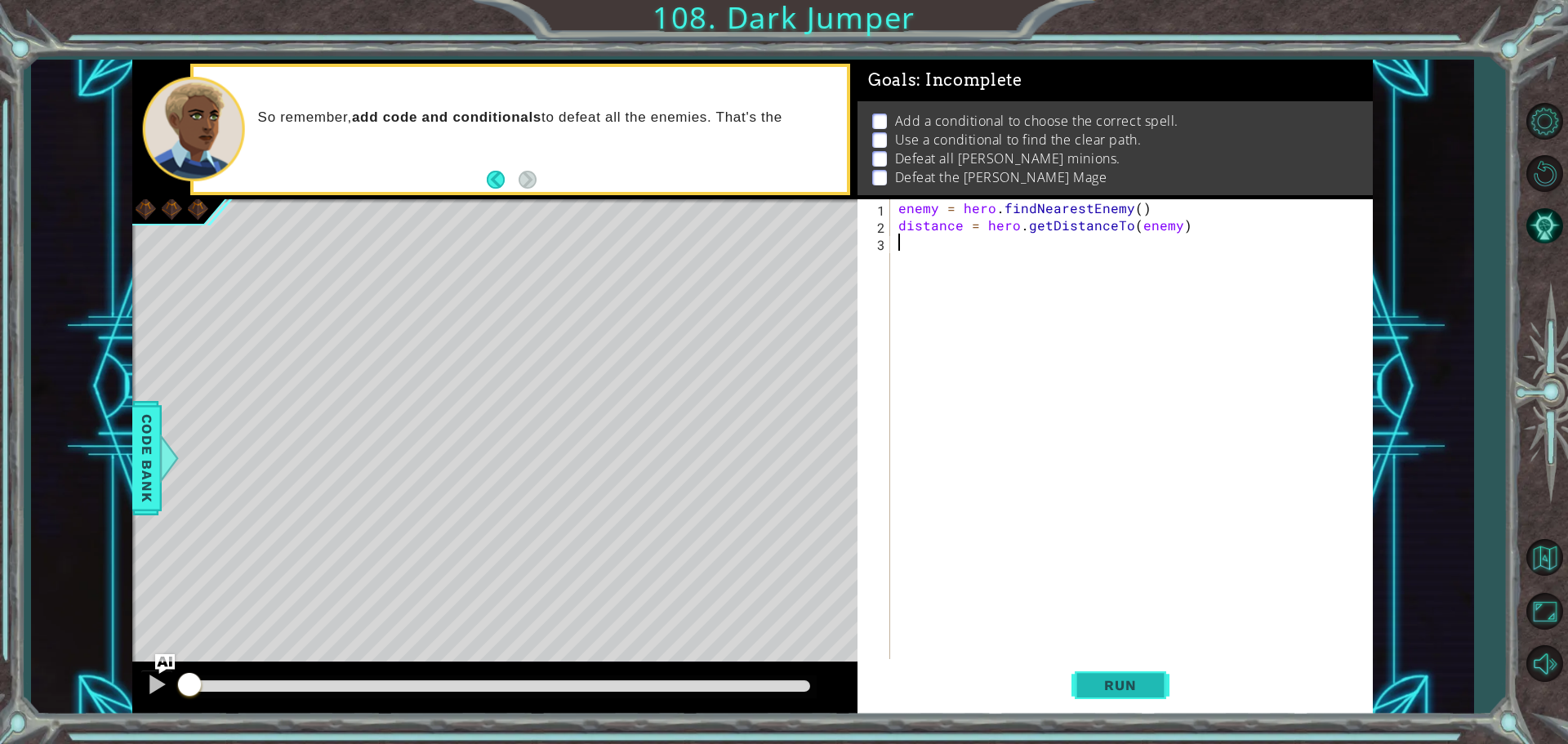
click at [1134, 676] on button "Run" at bounding box center [1120, 685] width 98 height 51
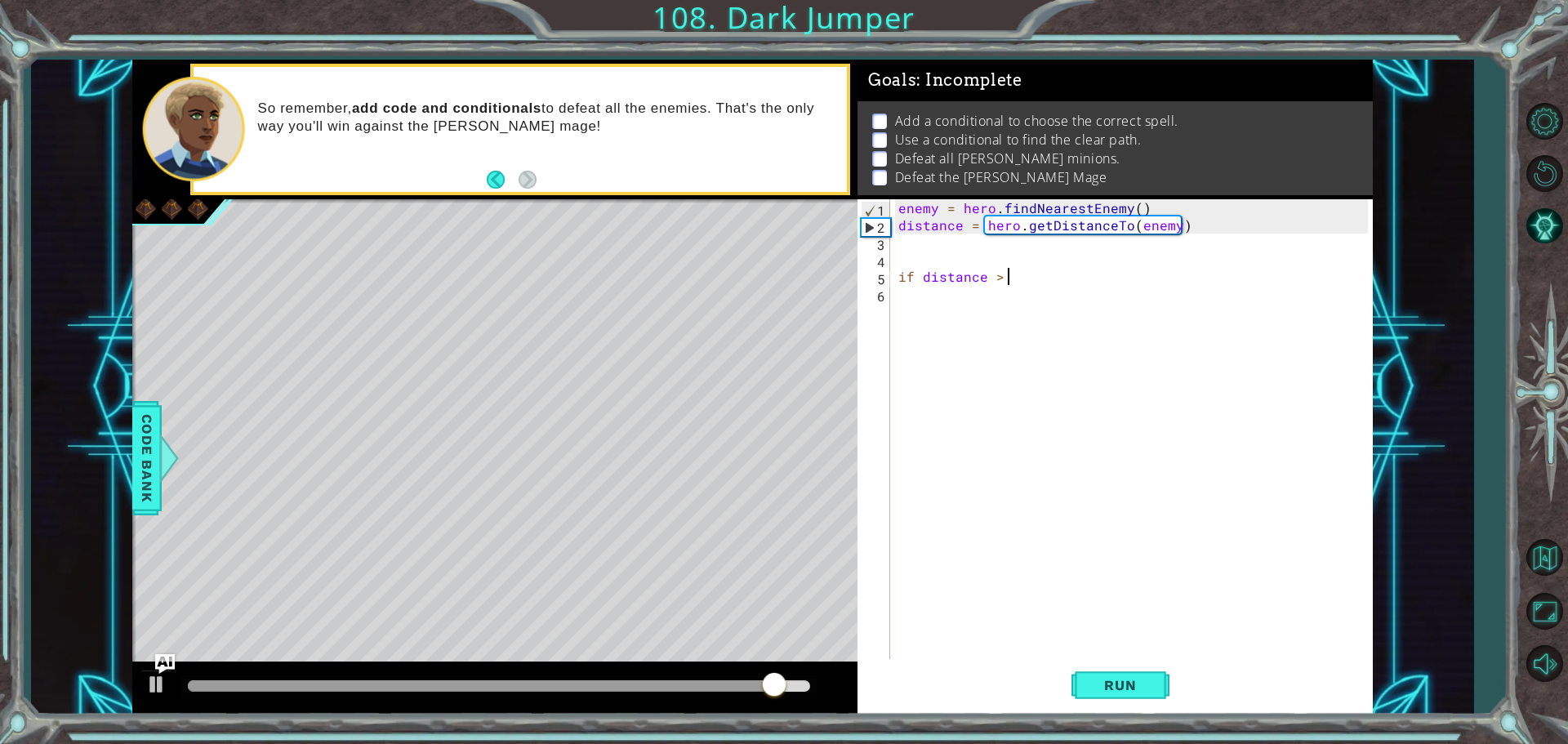
scroll to position [0, 7]
type textarea "if distance > 3:"
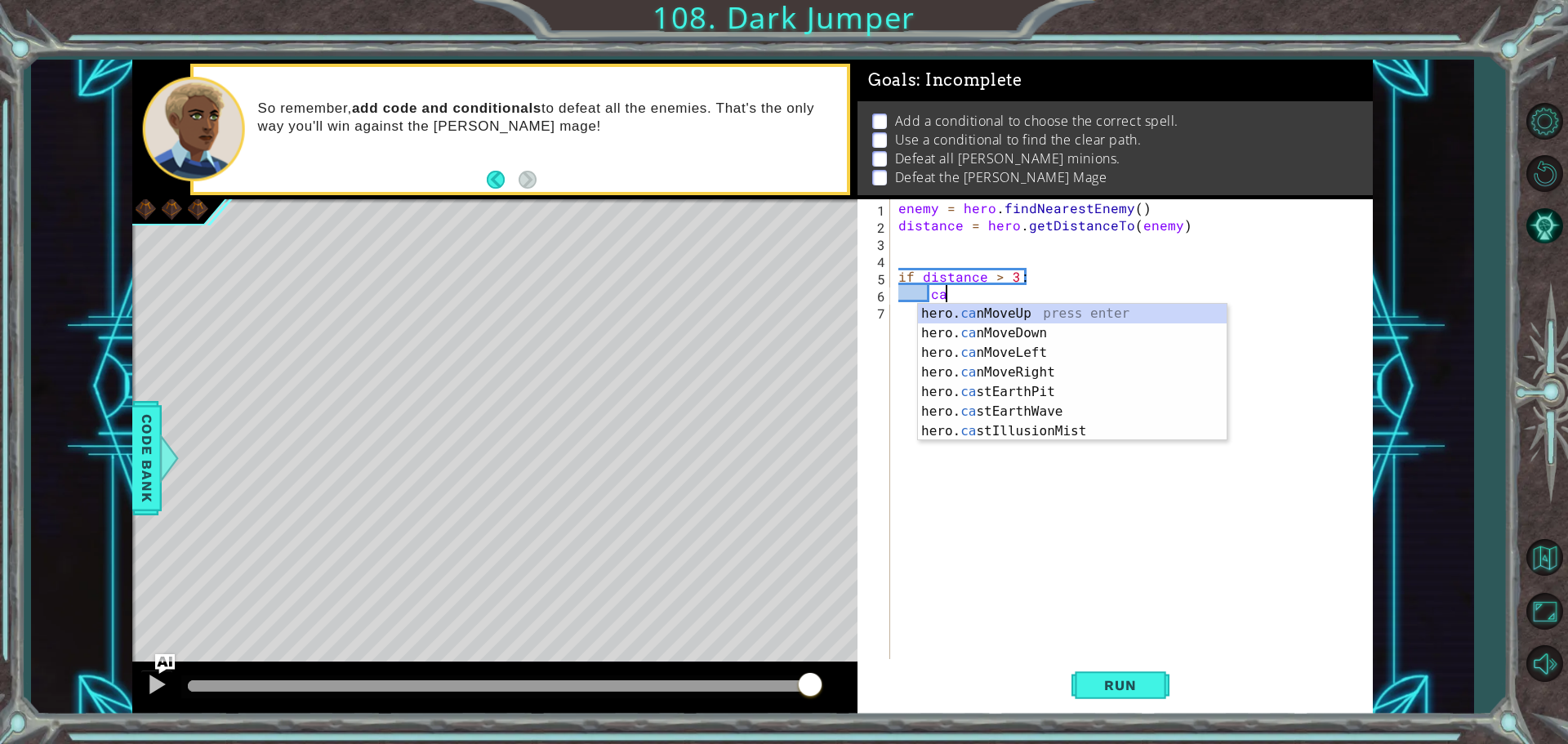
scroll to position [0, 2]
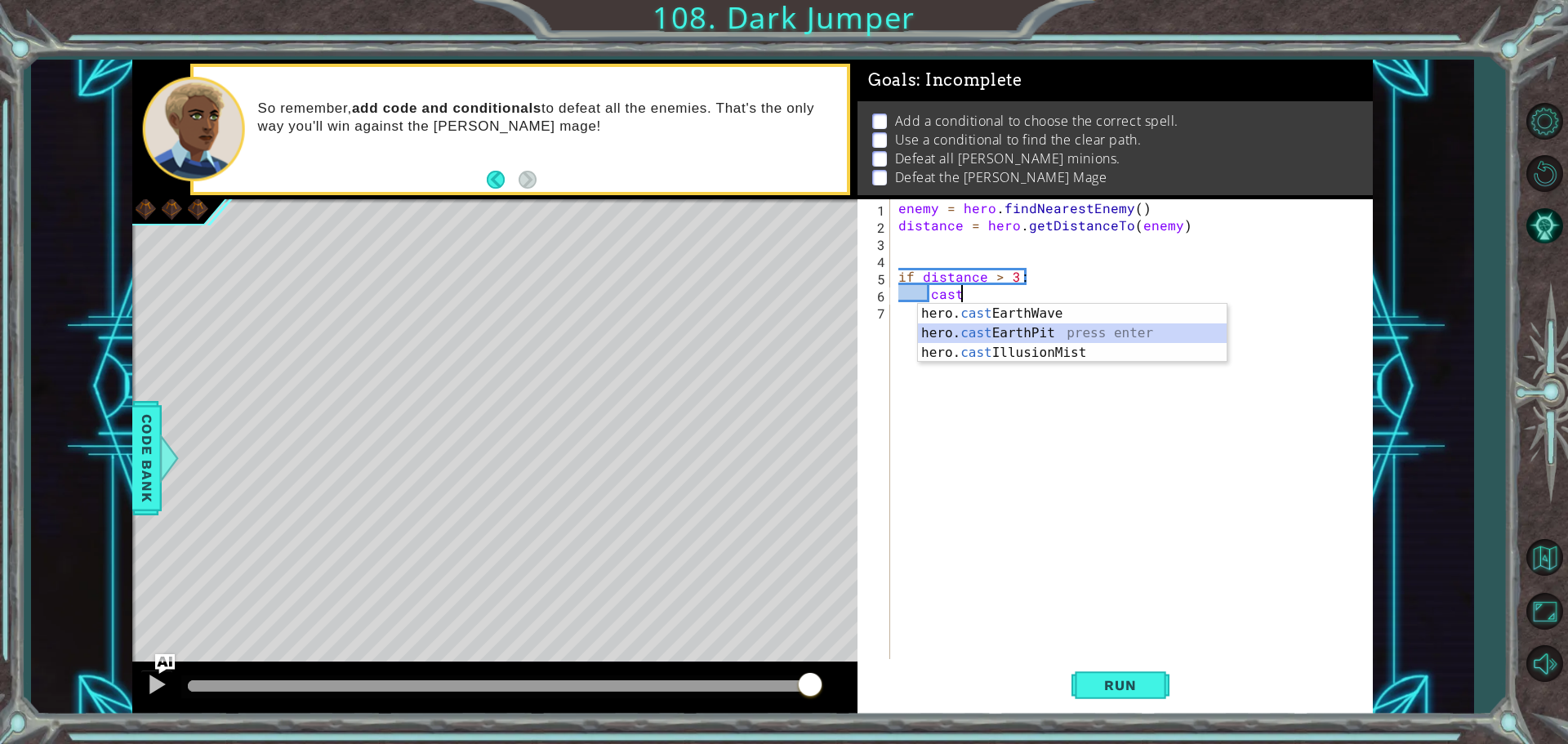
click at [1024, 324] on div "hero. cast EarthWave press enter hero. cast EarthPit press enter hero. cast Ill…" at bounding box center [1072, 352] width 308 height 98
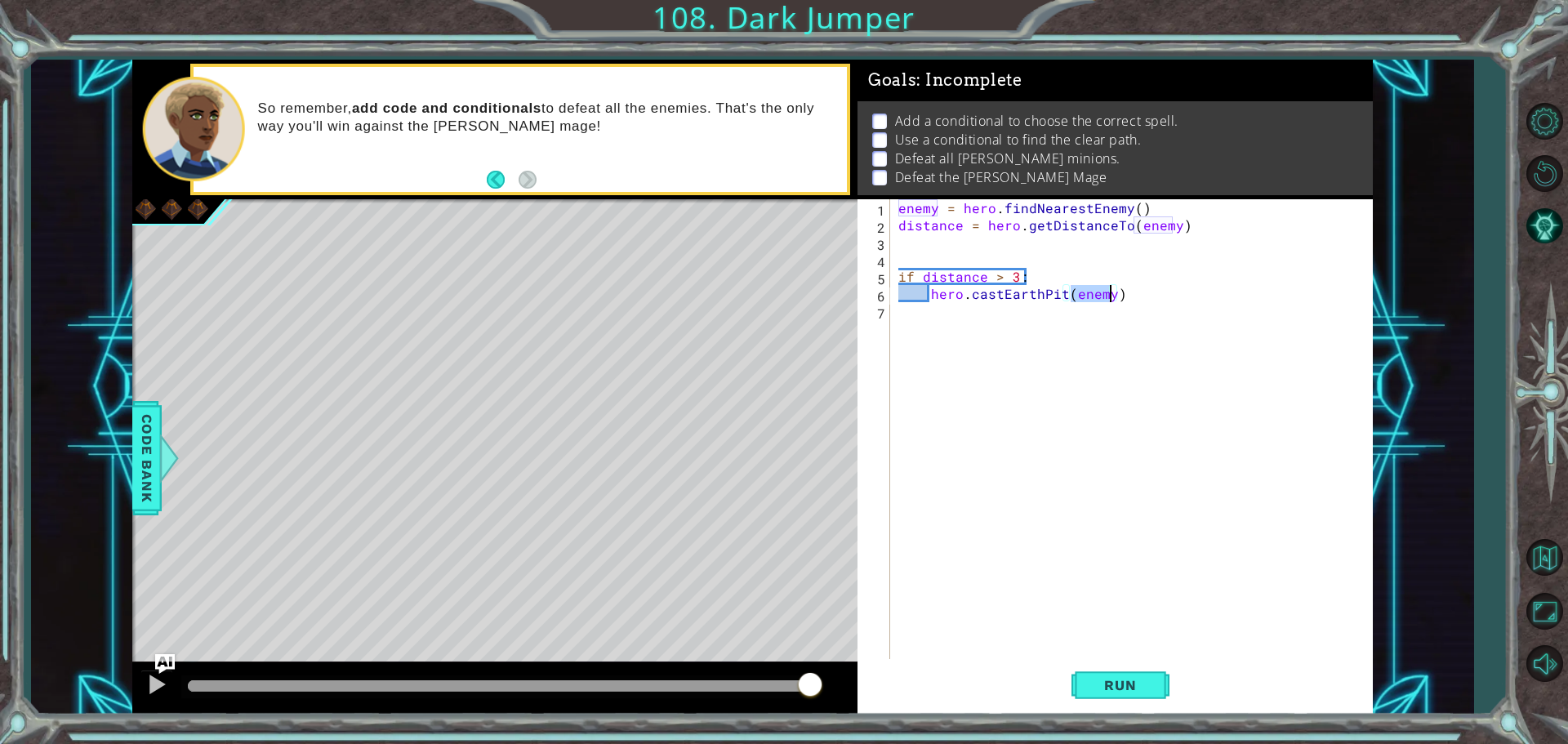
click at [1156, 299] on div "enemy = hero . findNearestEnemy ( ) distance = hero . getDistanceTo ( enemy ) i…" at bounding box center [1135, 447] width 481 height 498
type textarea "hero.castEarthPit("enemy")"
click at [1156, 299] on div "enemy = hero . findNearestEnemy ( ) distance = hero . getDistanceTo ( enemy ) i…" at bounding box center [1135, 447] width 481 height 498
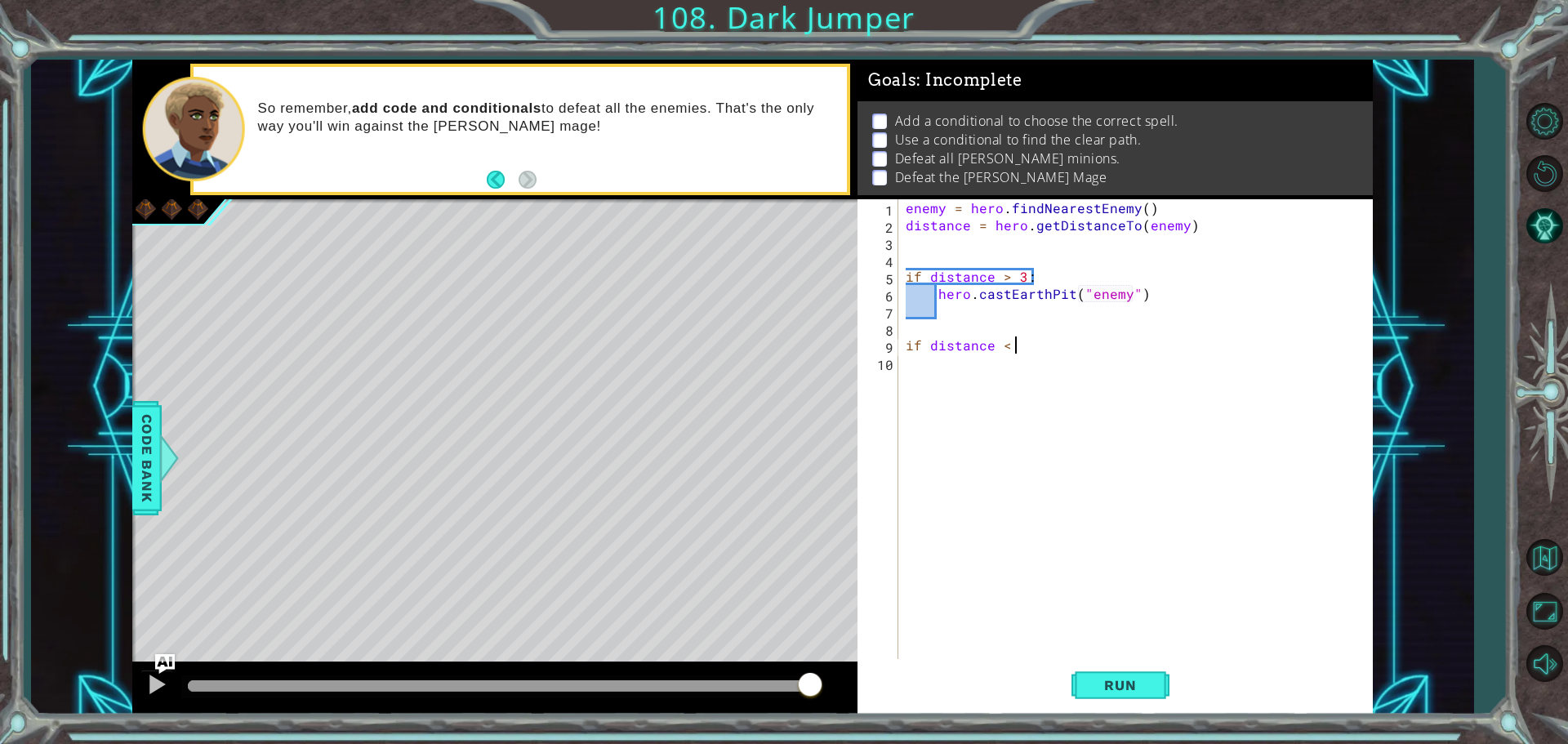
scroll to position [0, 7]
type textarea "if distance < 3:"
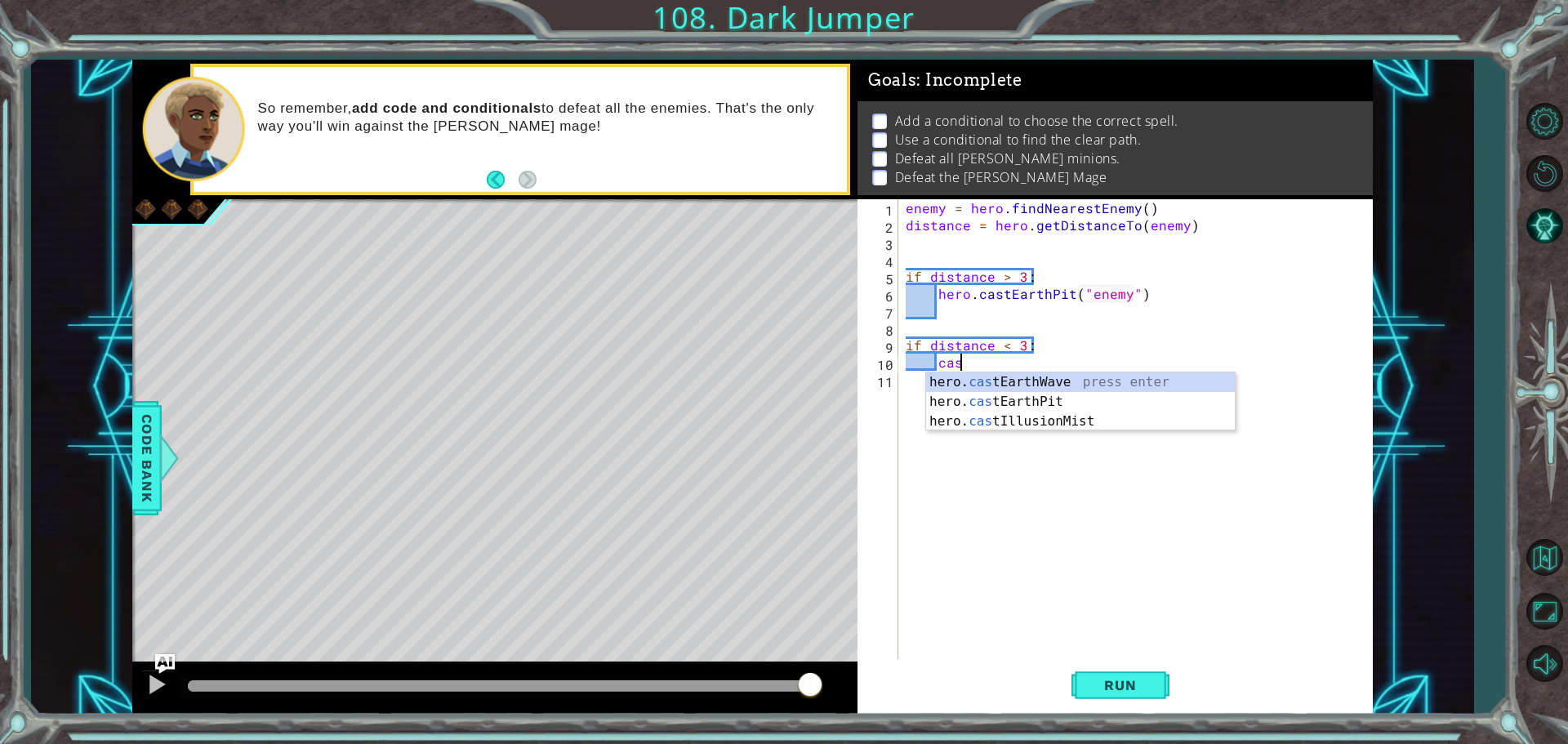
scroll to position [0, 2]
type textarea "cast"
click at [1137, 384] on div "hero. cast EarthWave press enter hero. cast EarthPit press enter hero. cast Ill…" at bounding box center [1080, 421] width 308 height 98
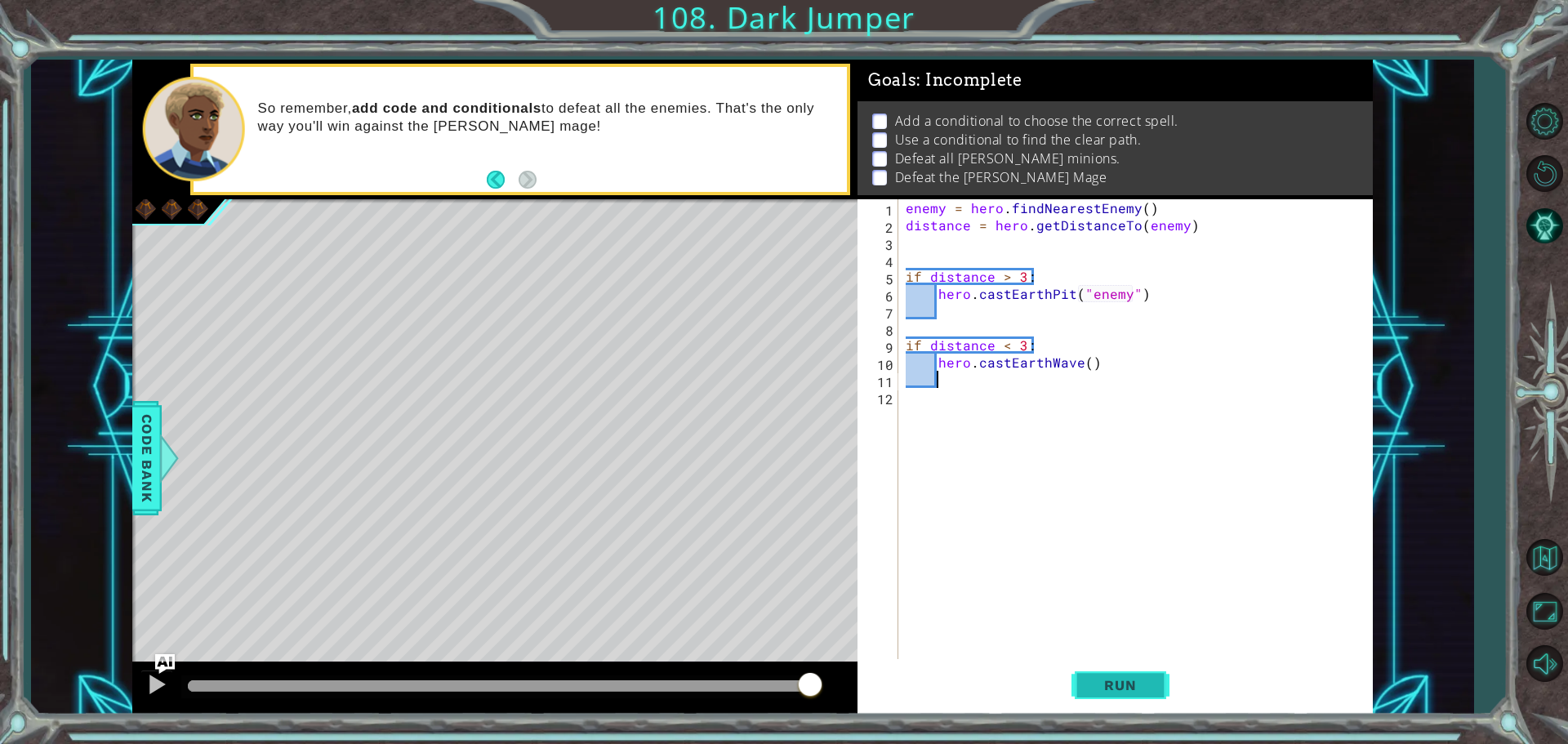
click at [1149, 691] on span "Run" at bounding box center [1120, 685] width 64 height 17
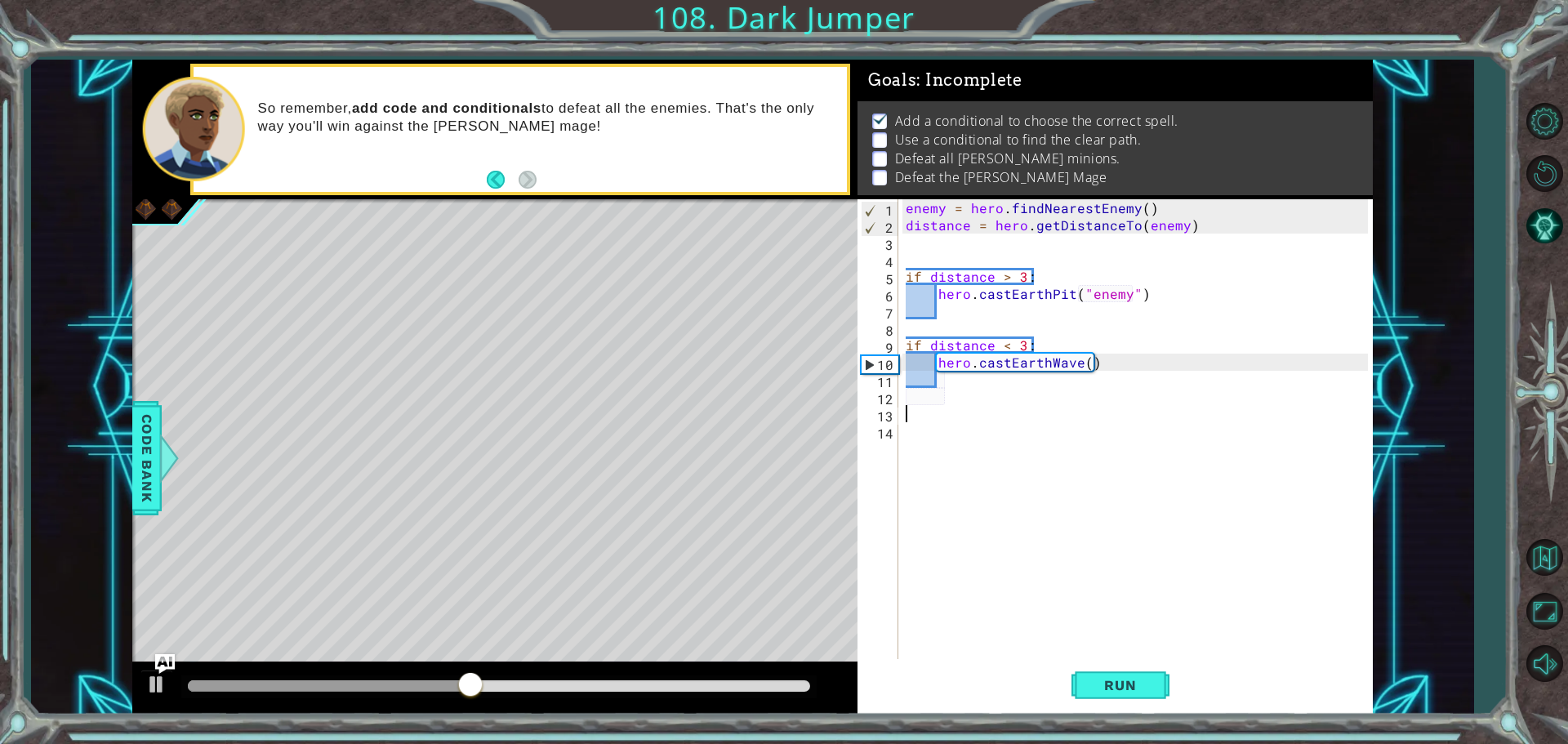
scroll to position [0, 0]
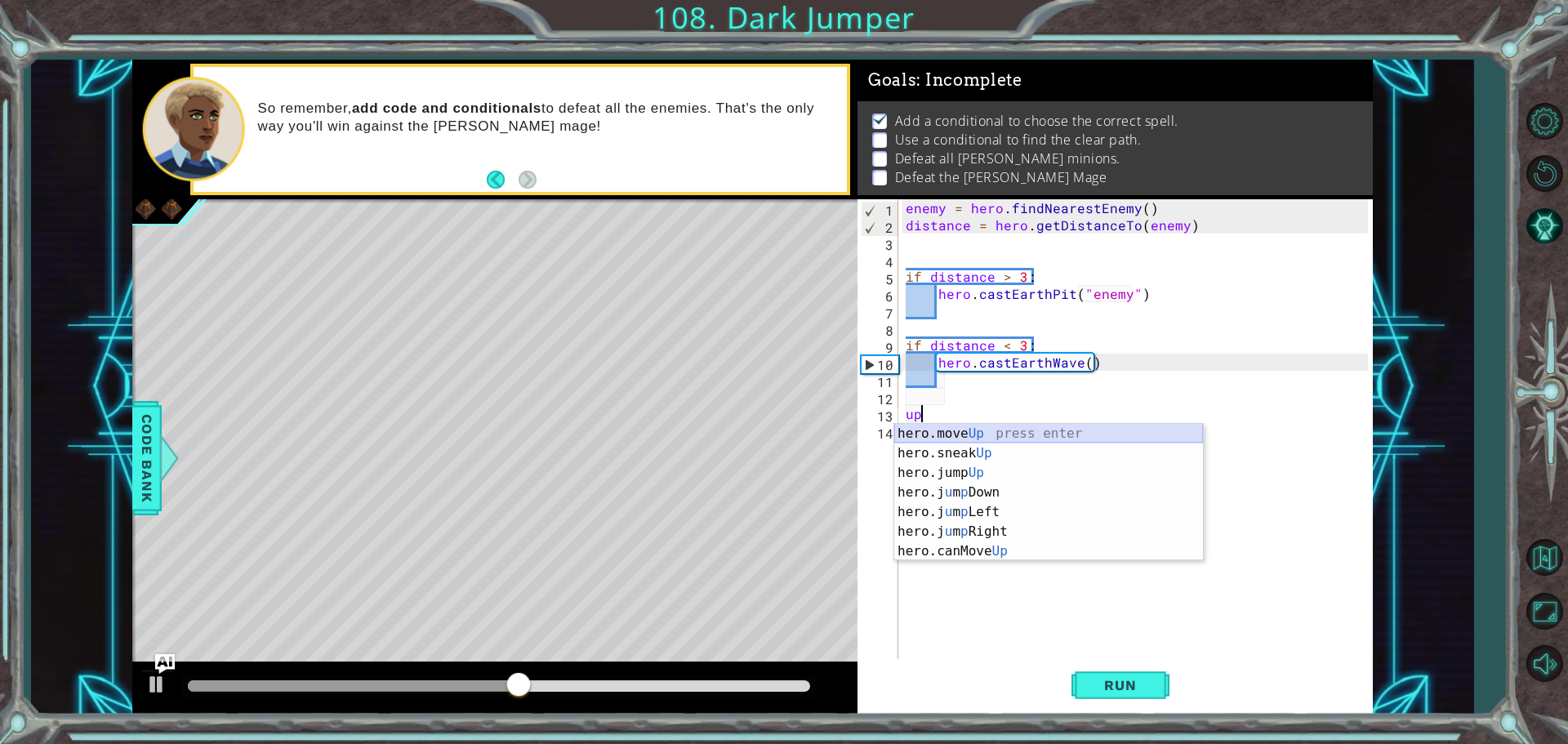
click at [1021, 437] on div "hero.move Up press enter hero.sneak Up press enter hero.jump Up press enter her…" at bounding box center [1049, 511] width 308 height 176
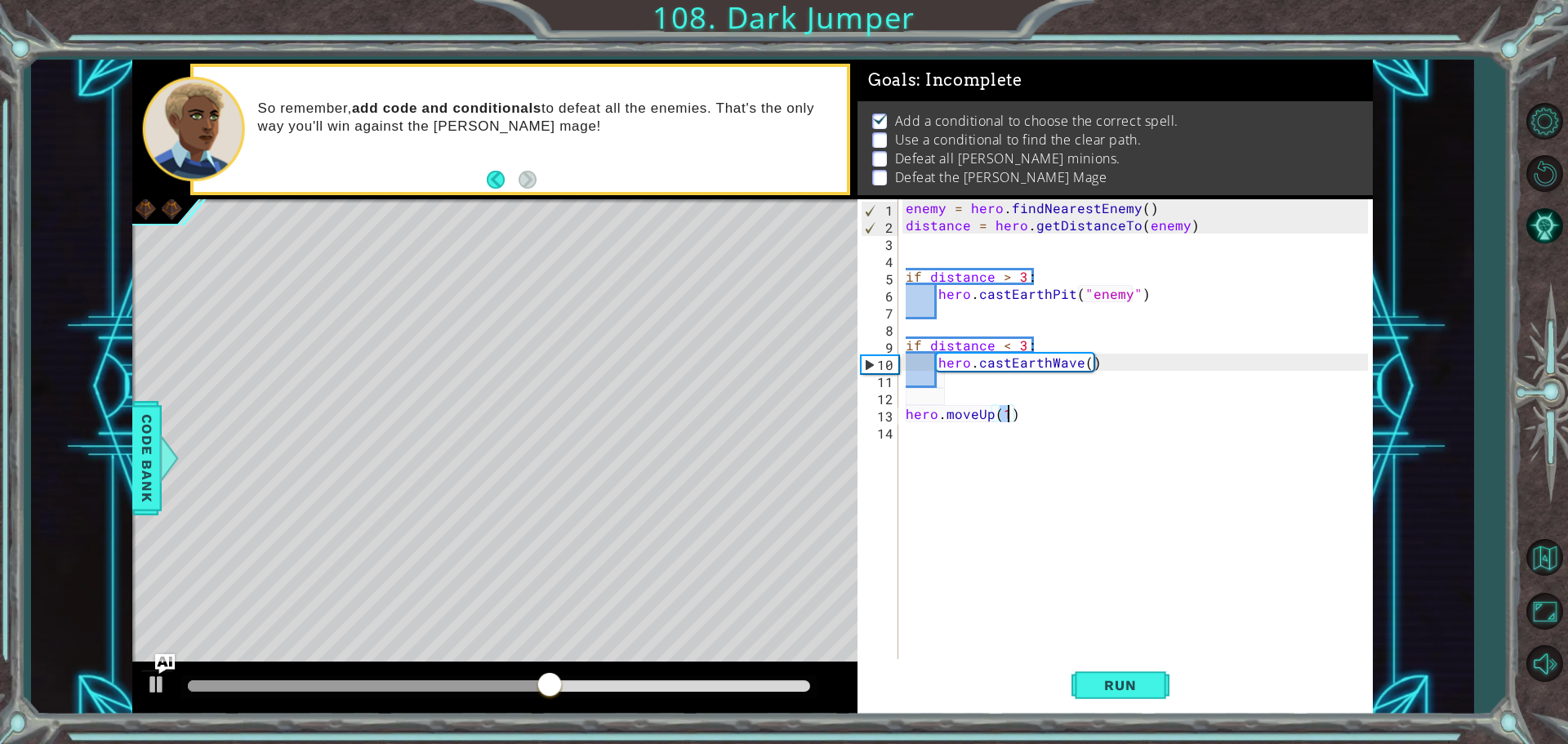
type textarea "hero.moveUp(2)"
click at [1040, 425] on div "enemy = hero . findNearestEnemy ( ) distance = hero . getDistanceTo ( enemy ) i…" at bounding box center [1139, 447] width 474 height 498
type textarea "h"
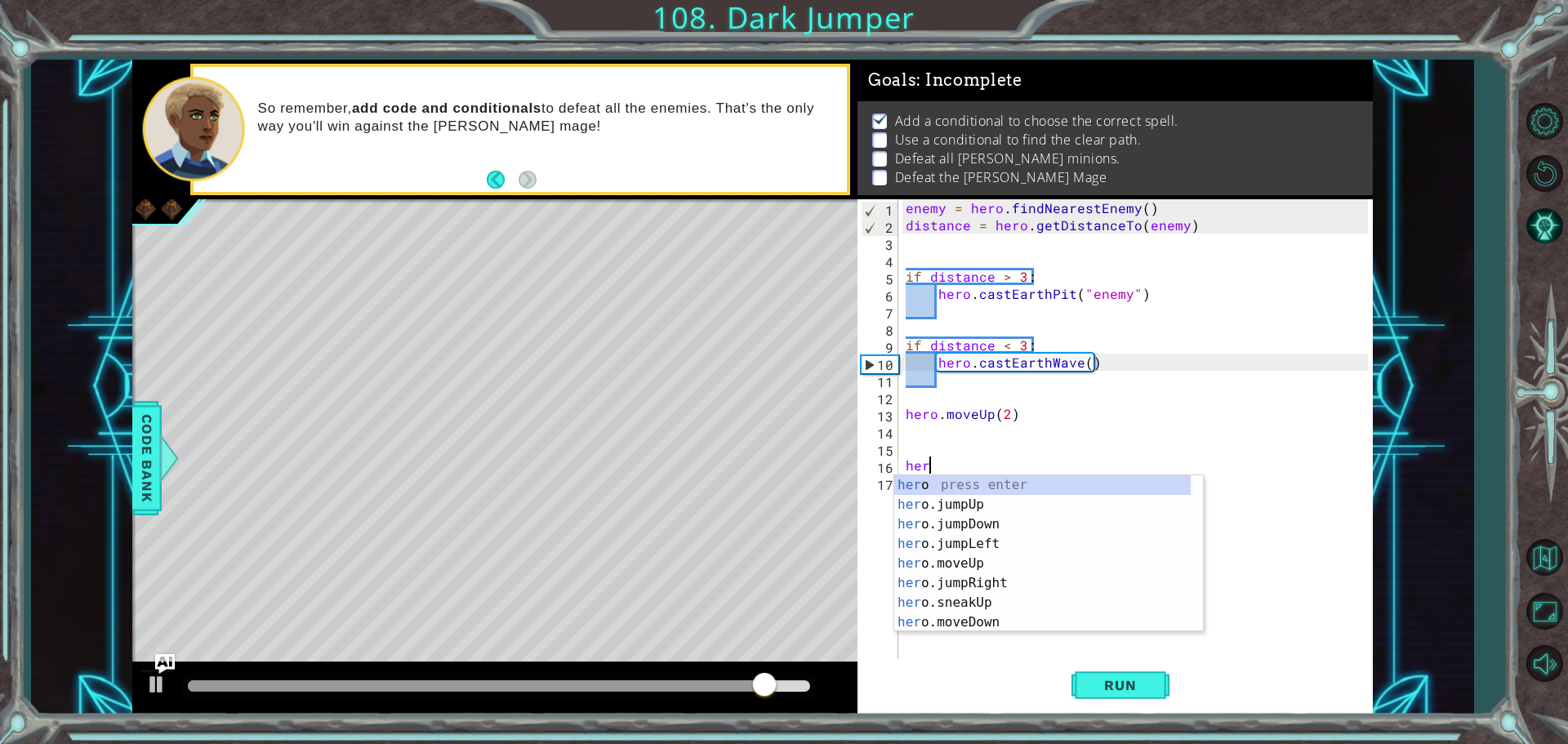
scroll to position [0, 1]
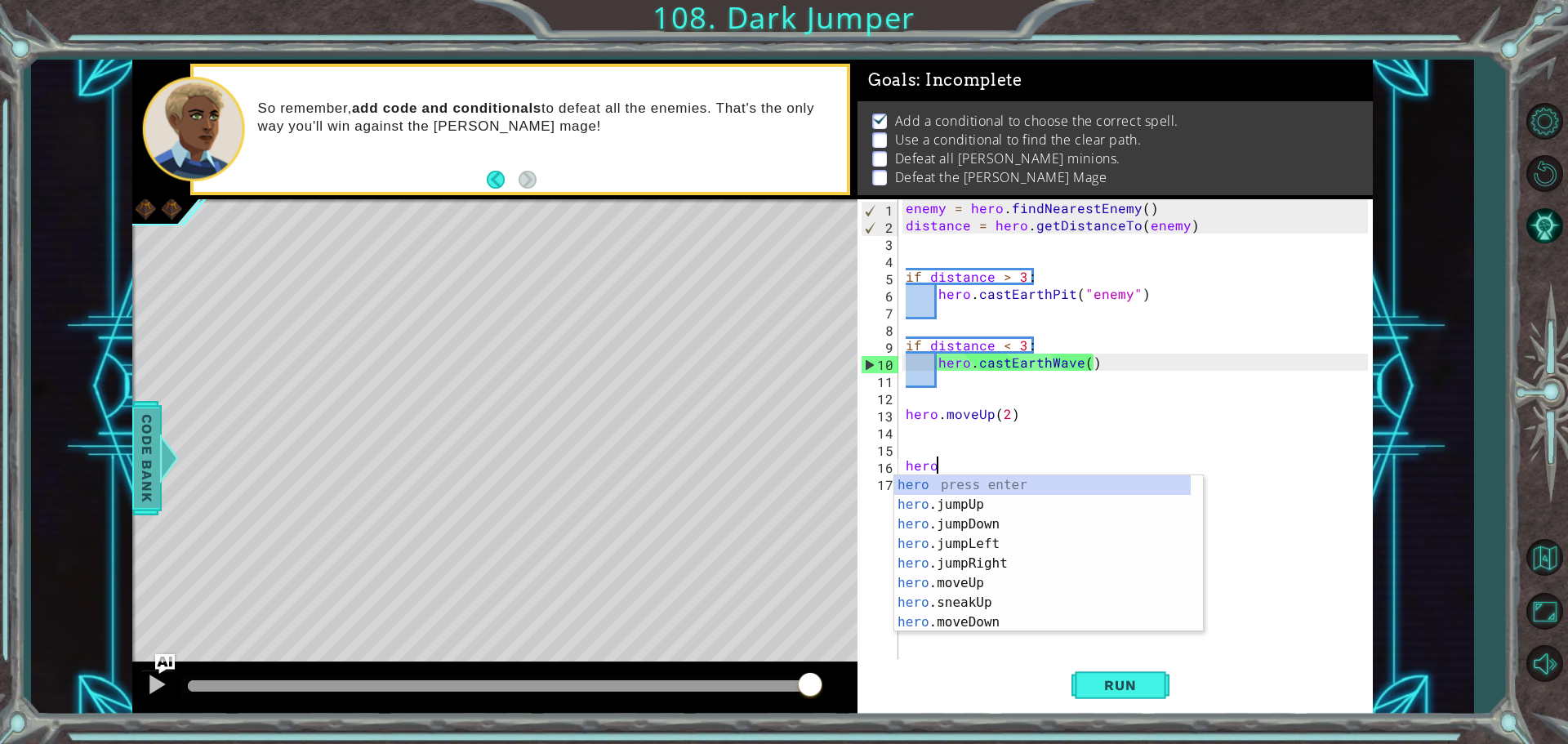
click at [132, 482] on div "Code Bank" at bounding box center [147, 458] width 30 height 114
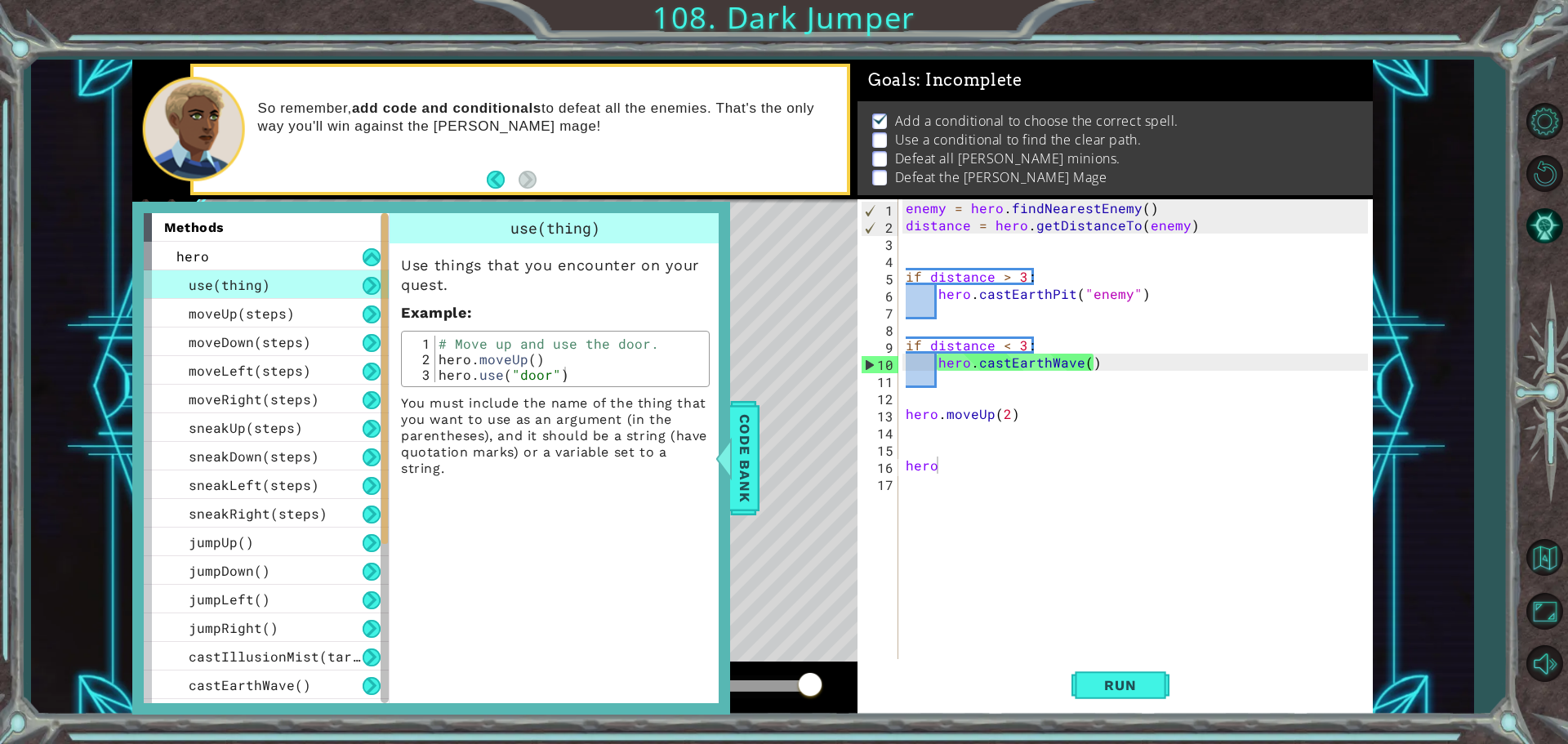
scroll to position [310, 0]
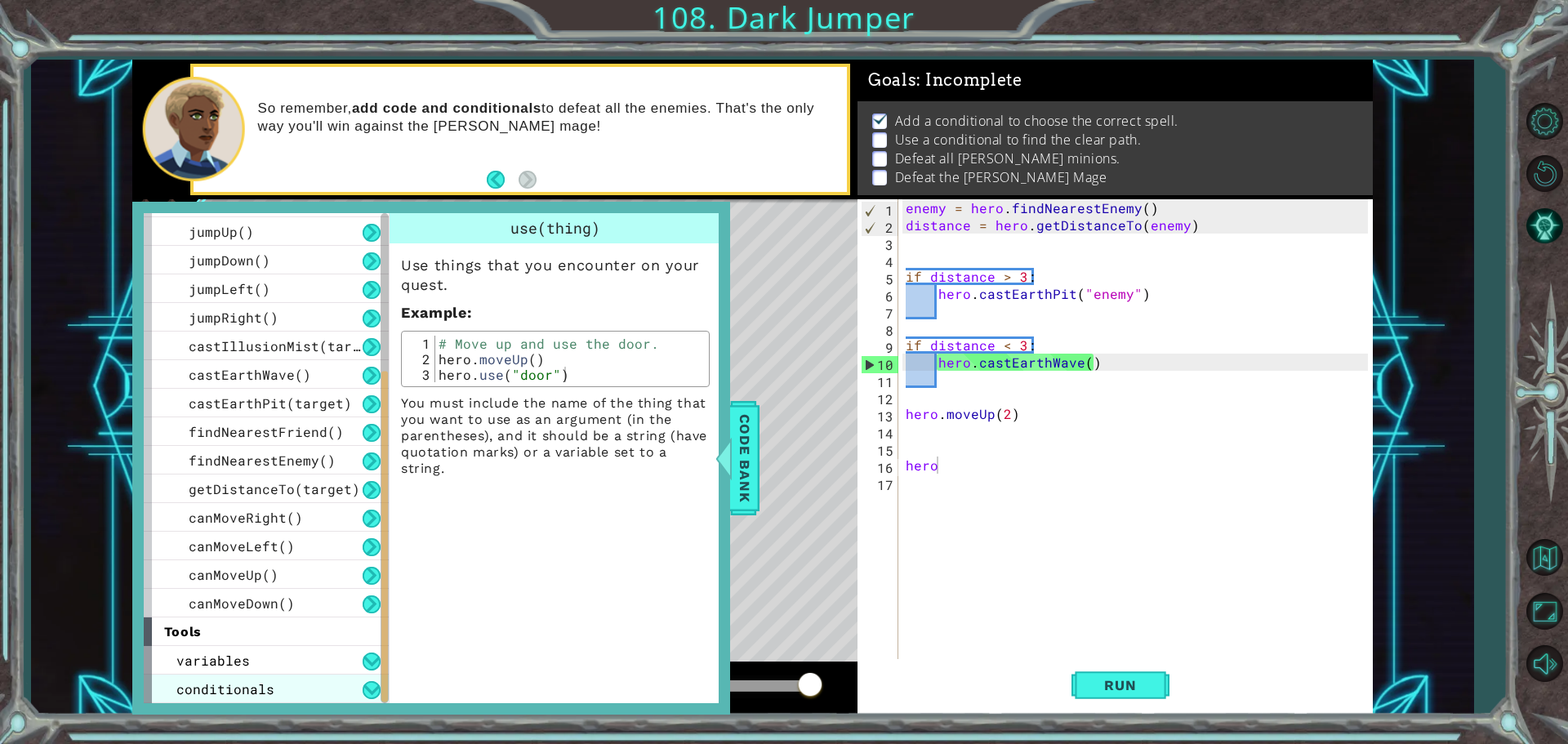
click at [314, 698] on div "conditionals" at bounding box center [266, 689] width 245 height 29
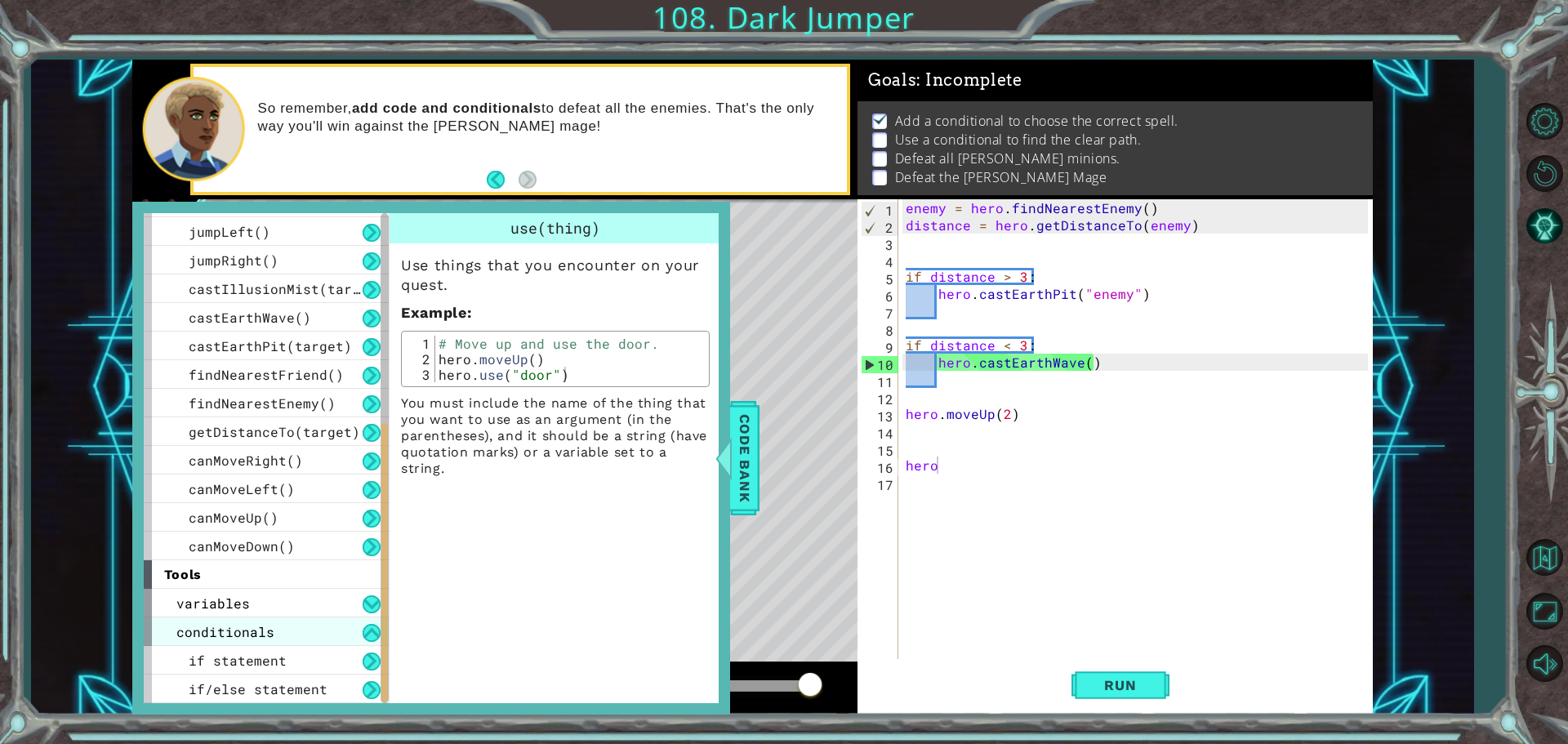
click at [265, 627] on span "conditionals" at bounding box center [225, 631] width 98 height 17
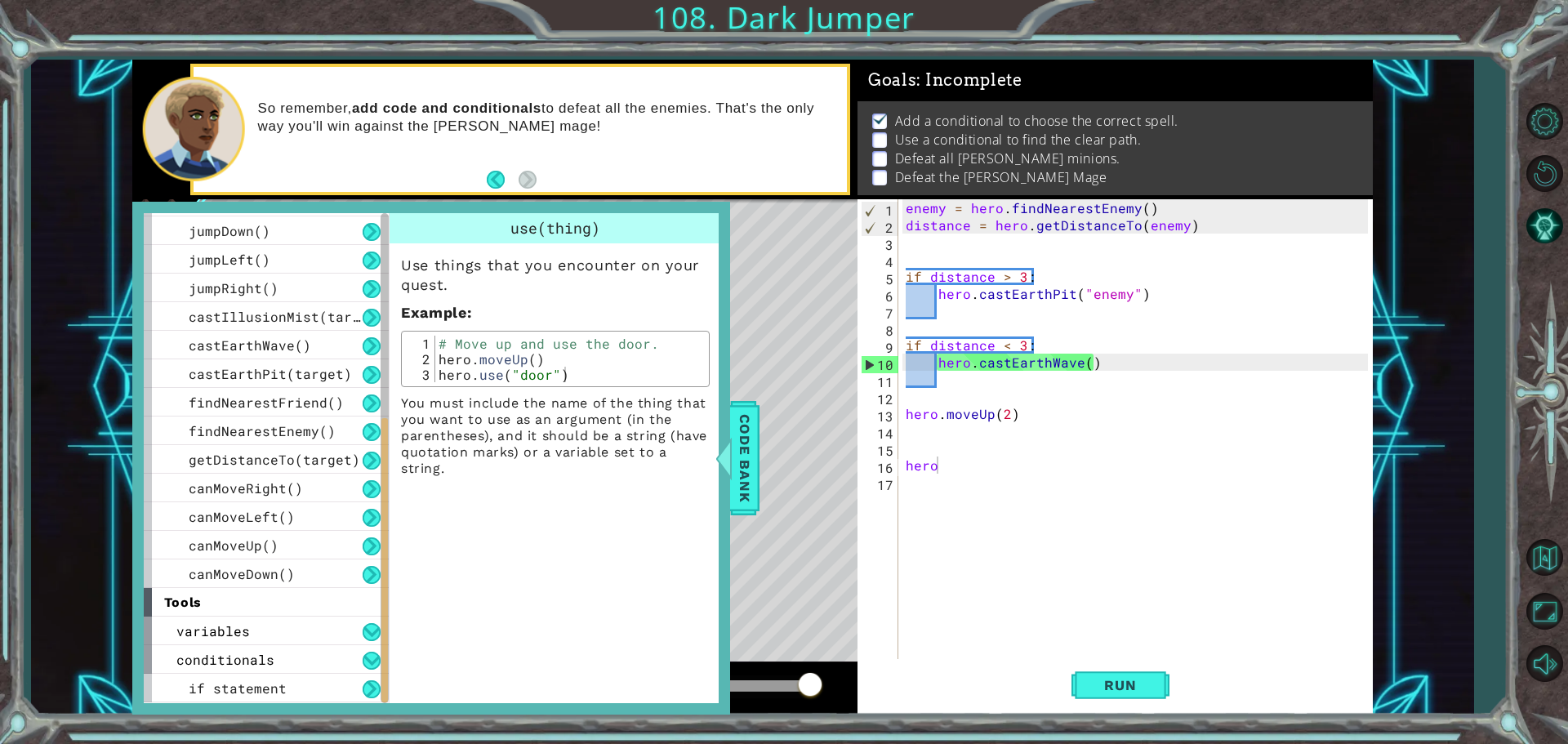
scroll to position [311, 0]
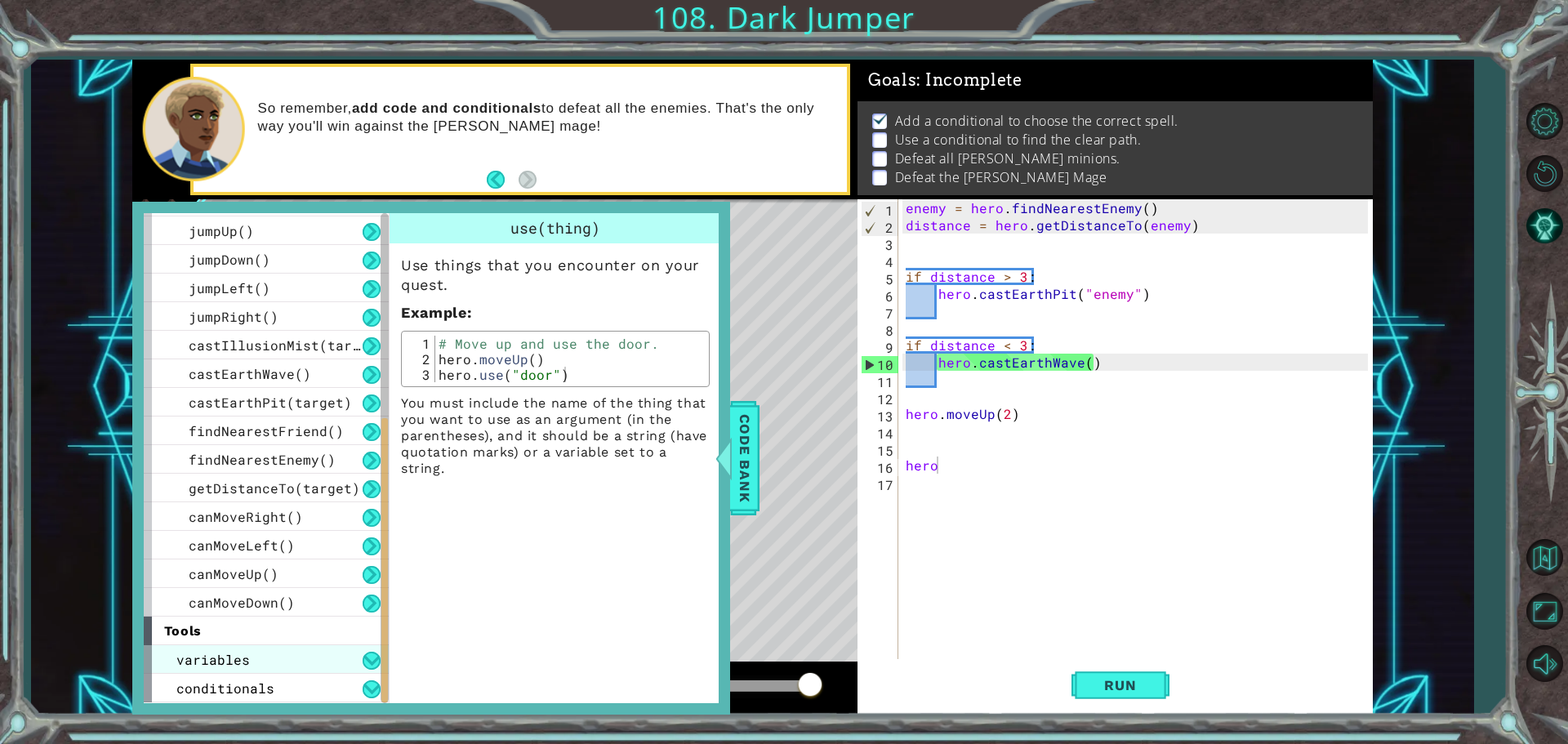
click at [255, 663] on div "variables" at bounding box center [266, 659] width 245 height 29
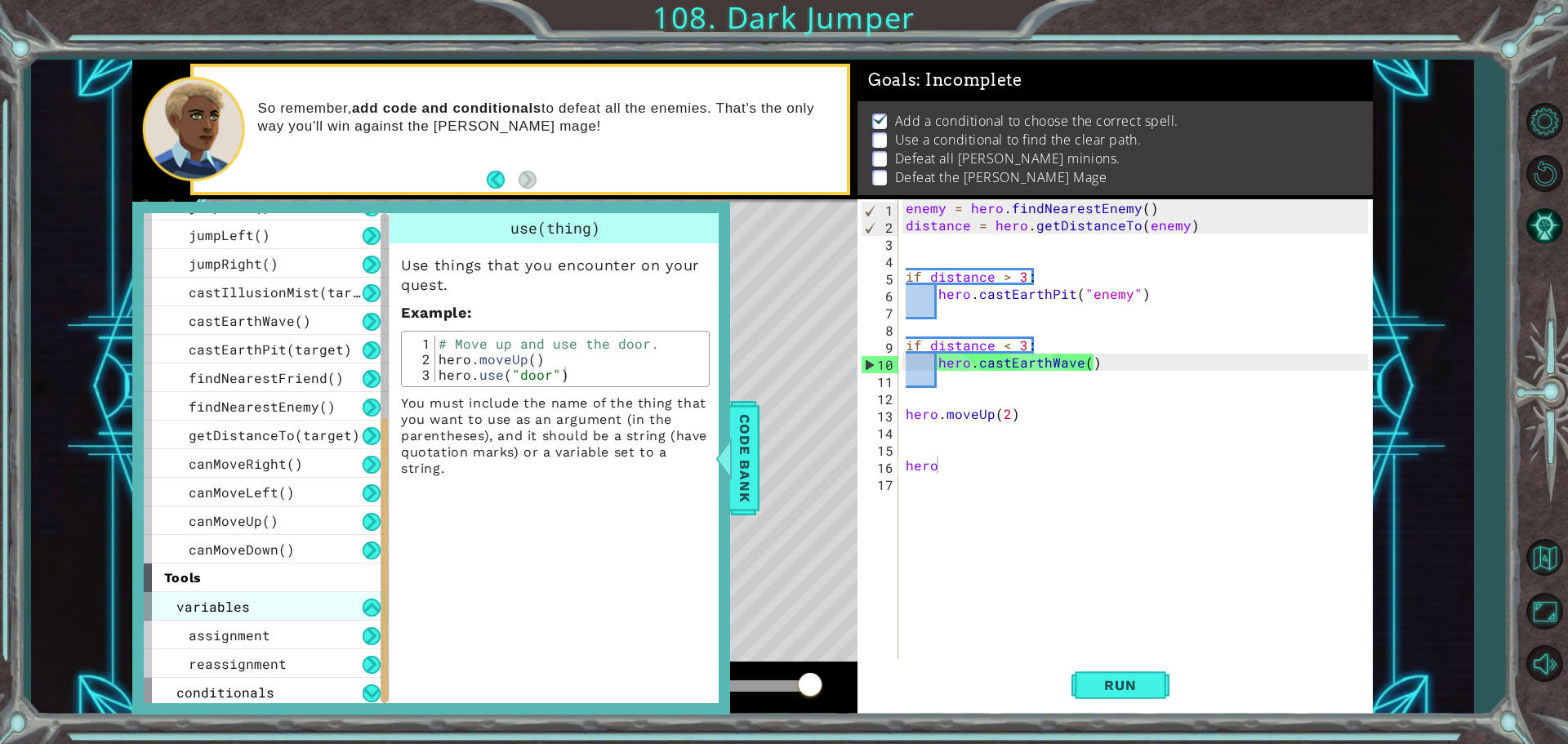
scroll to position [368, 0]
click at [262, 602] on div "variables" at bounding box center [266, 603] width 245 height 29
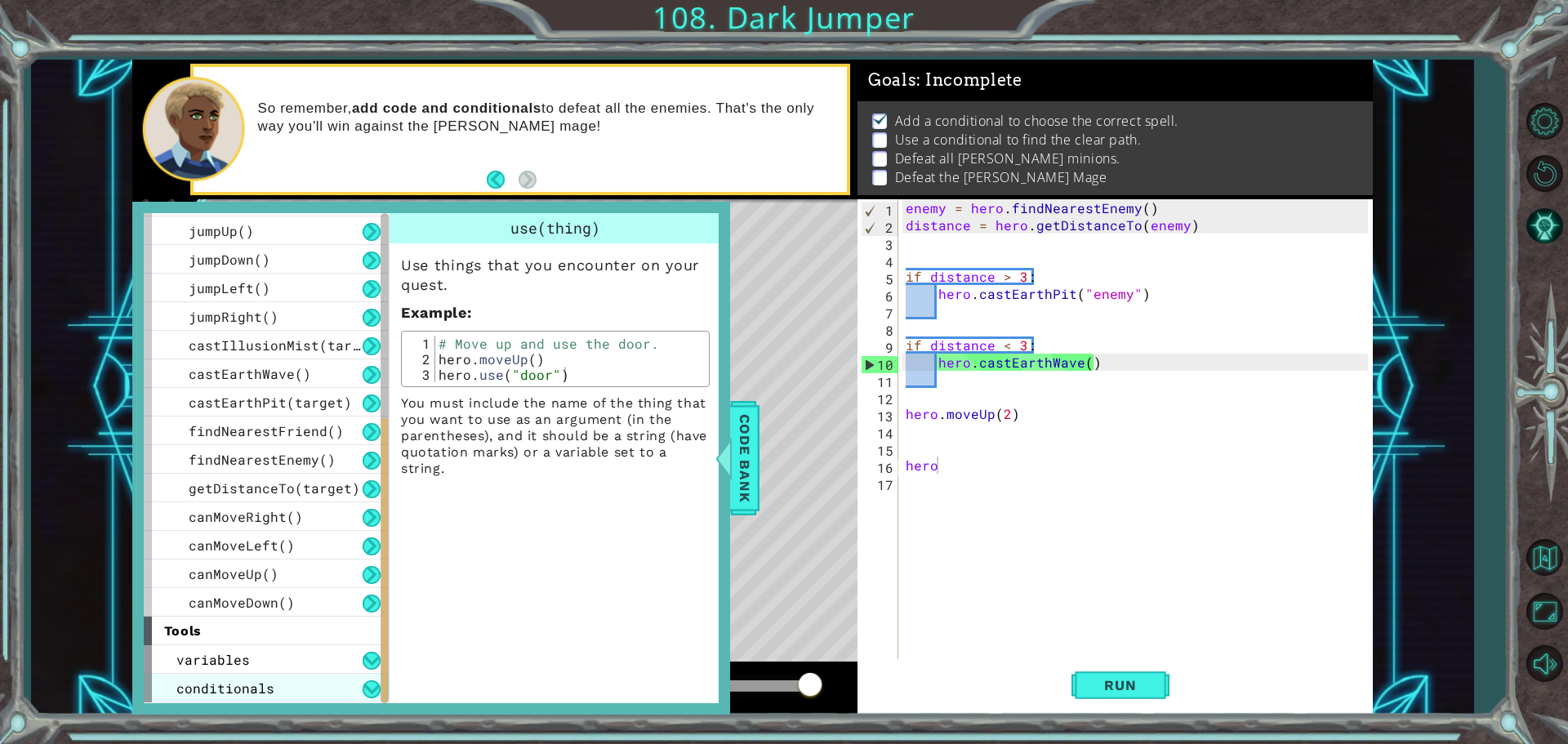
click at [270, 687] on span "conditionals" at bounding box center [225, 688] width 98 height 17
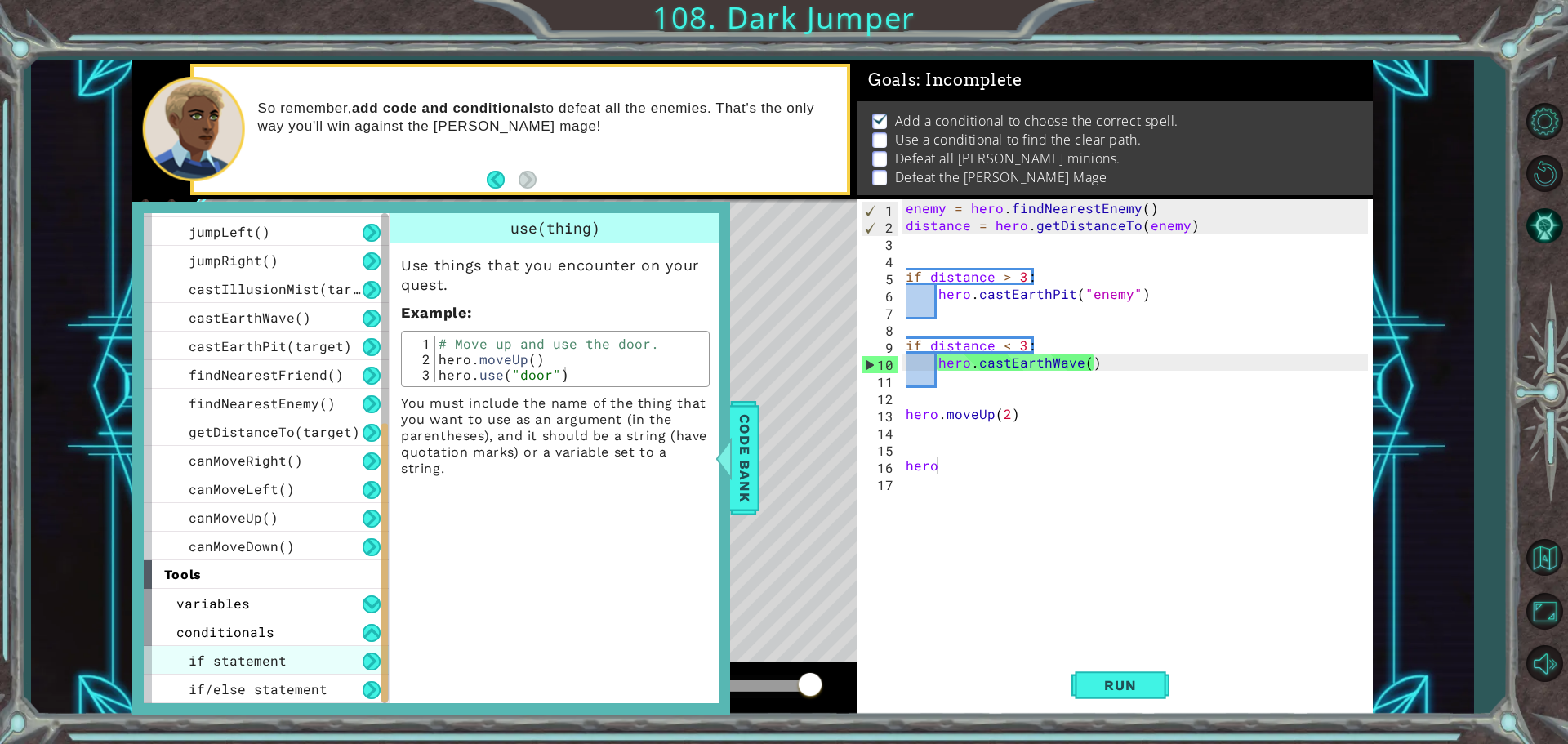
click at [279, 651] on span "if statement" at bounding box center [237, 659] width 98 height 17
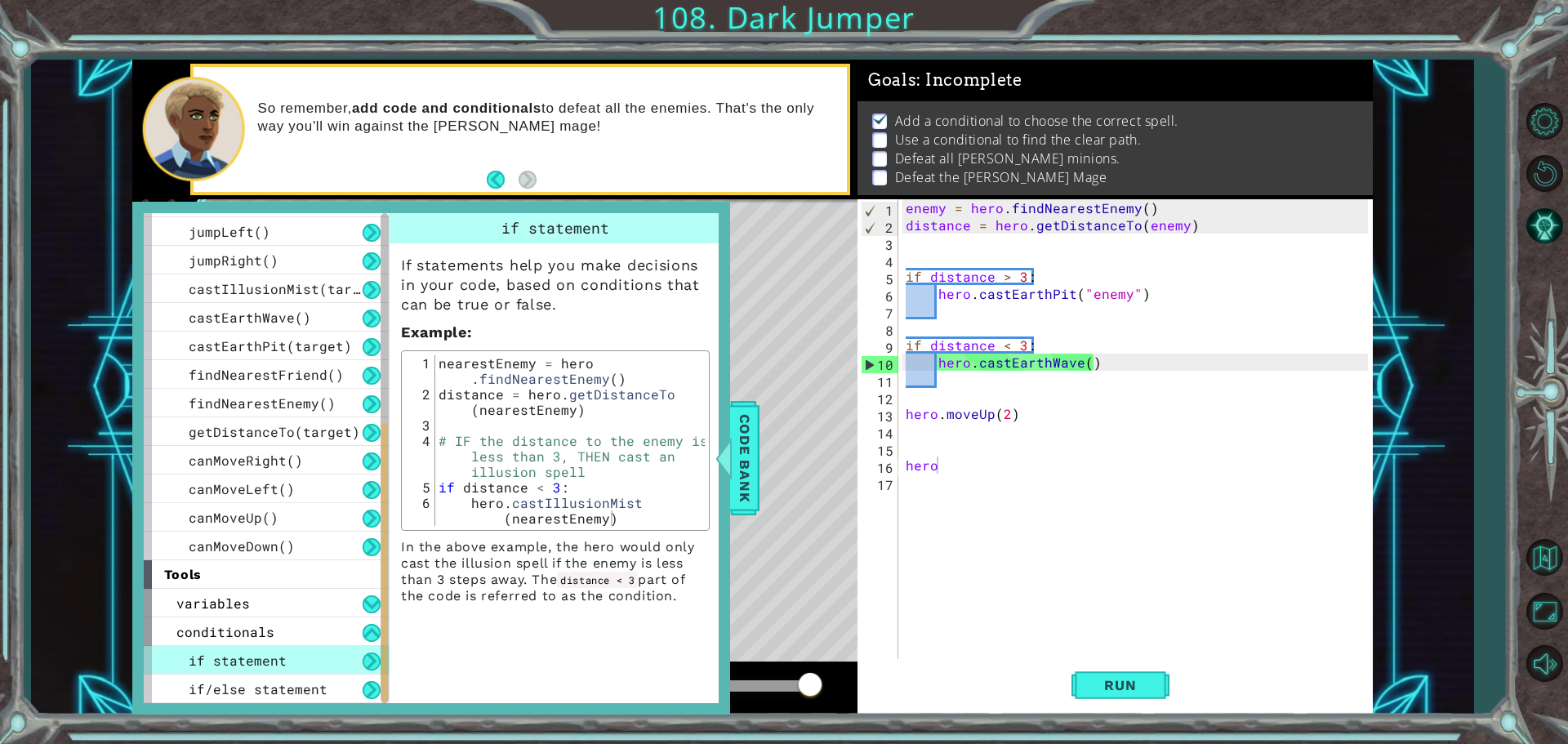
click at [280, 651] on span "if statement" at bounding box center [237, 659] width 98 height 17
click at [284, 696] on span "if/else statement" at bounding box center [257, 688] width 139 height 17
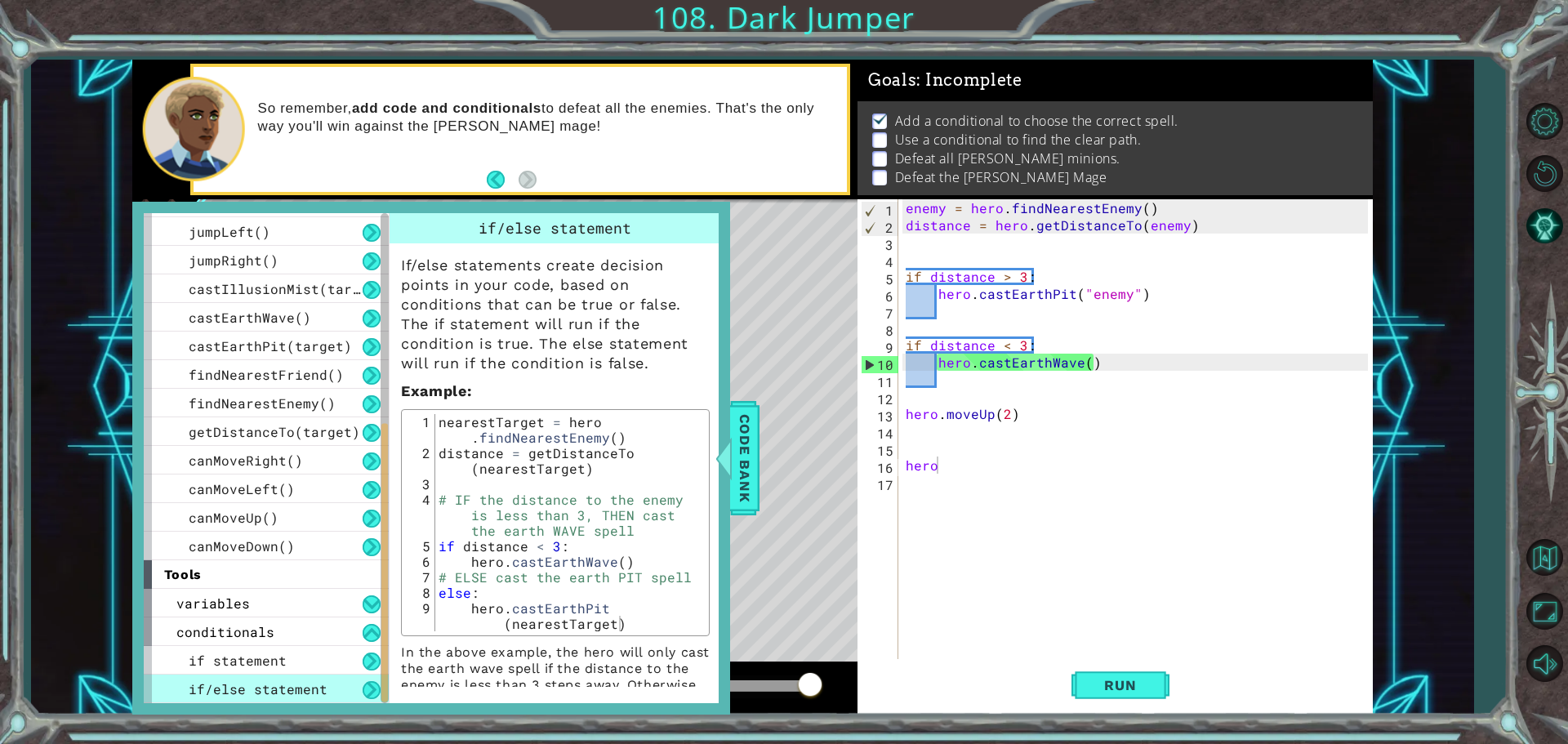
click at [287, 690] on span "if/else statement" at bounding box center [257, 688] width 139 height 17
click at [374, 695] on button at bounding box center [372, 690] width 18 height 18
click at [324, 635] on div "conditionals" at bounding box center [266, 632] width 245 height 29
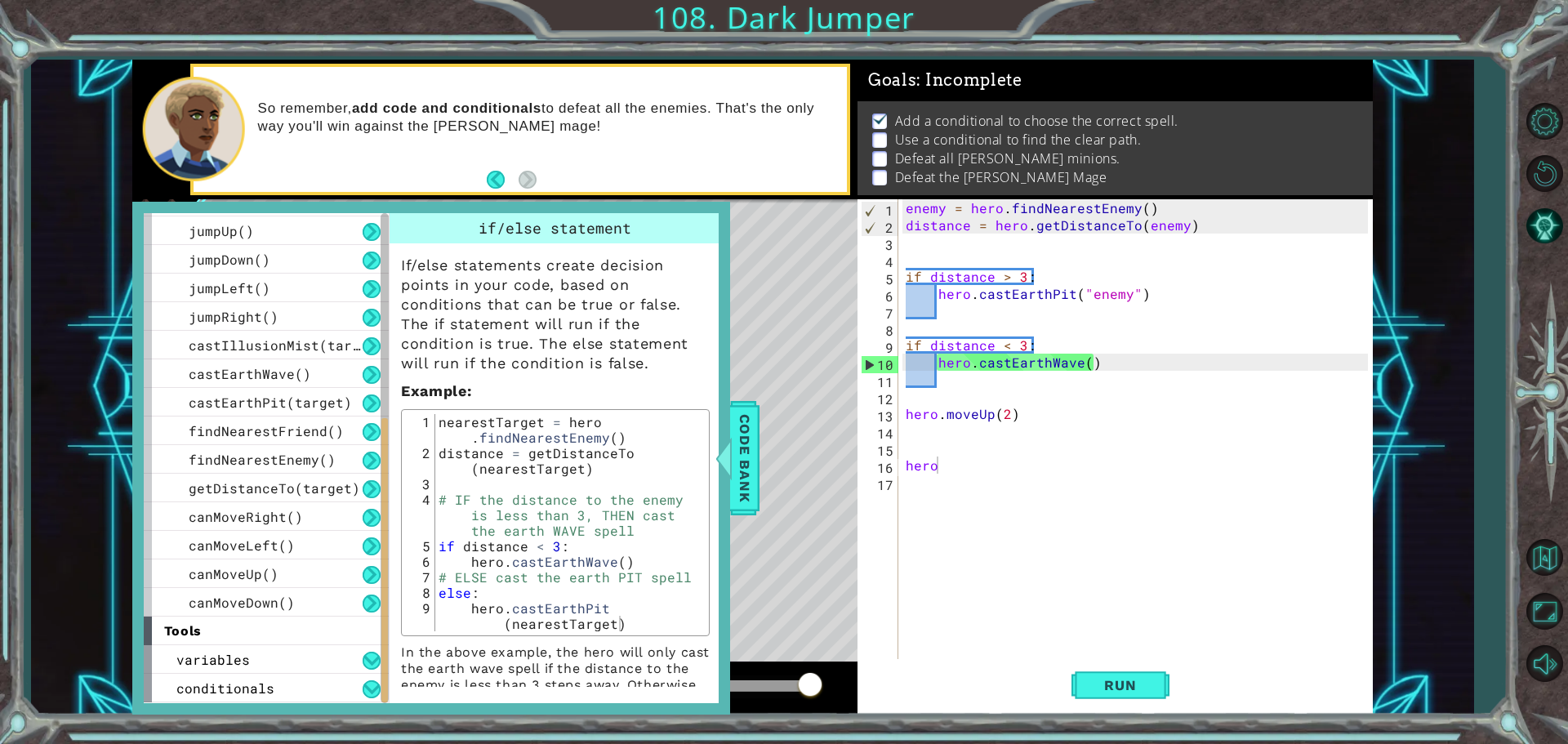
scroll to position [311, 0]
click at [747, 471] on span "Code Bank" at bounding box center [745, 457] width 27 height 100
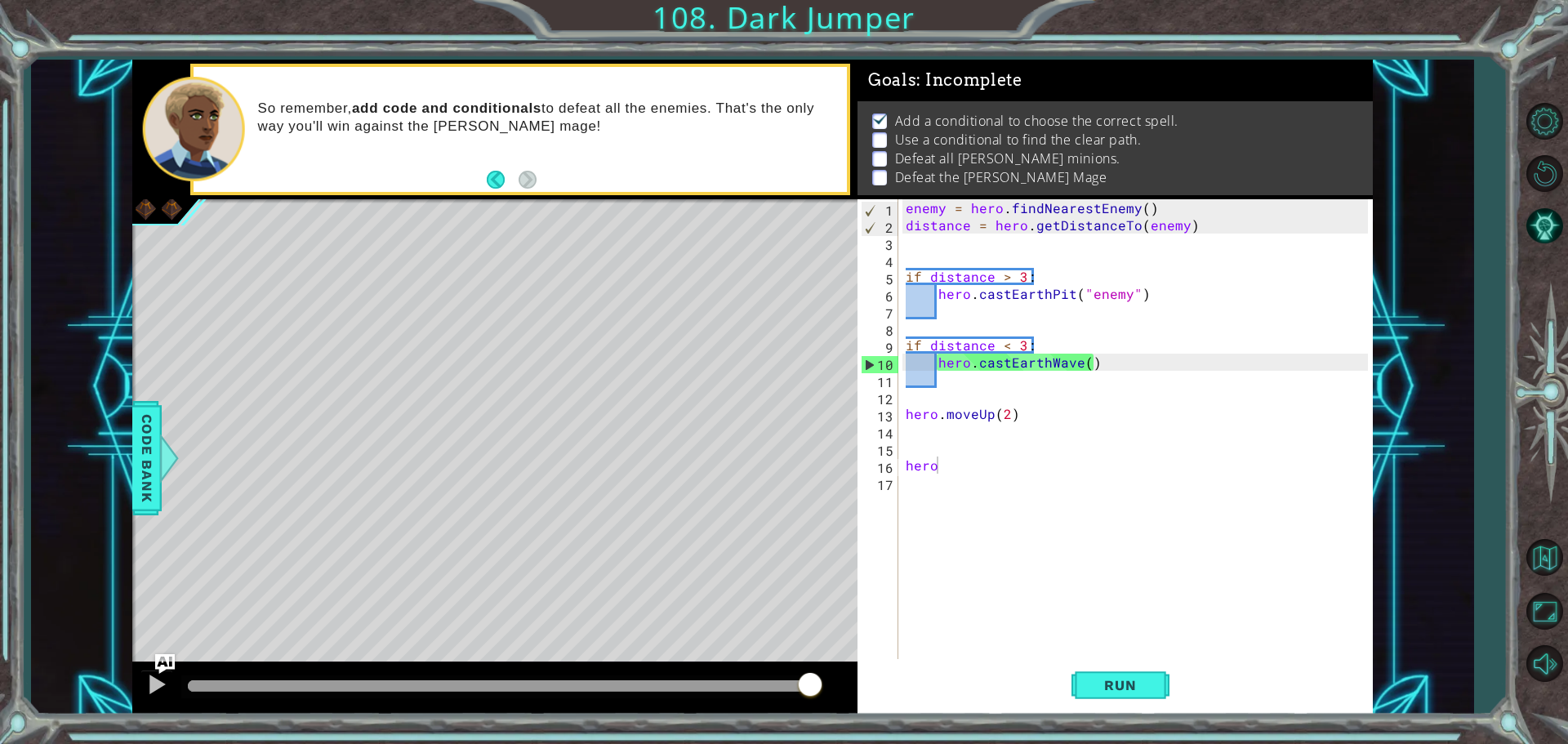
click at [1018, 413] on div "enemy = hero . findNearestEnemy ( ) distance = hero . getDistanceTo ( enemy ) i…" at bounding box center [1139, 447] width 474 height 498
click at [959, 470] on div "enemy = hero . findNearestEnemy ( ) distance = hero . getDistanceTo ( enemy ) i…" at bounding box center [1139, 447] width 474 height 498
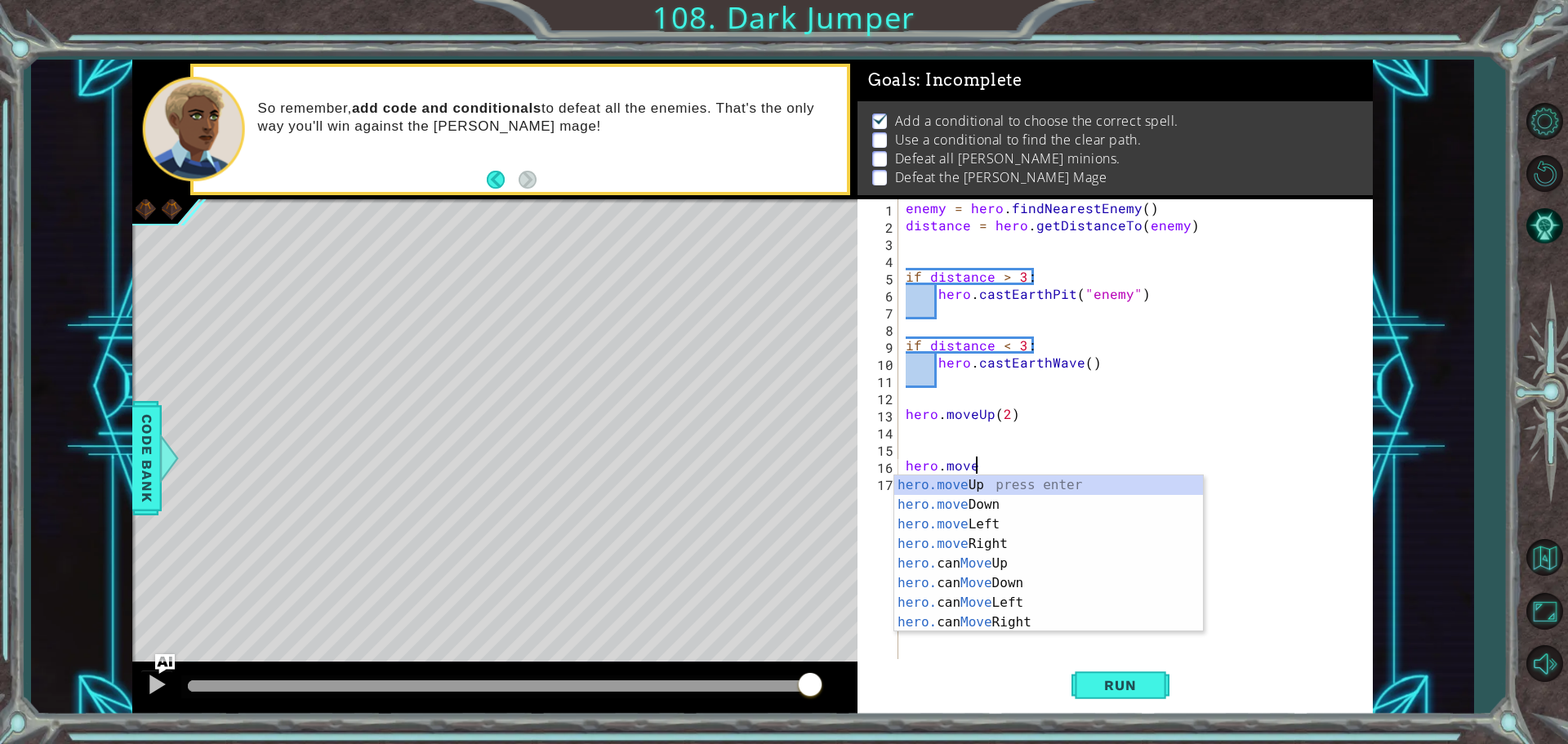
scroll to position [0, 4]
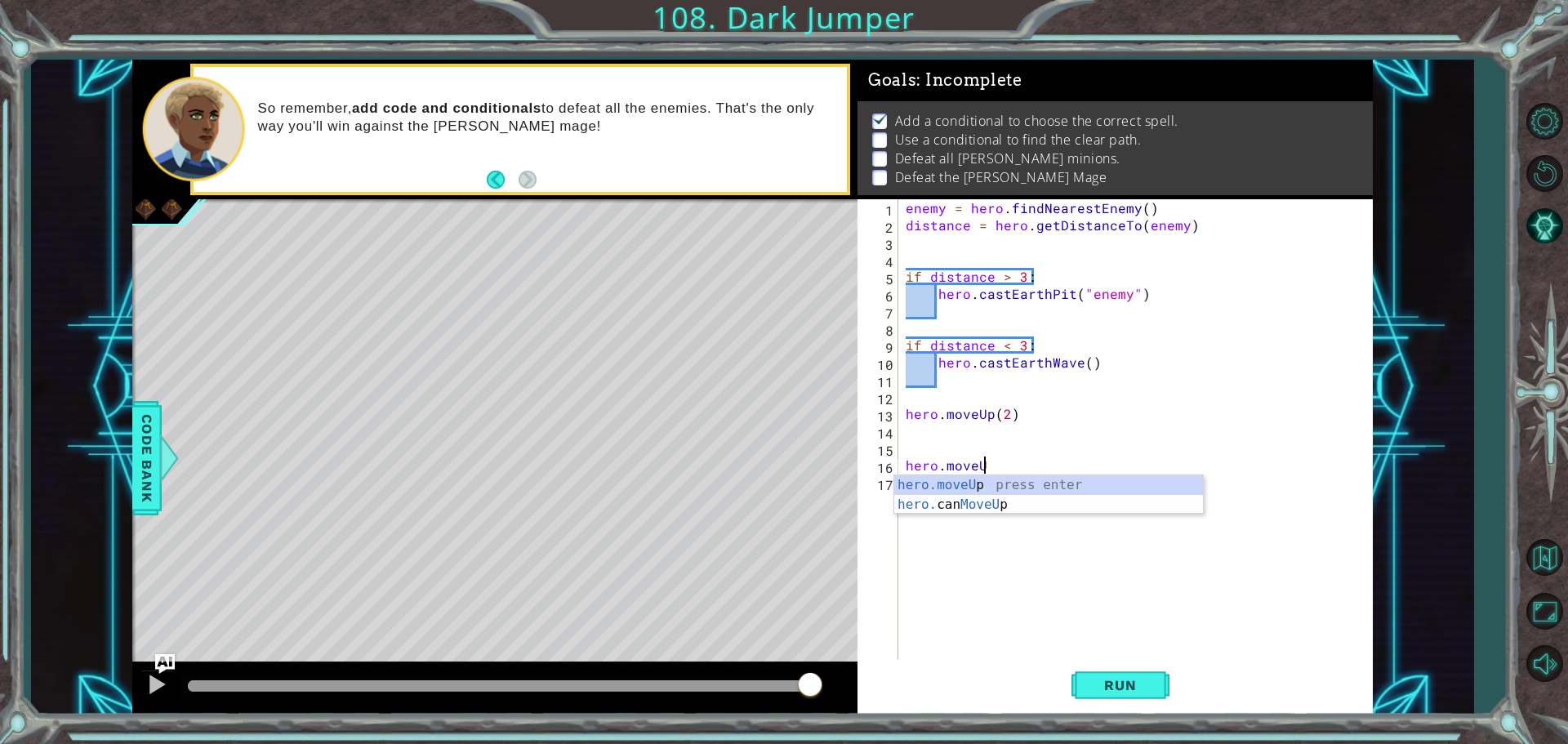
type textarea "hero.moveUp"
click at [976, 500] on div "hero.moveUp press enter hero. can MoveUp press enter" at bounding box center [1049, 514] width 308 height 79
click at [1043, 461] on div "enemy = hero . findNearestEnemy ( ) distance = hero . getDistanceTo ( enemy ) i…" at bounding box center [1139, 447] width 474 height 498
type textarea "hero.canMoveUp()"
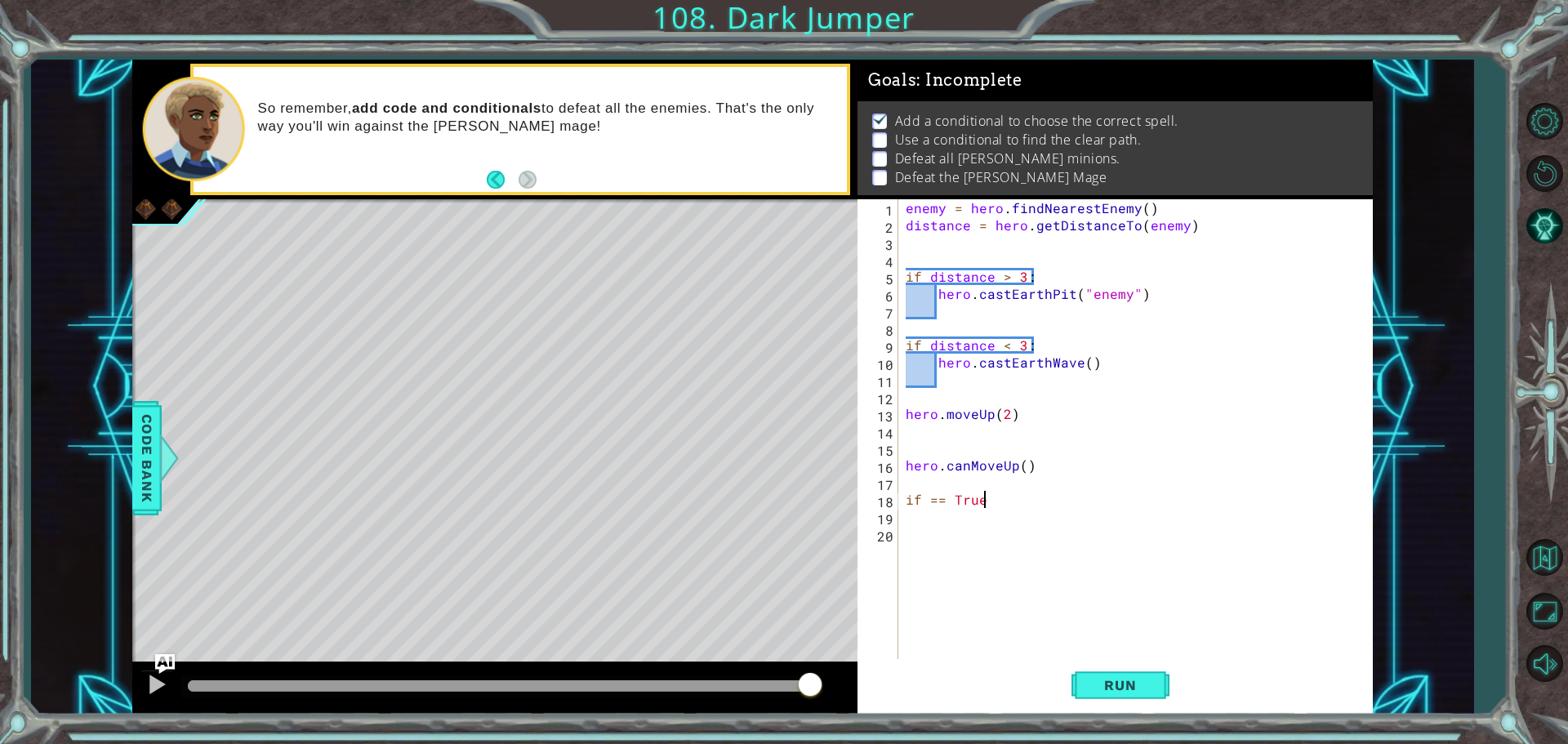
scroll to position [0, 4]
type textarea "if == True:"
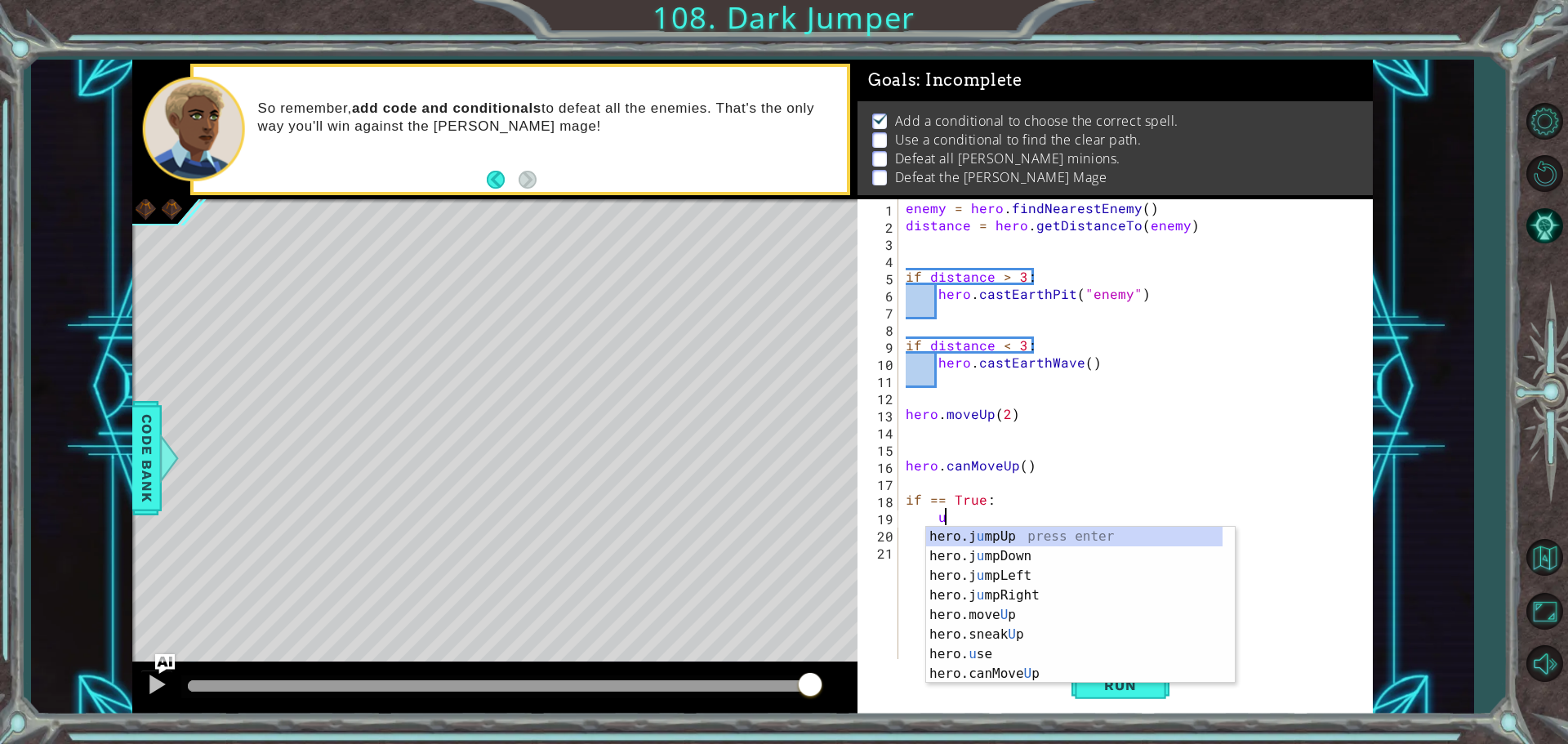
scroll to position [0, 2]
click at [1018, 537] on div "hero.move Up press enter hero.sneak Up press enter hero.jump Up press enter her…" at bounding box center [1080, 615] width 308 height 176
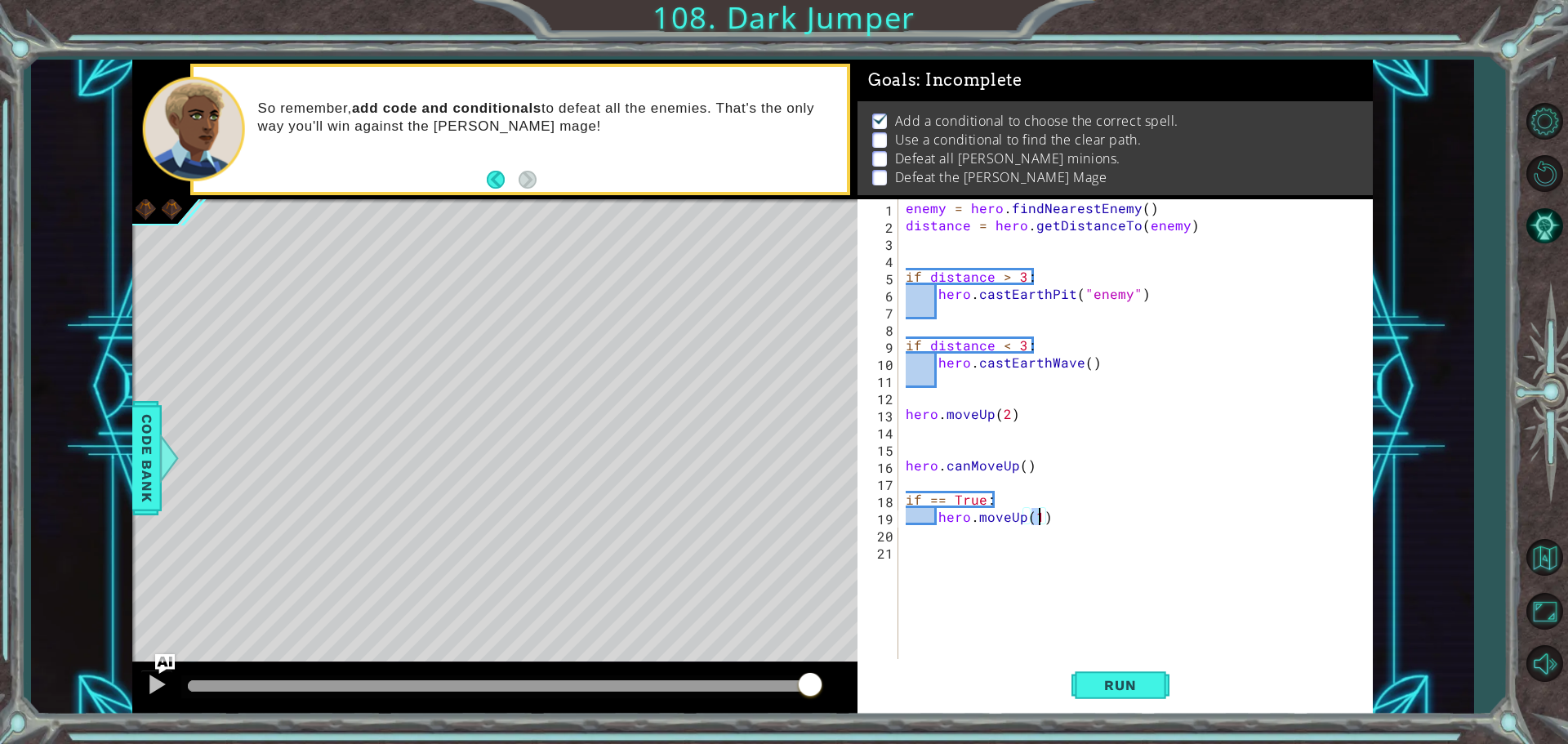
type textarea "hero.moveUp(2)"
click at [1072, 511] on div "enemy = hero . findNearestEnemy ( ) distance = hero . getDistanceTo ( enemy ) i…" at bounding box center [1139, 447] width 474 height 498
type textarea "if == False:"
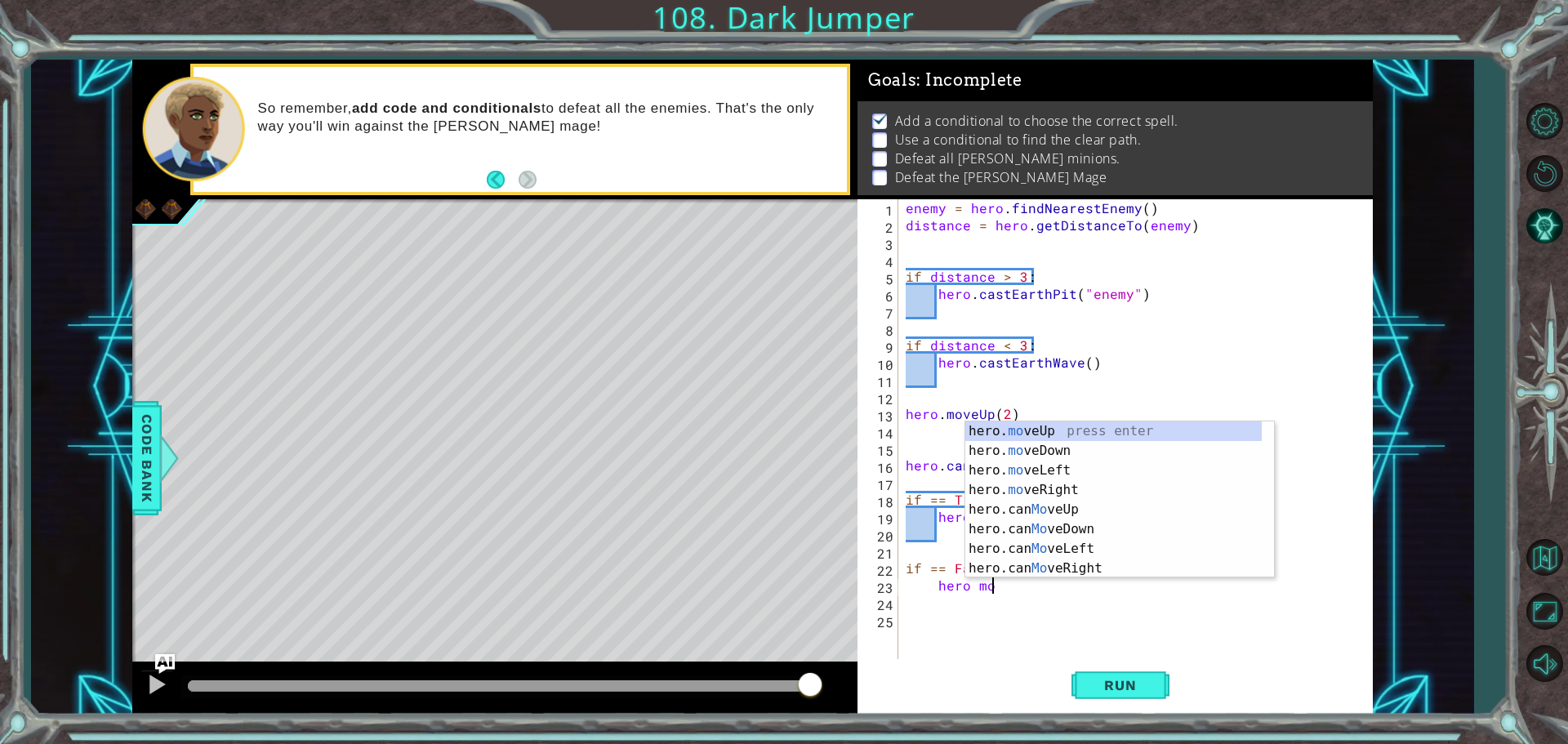
scroll to position [0, 5]
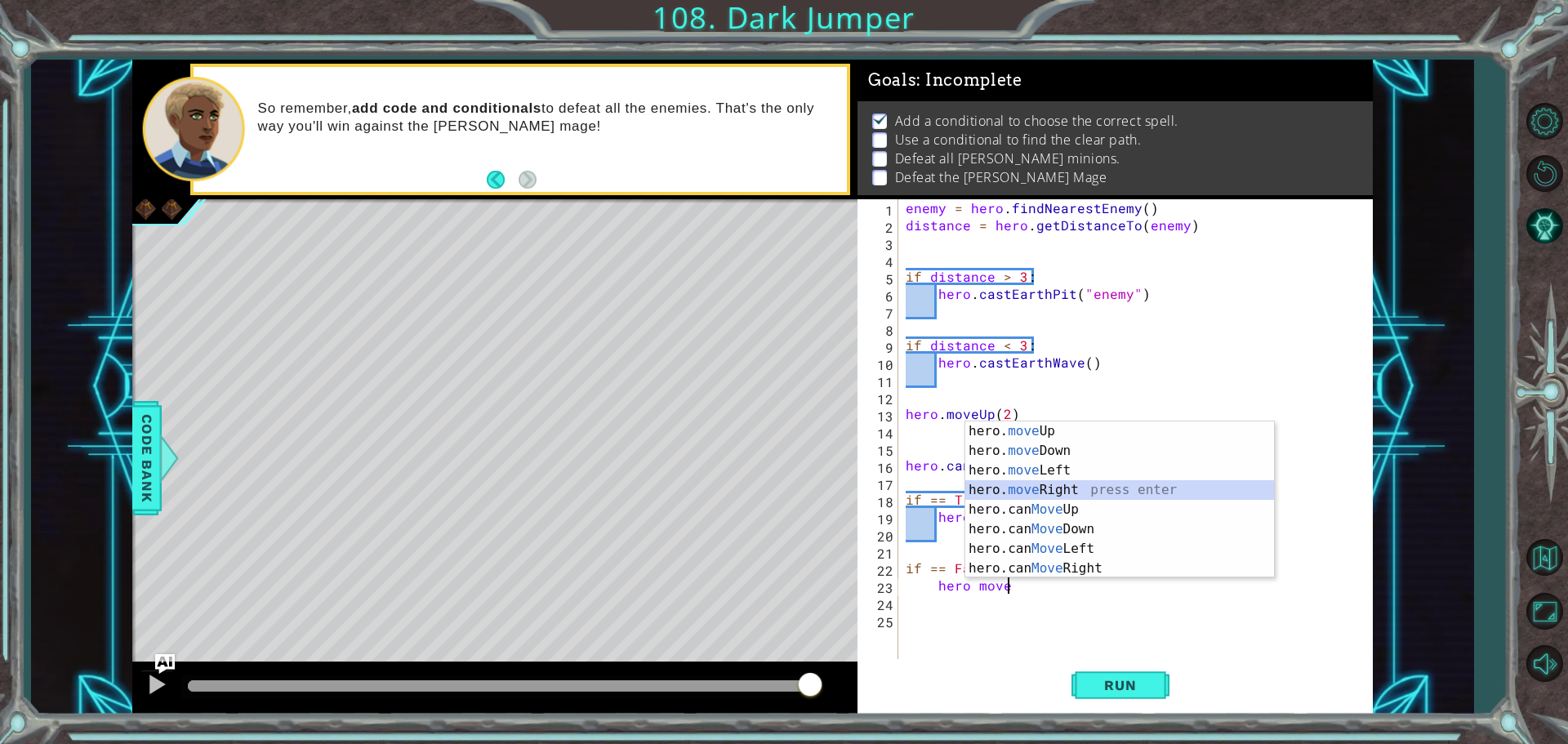
click at [1063, 493] on div "hero. move Up press enter hero. move Down press enter hero. move Left press ent…" at bounding box center [1120, 519] width 308 height 196
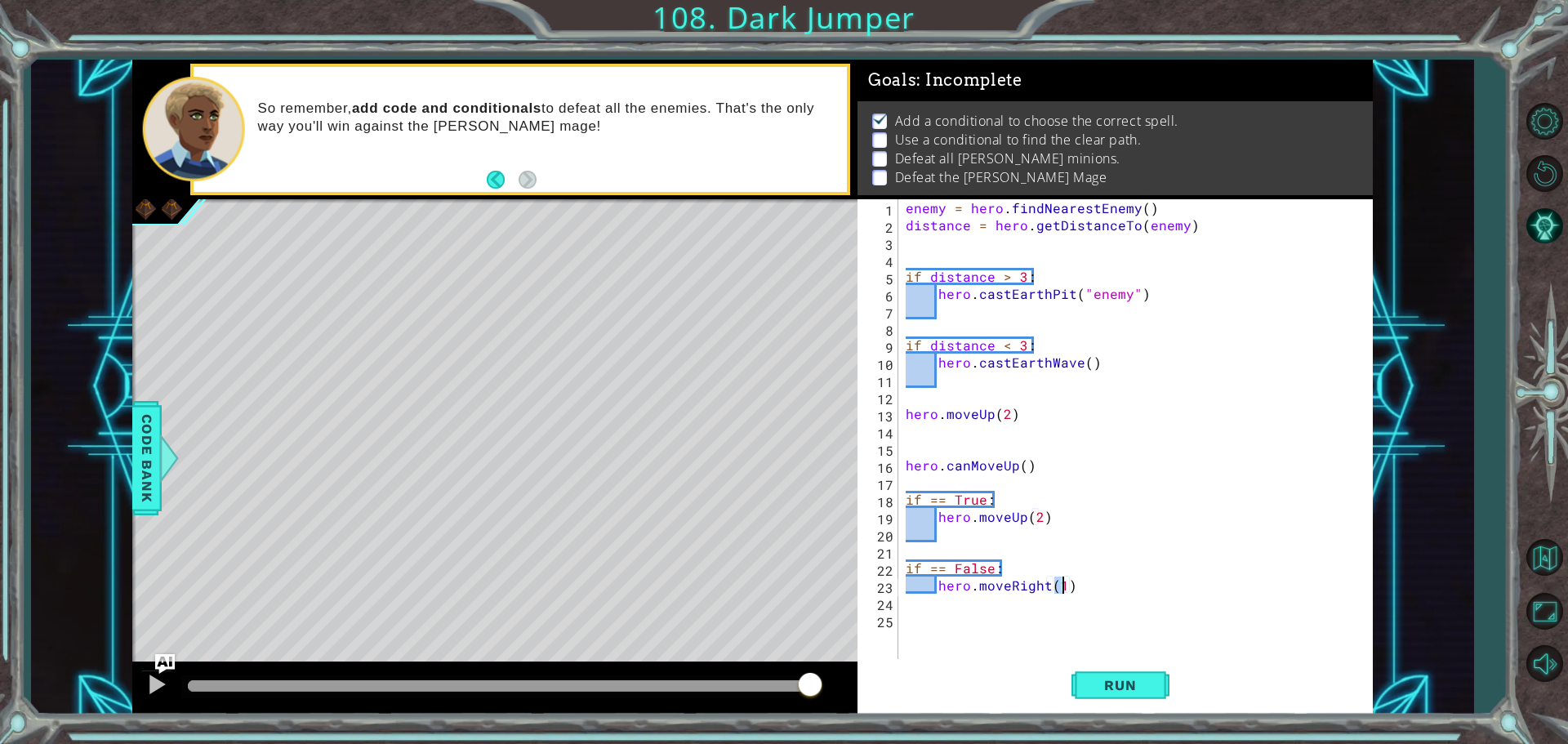
type textarea "hero.moveRight(2)"
click at [1118, 593] on div "enemy = hero . findNearestEnemy ( ) distance = hero . getDistanceTo ( enemy ) i…" at bounding box center [1139, 447] width 474 height 498
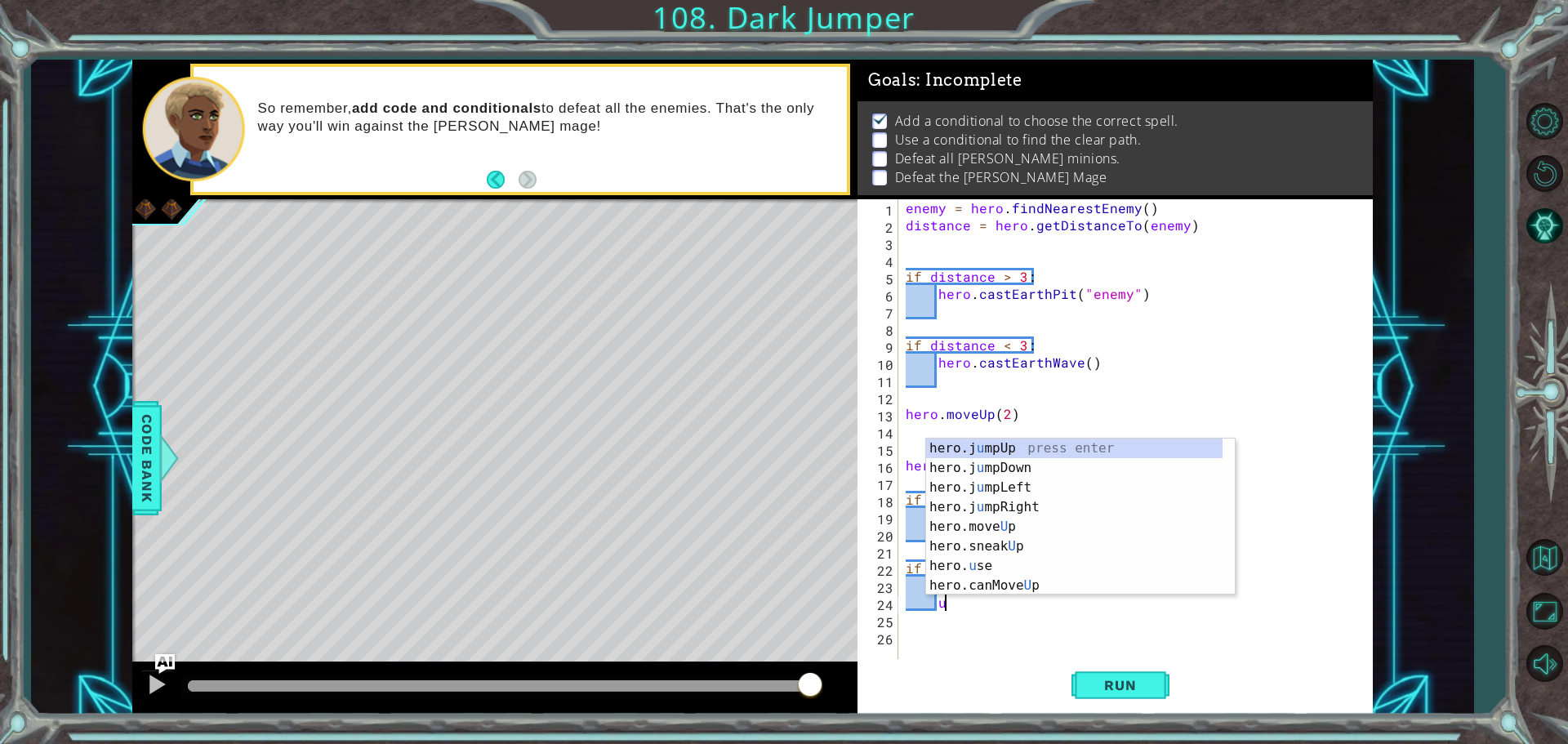
scroll to position [0, 2]
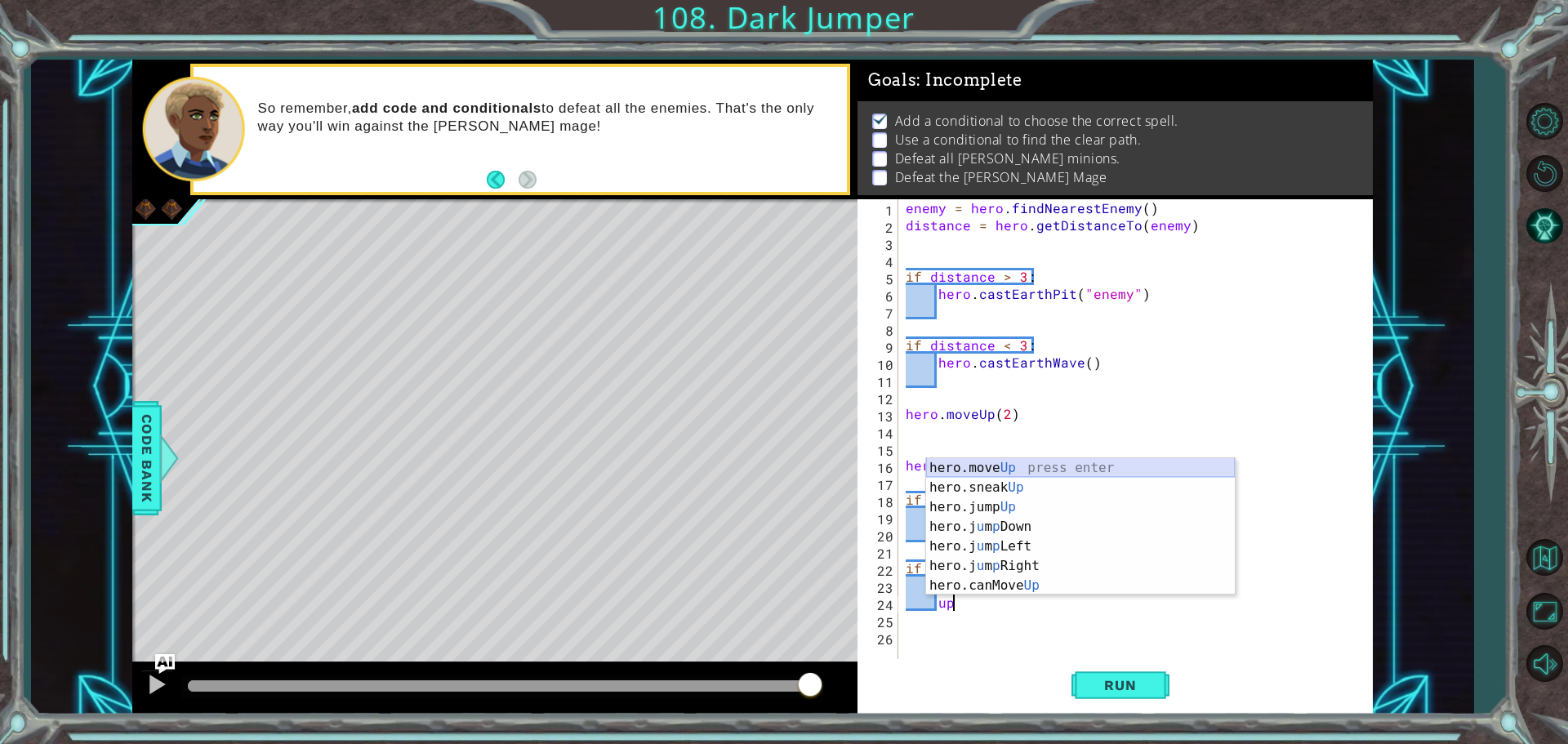
click at [1024, 460] on div "hero.move Up press enter hero.sneak Up press enter hero.jump Up press enter her…" at bounding box center [1080, 546] width 308 height 176
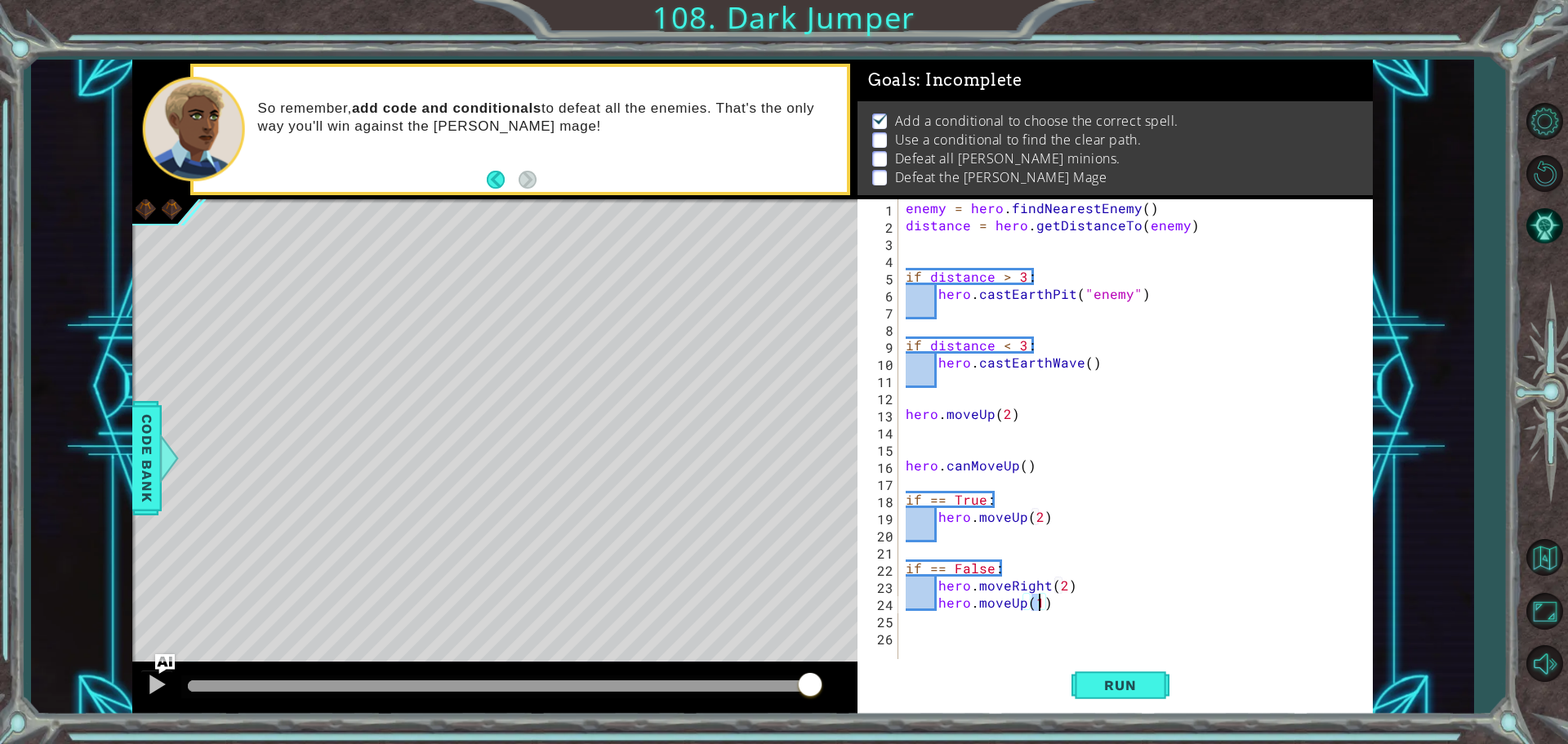
type textarea "hero.moveUp(3)"
click at [969, 534] on div "enemy = hero . findNearestEnemy ( ) distance = hero . getDistanceTo ( enemy ) i…" at bounding box center [1139, 447] width 474 height 498
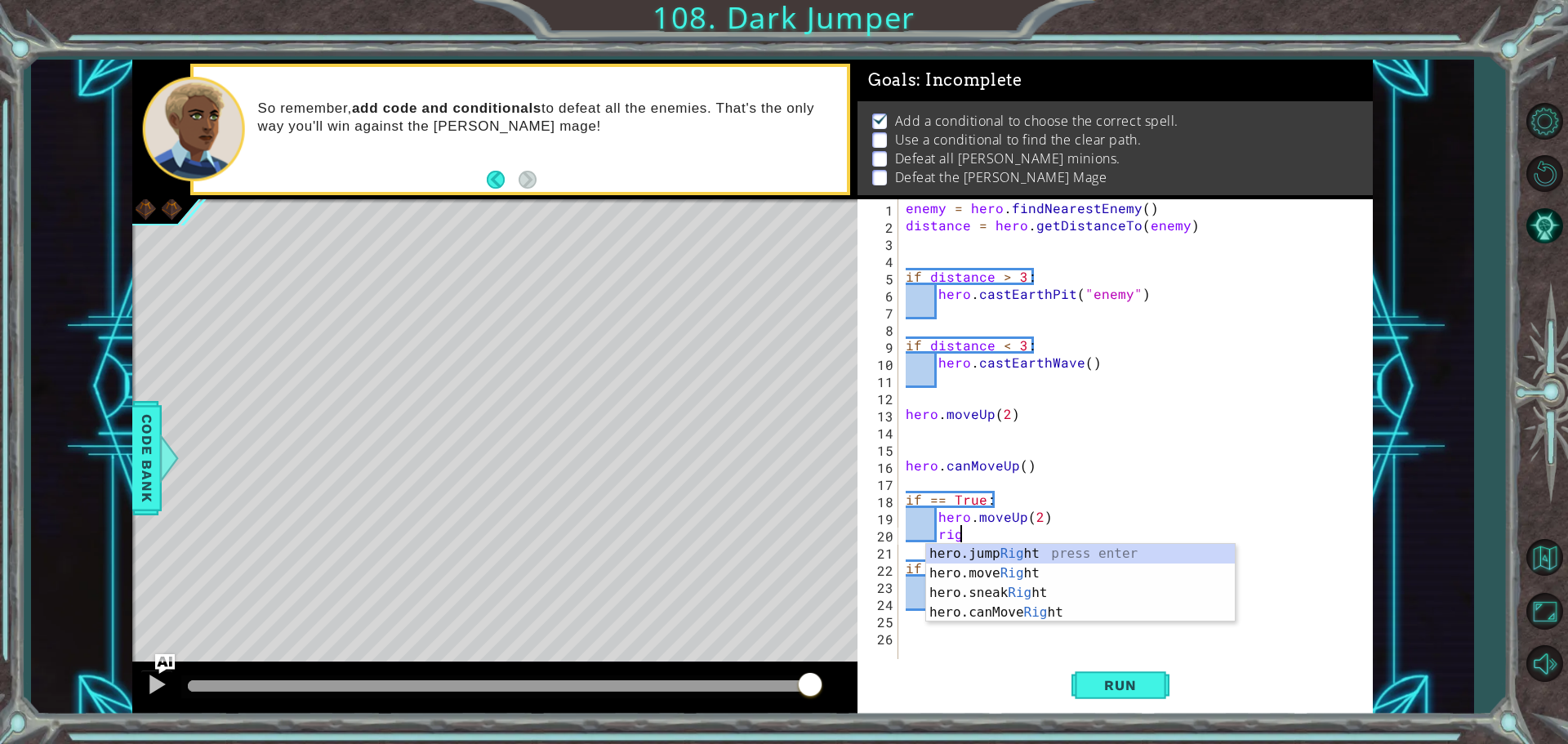
scroll to position [0, 3]
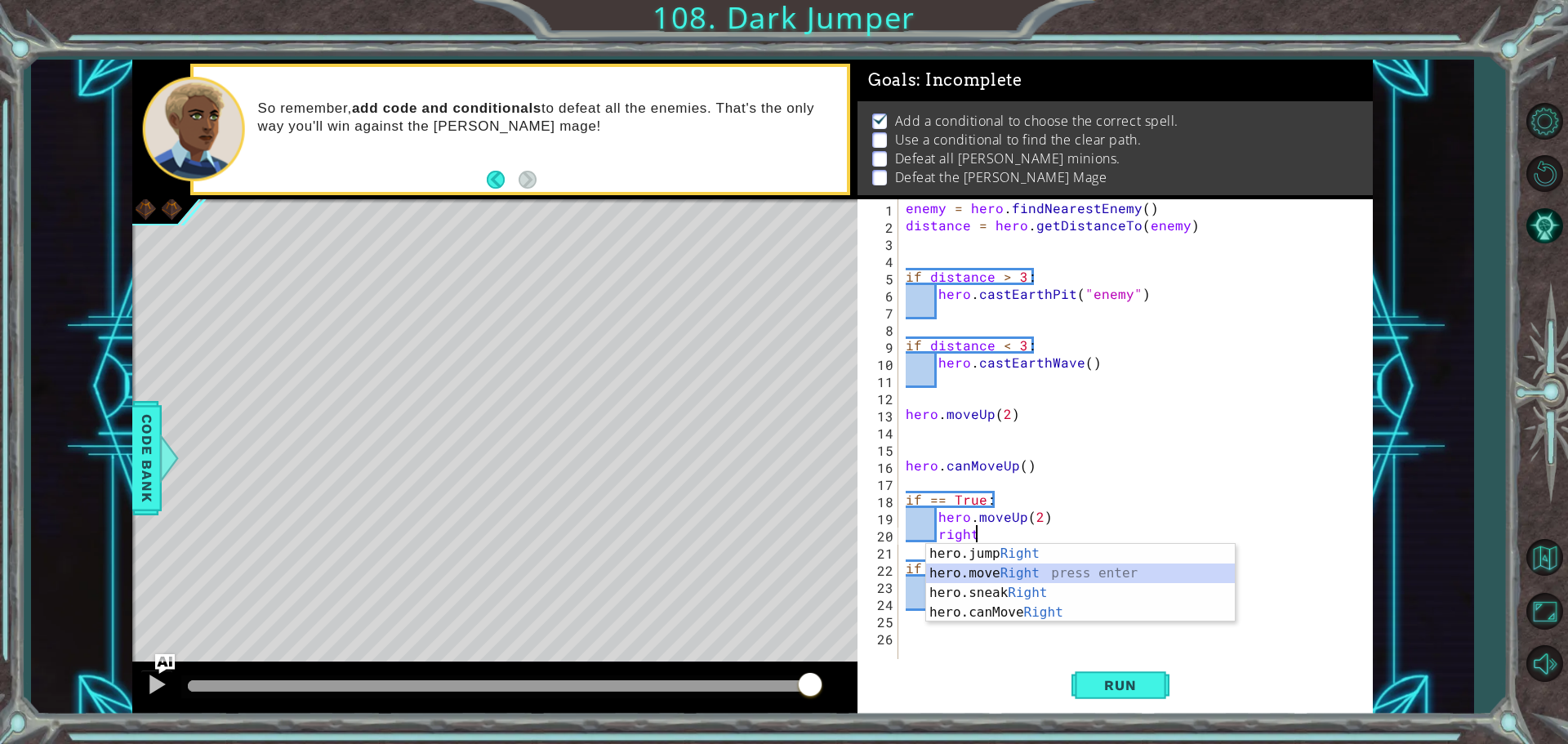
click at [1008, 573] on div "hero.jump Right press enter hero.move Right press enter hero.sneak Right press …" at bounding box center [1080, 602] width 308 height 117
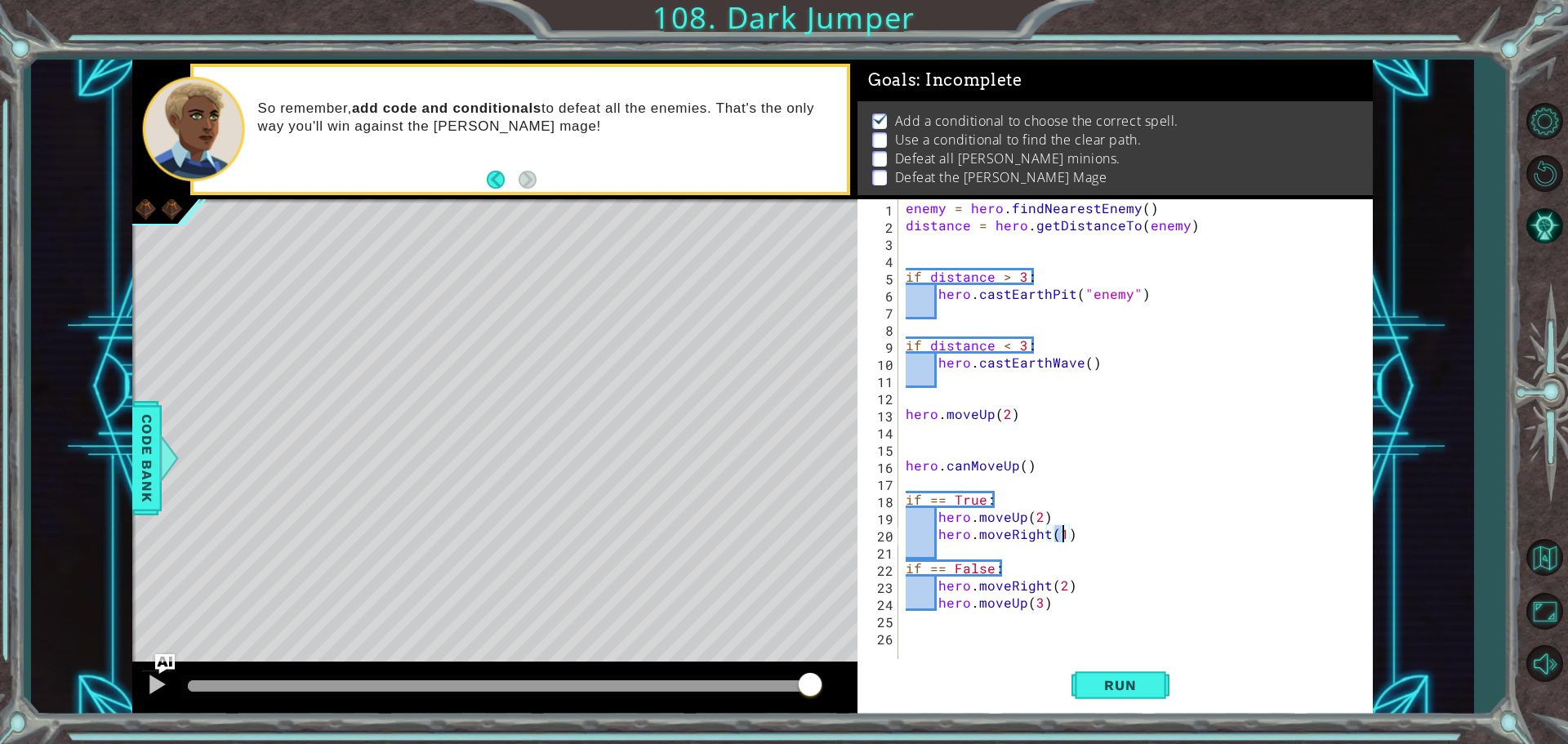
type textarea "hero.moveRight(2)"
click at [1091, 536] on div "enemy = hero . findNearestEnemy ( ) distance = hero . getDistanceTo ( enemy ) i…" at bounding box center [1139, 447] width 474 height 498
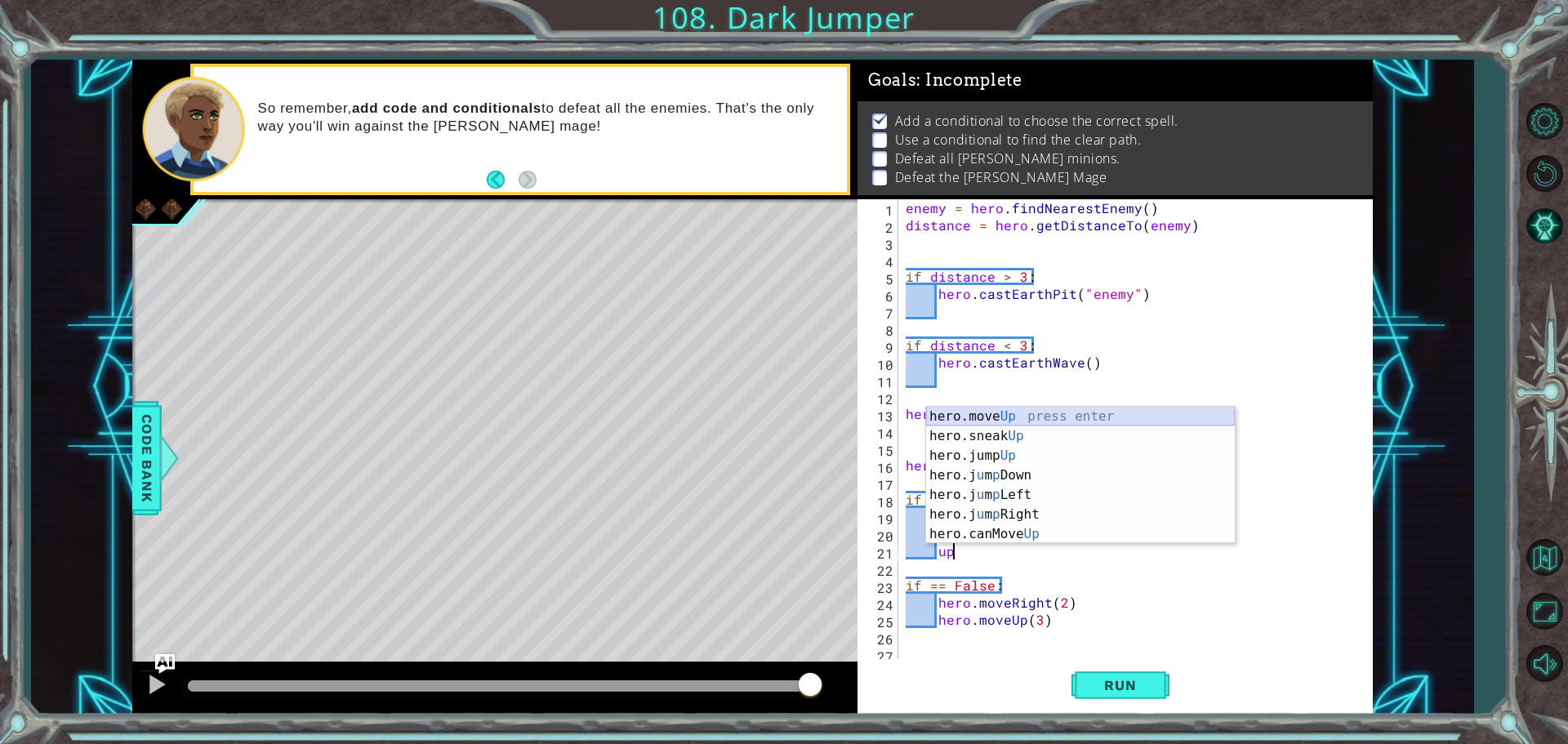
click at [1008, 418] on div "hero.move Up press enter hero.sneak Up press enter hero.jump Up press enter her…" at bounding box center [1080, 495] width 308 height 176
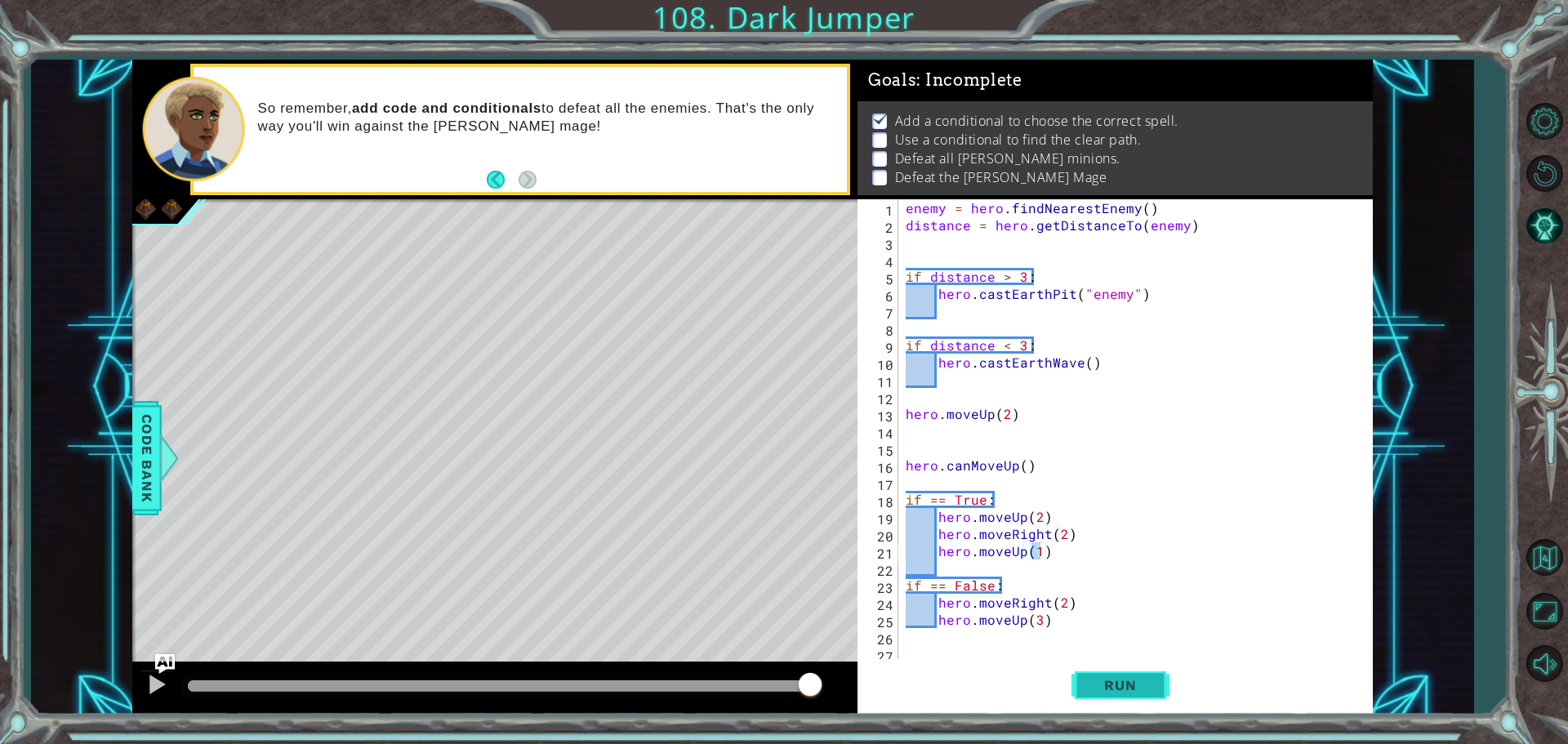
click at [1148, 679] on span "Run" at bounding box center [1120, 685] width 64 height 17
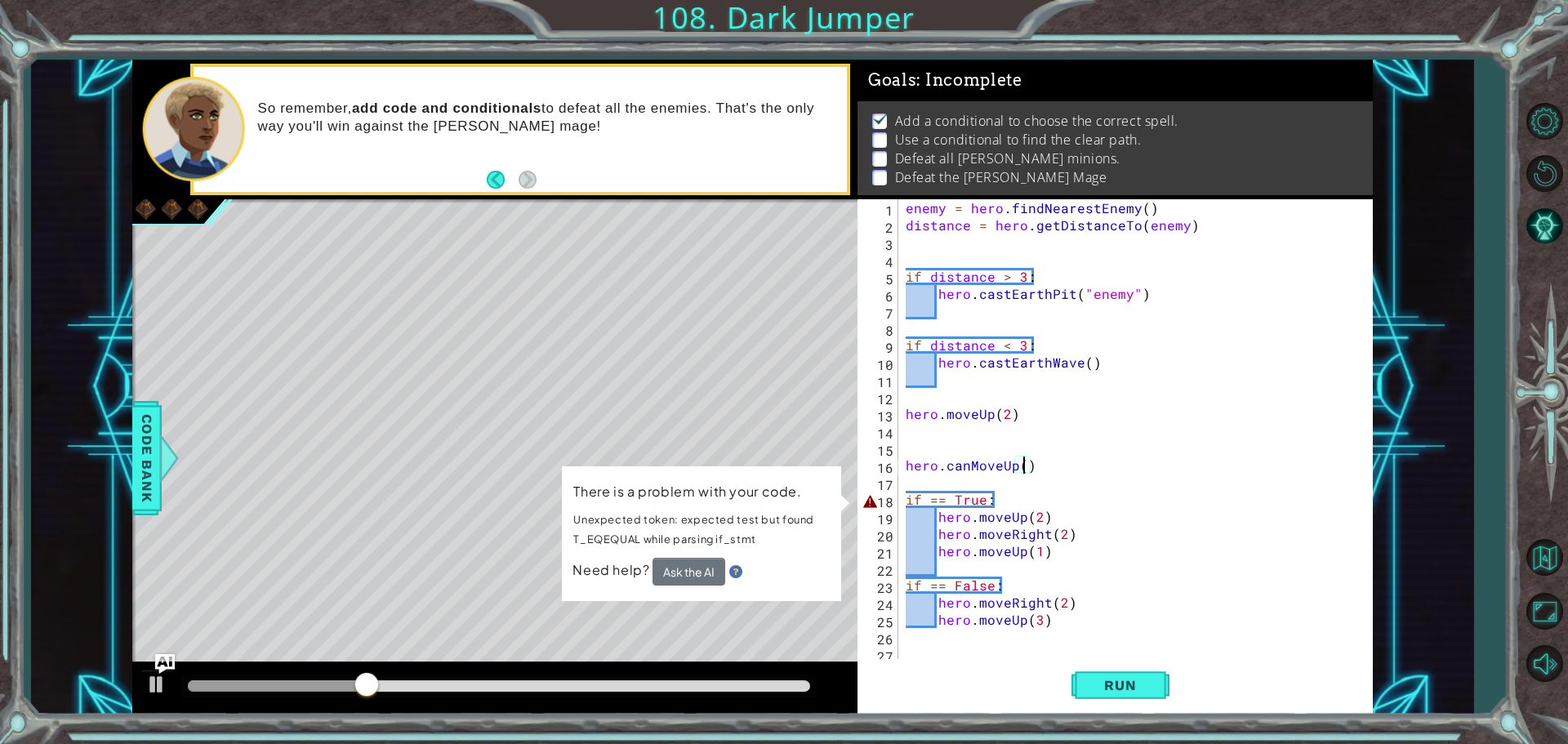
click at [1021, 465] on div "enemy = hero . findNearestEnemy ( ) distance = hero . getDistanceTo ( enemy ) i…" at bounding box center [1139, 447] width 474 height 498
click at [1110, 689] on span "Run" at bounding box center [1120, 685] width 64 height 17
click at [695, 575] on button "Ask the AI" at bounding box center [689, 572] width 73 height 28
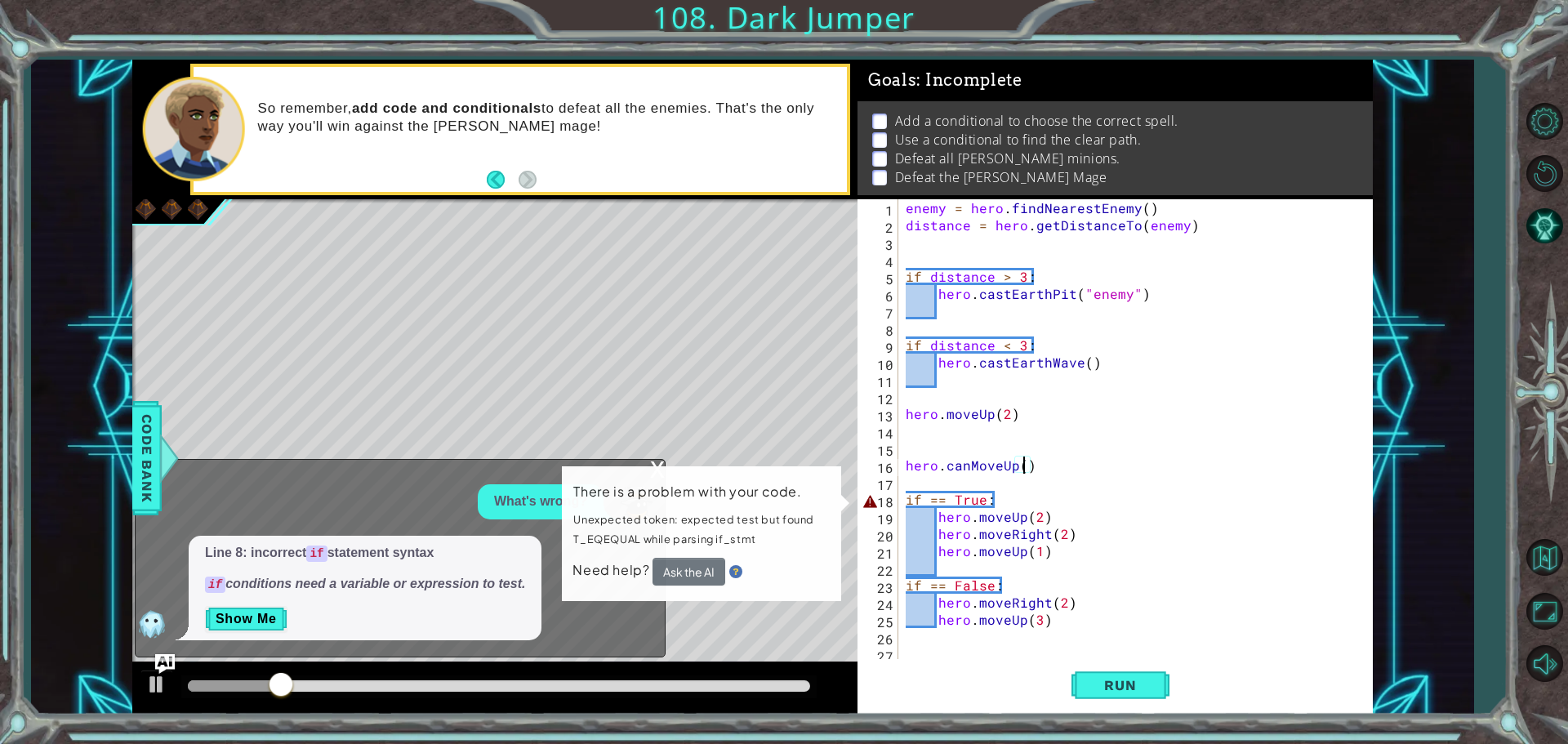
click at [245, 599] on div "Line 8: incorrect if statement syntax if conditions need a variable or expressi…" at bounding box center [365, 588] width 354 height 104
click at [248, 613] on button "Show Me" at bounding box center [246, 619] width 83 height 27
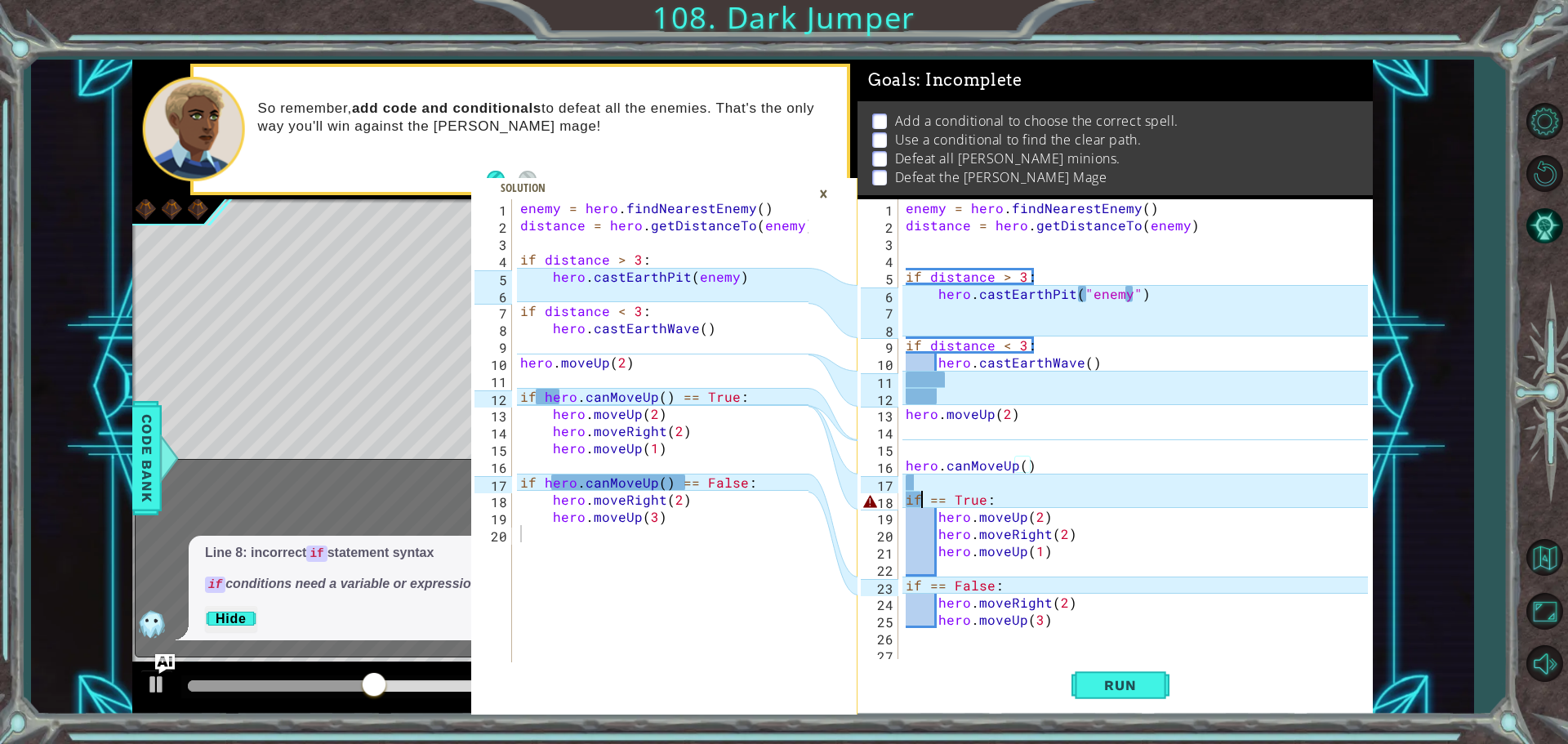
click at [920, 498] on div "enemy = hero . findNearestEnemy ( ) distance = hero . getDistanceTo ( enemy ) i…" at bounding box center [1139, 447] width 474 height 498
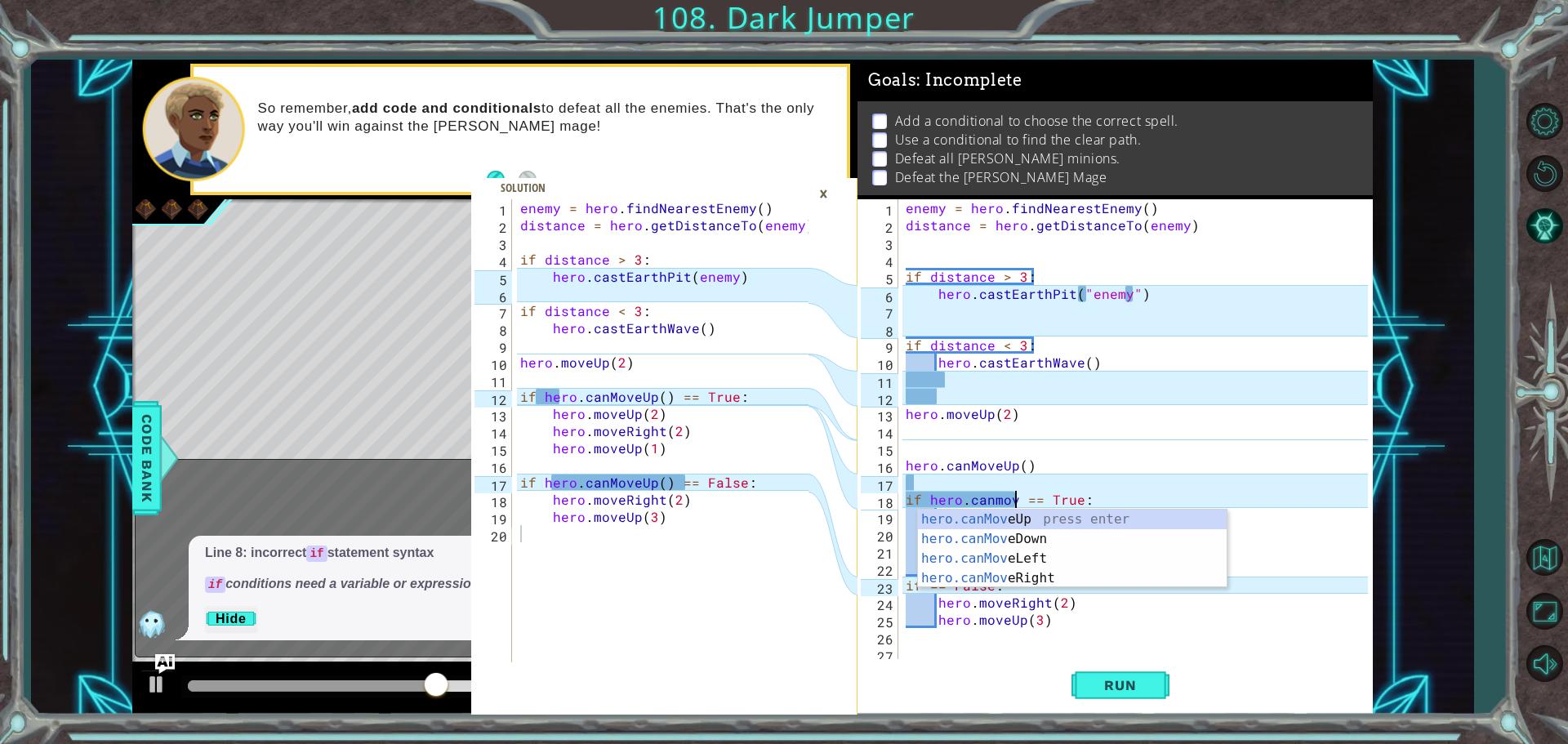
scroll to position [0, 7]
click at [1018, 511] on div "hero.canMove Up press enter hero.canMove Down press enter hero.canMove Left pre…" at bounding box center [1072, 568] width 308 height 117
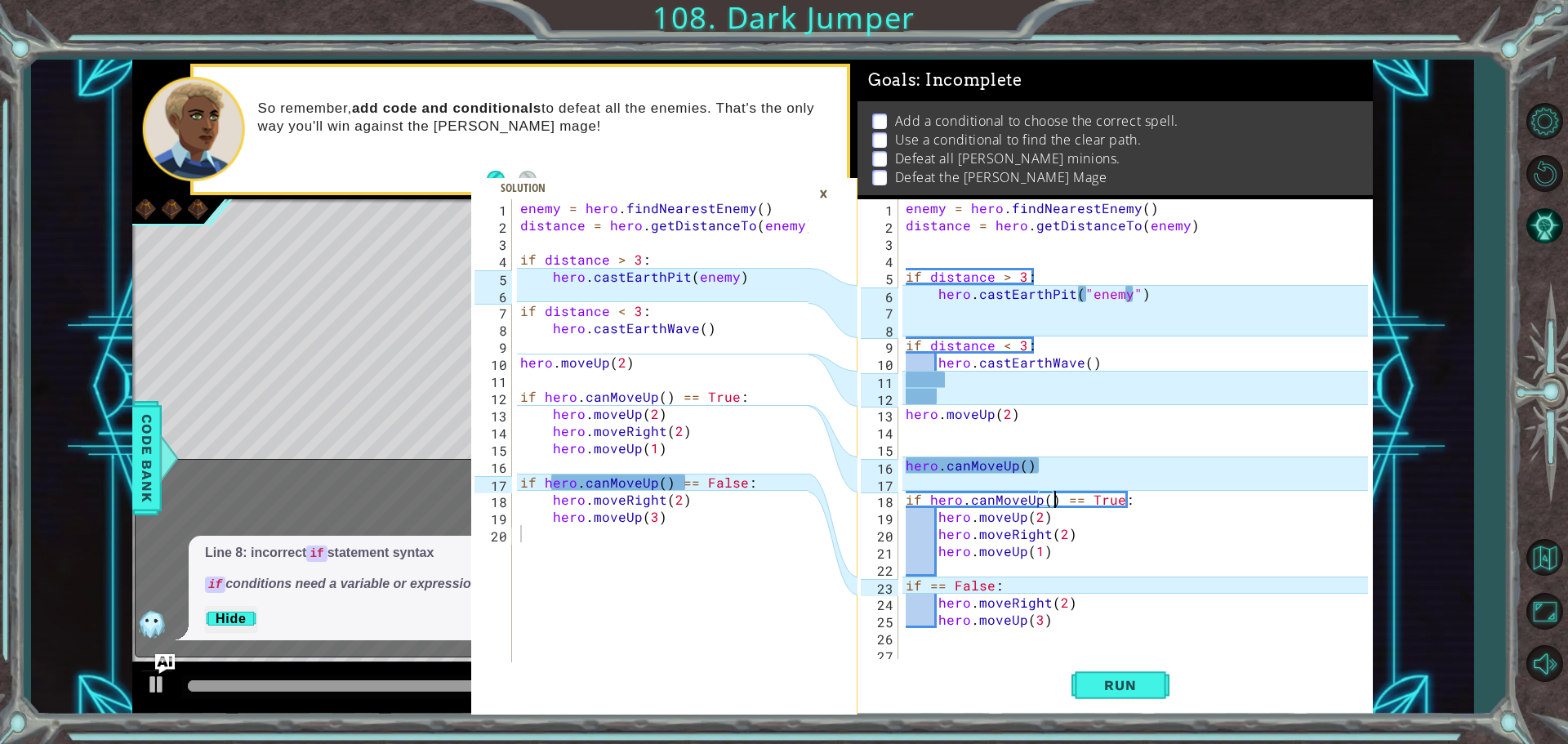
click at [926, 589] on div "enemy = hero . findNearestEnemy ( ) distance = hero . getDistanceTo ( enemy ) i…" at bounding box center [1139, 447] width 474 height 498
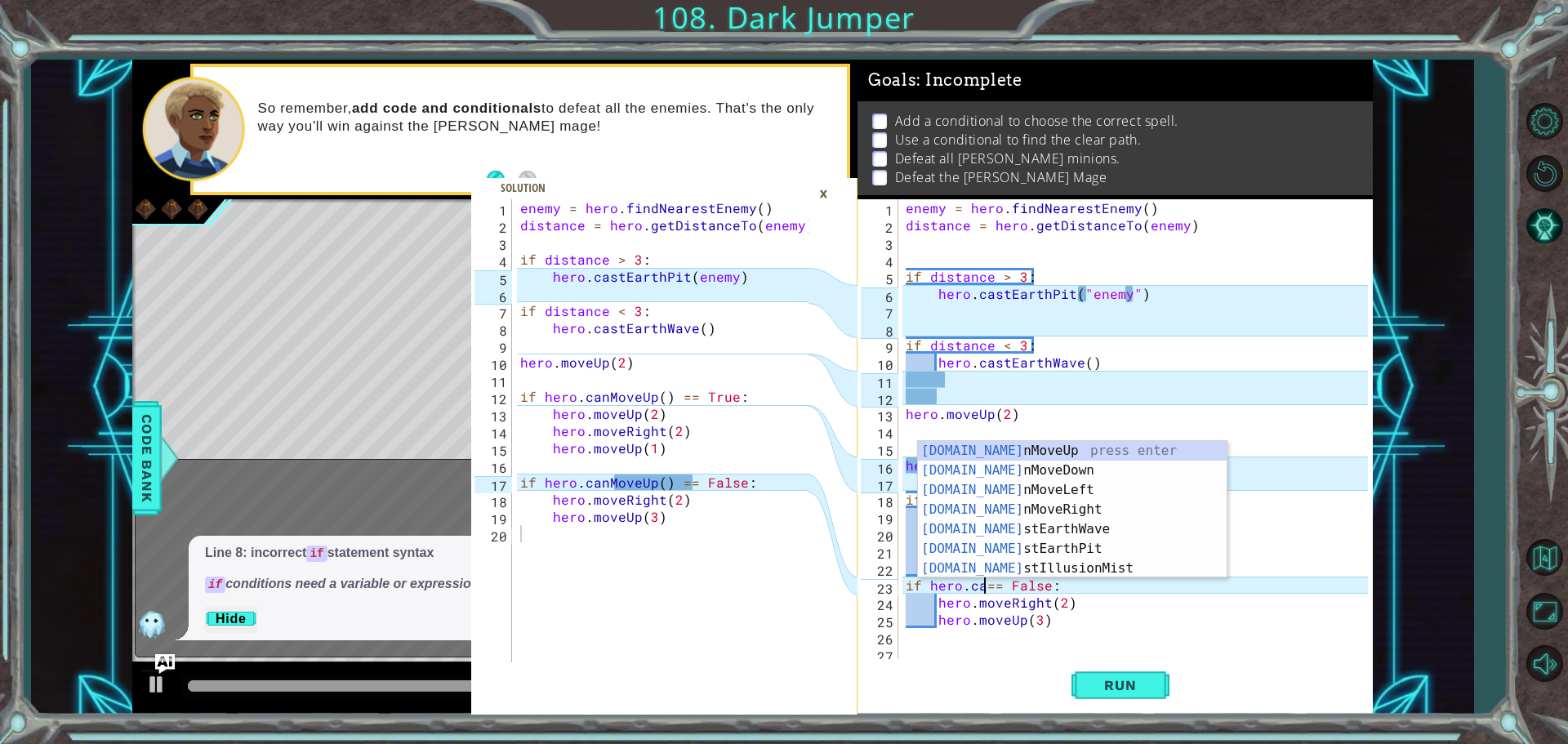
scroll to position [0, 5]
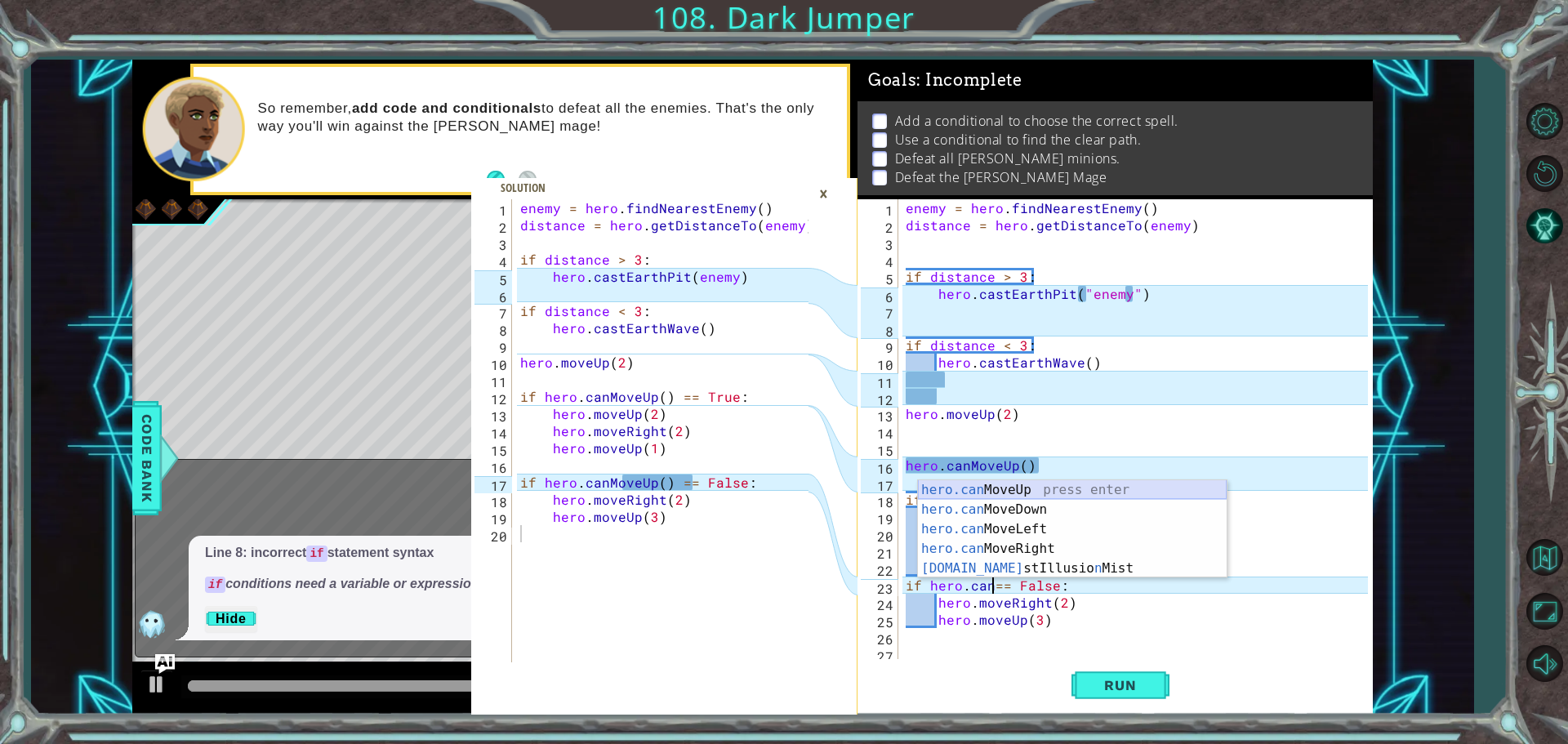
click at [1005, 482] on div "hero.can MoveUp press enter hero.can MoveDown press enter hero.can MoveLeft pre…" at bounding box center [1072, 548] width 308 height 137
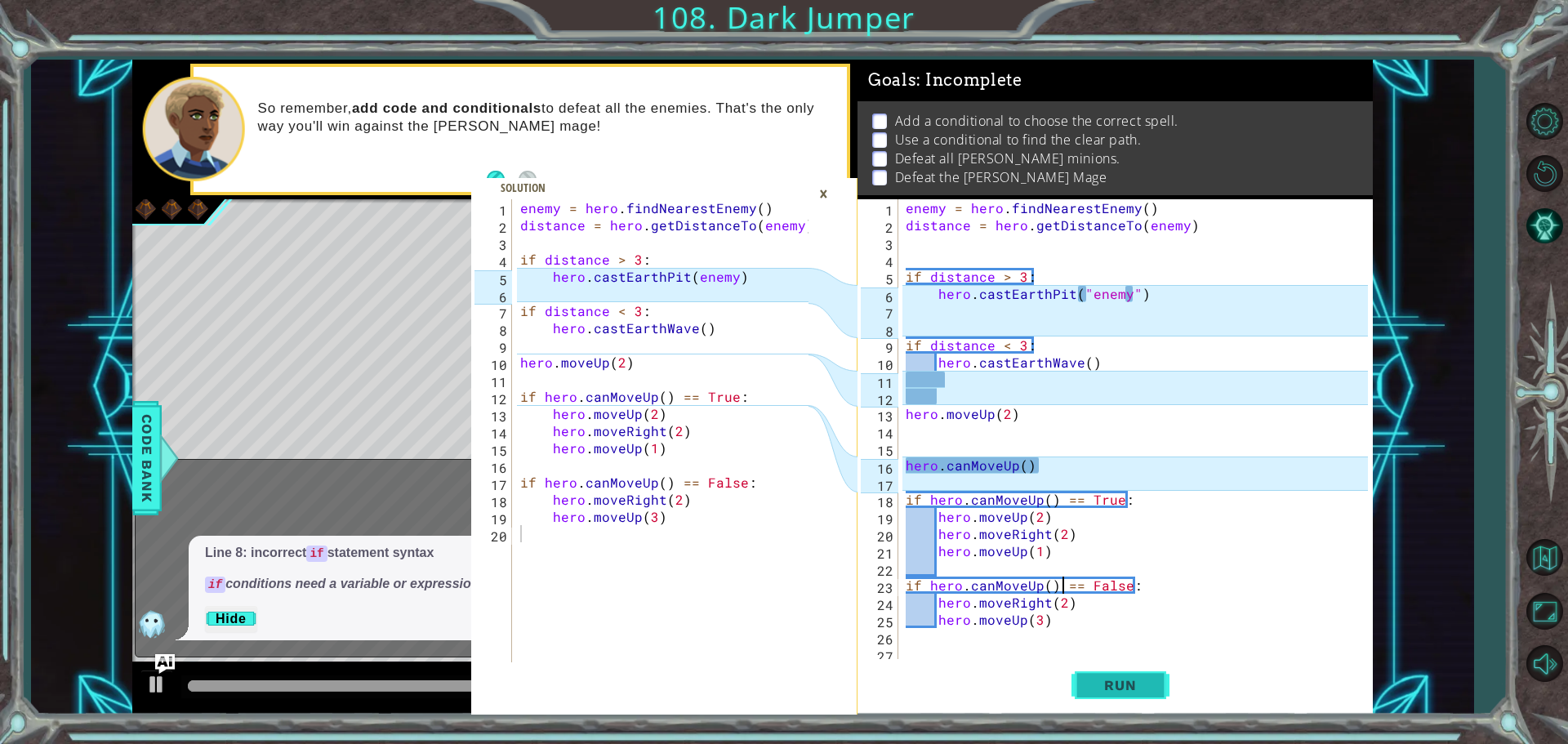
type textarea "if hero.canMoveUp() == False:"
click at [1118, 679] on span "Run" at bounding box center [1120, 685] width 64 height 17
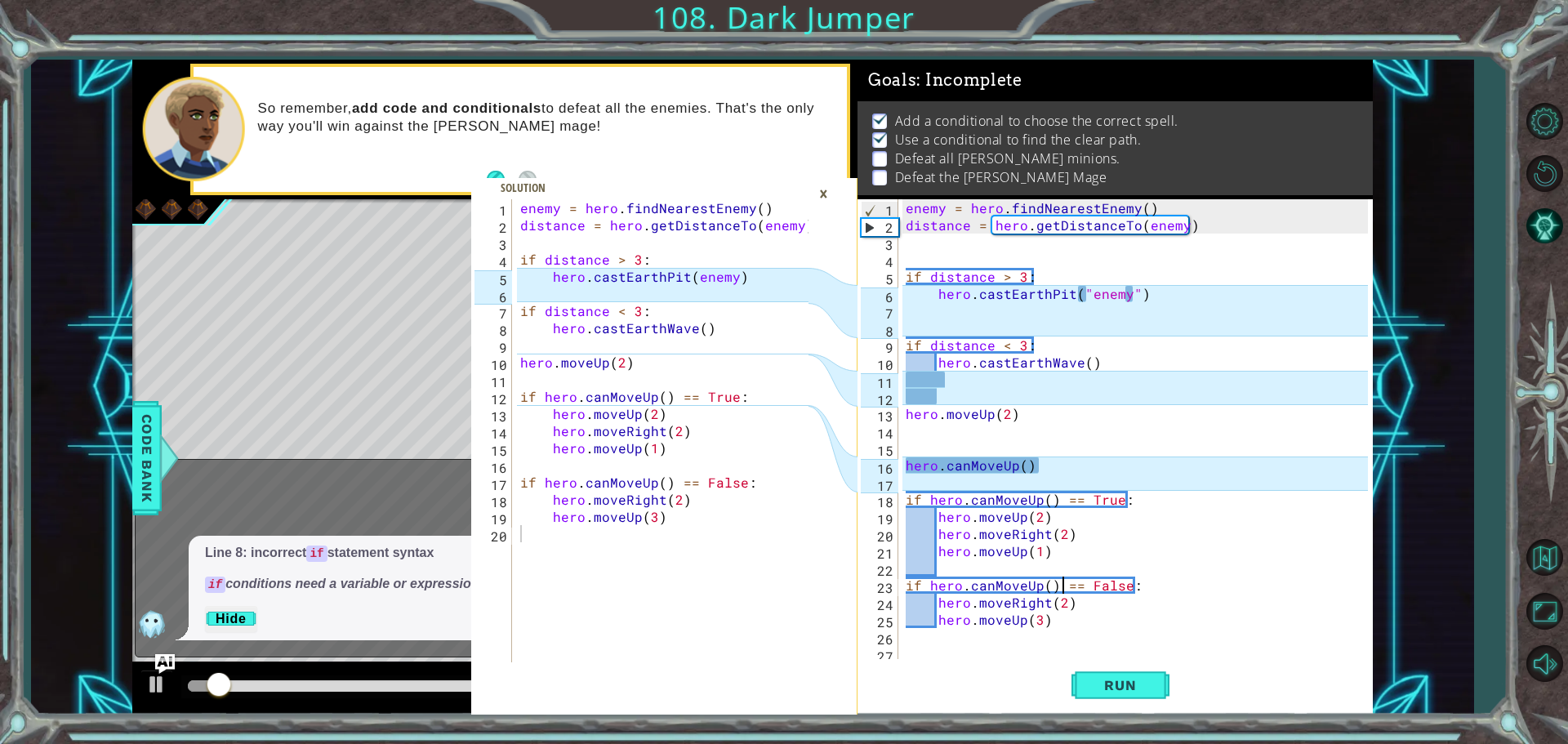
click at [825, 197] on div "×" at bounding box center [824, 193] width 26 height 28
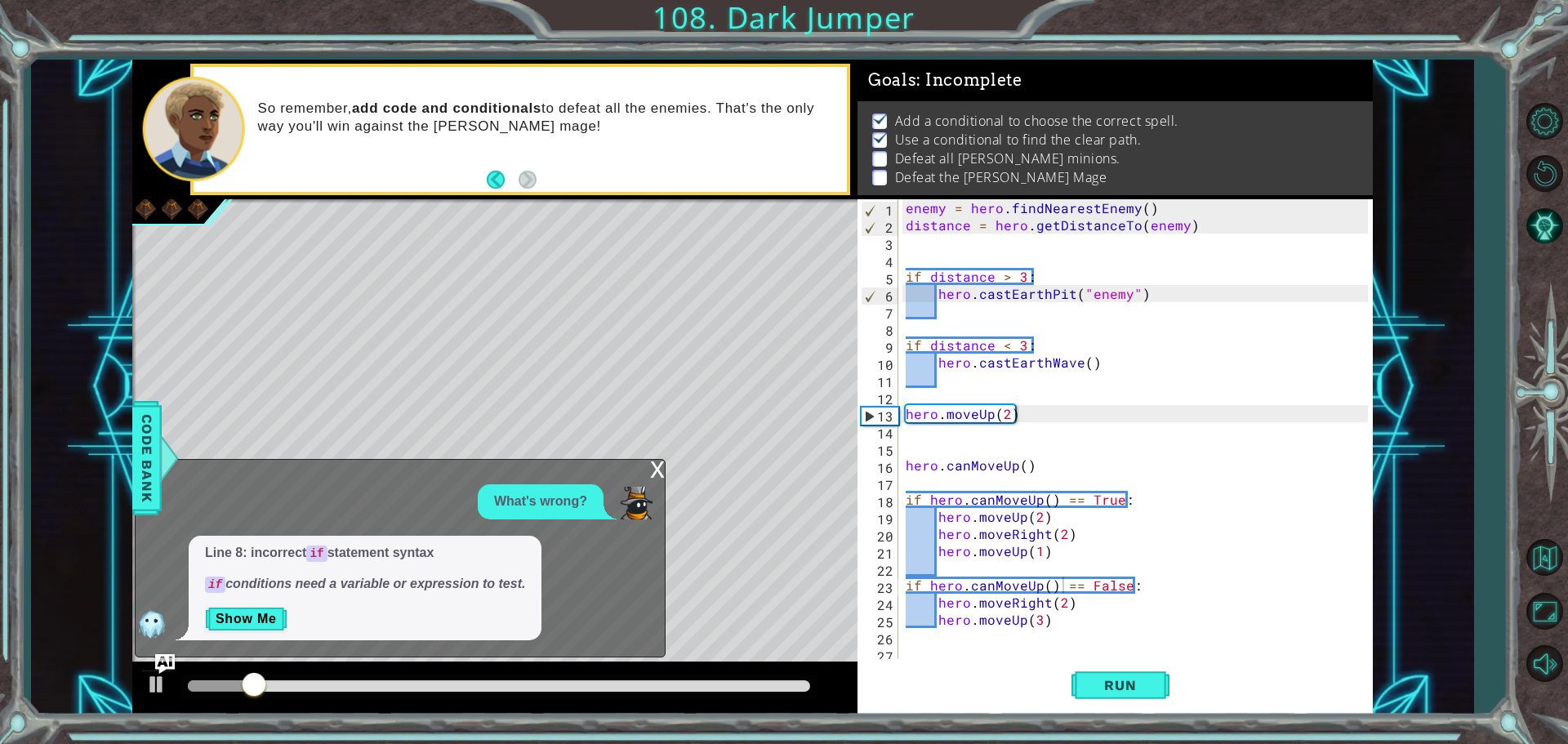
click at [651, 464] on div "x" at bounding box center [657, 468] width 15 height 17
